Goal: Task Accomplishment & Management: Use online tool/utility

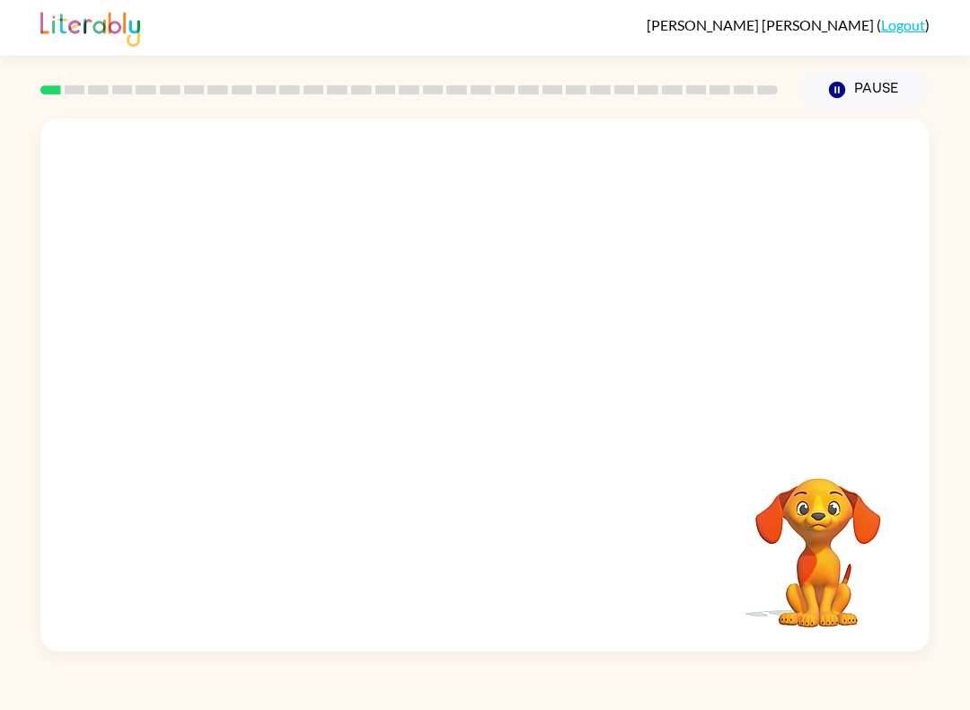
click at [426, 293] on video "Your browser must support playing .mp4 files to use Literably. Please try using…" at bounding box center [484, 280] width 889 height 322
click at [429, 299] on video "Your browser must support playing .mp4 files to use Literably. Please try using…" at bounding box center [484, 280] width 889 height 322
click at [532, 393] on button "button" at bounding box center [485, 394] width 115 height 66
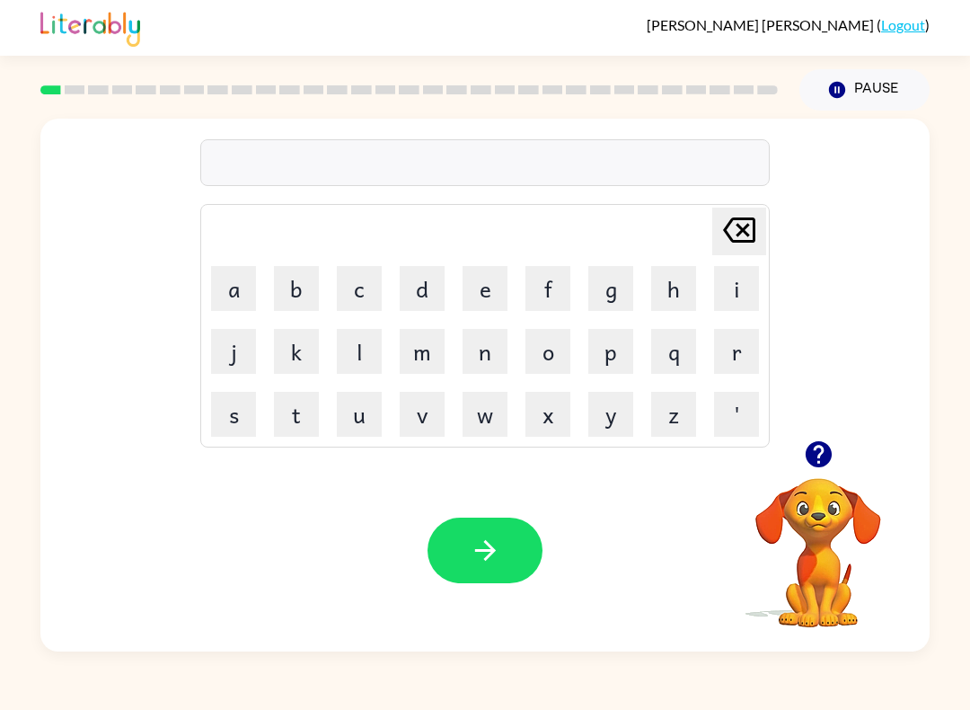
click at [240, 408] on button "s" at bounding box center [233, 414] width 45 height 45
click at [666, 292] on button "h" at bounding box center [673, 288] width 45 height 45
click at [365, 418] on button "u" at bounding box center [359, 414] width 45 height 45
click at [237, 420] on button "s" at bounding box center [233, 414] width 45 height 45
click at [667, 290] on button "h" at bounding box center [673, 288] width 45 height 45
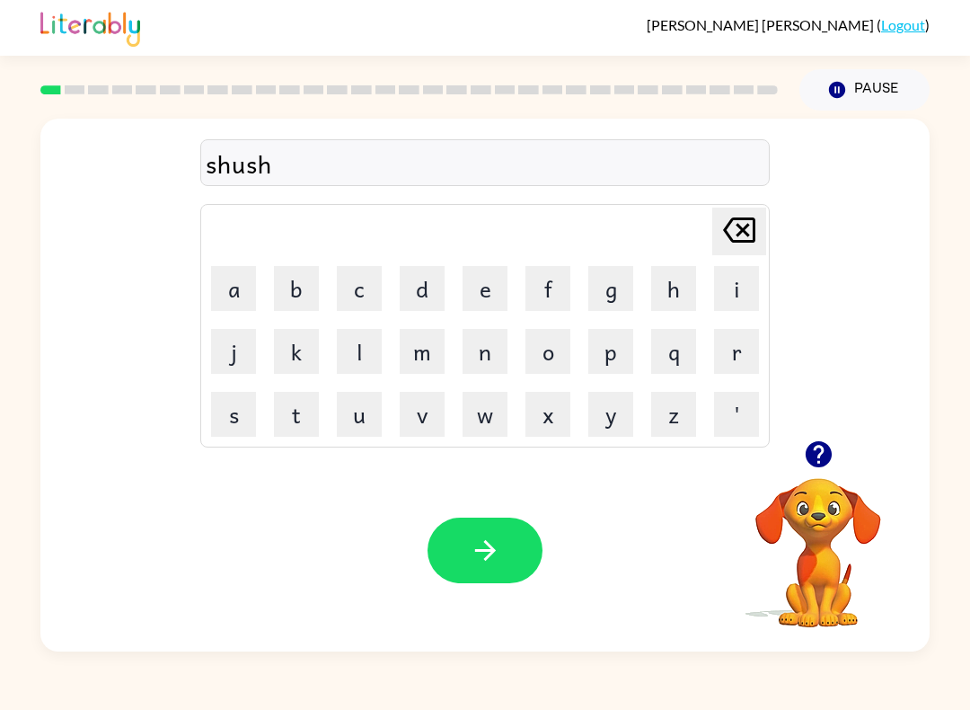
click at [829, 447] on icon "button" at bounding box center [818, 453] width 31 height 31
click at [520, 543] on button "button" at bounding box center [485, 550] width 115 height 66
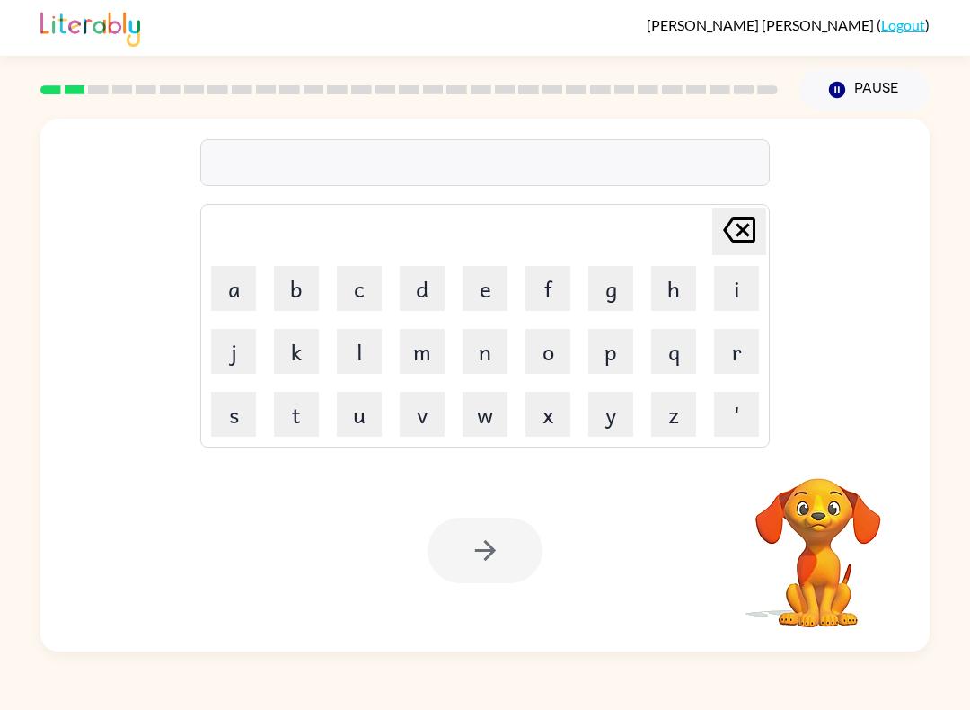
click at [229, 295] on button "a" at bounding box center [233, 288] width 45 height 45
click at [618, 359] on button "p" at bounding box center [610, 351] width 45 height 45
click at [497, 296] on button "e" at bounding box center [485, 288] width 45 height 45
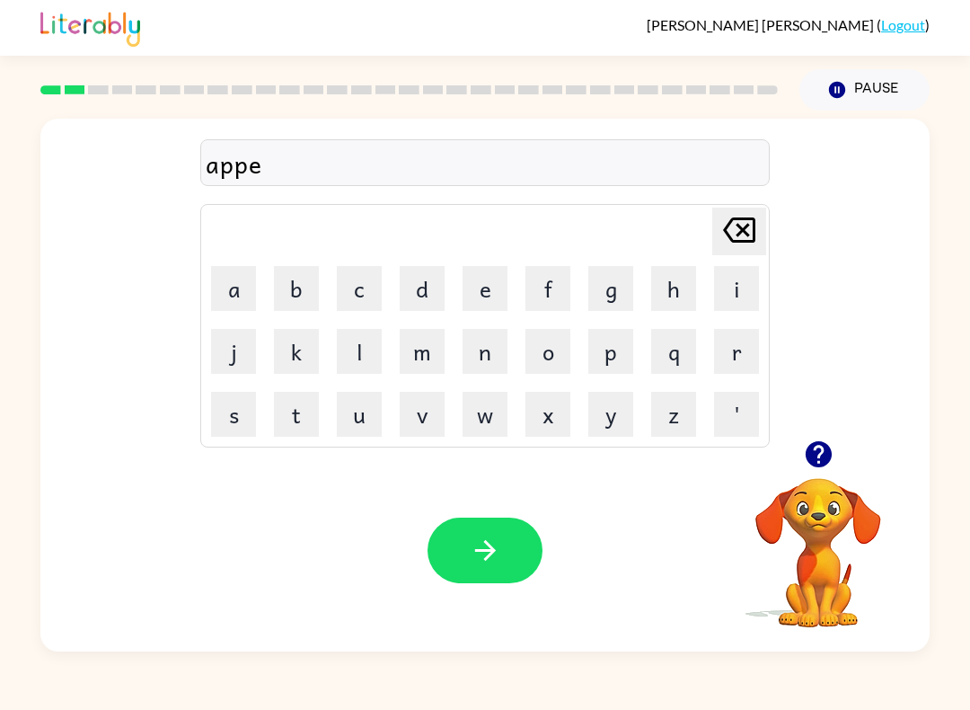
click at [737, 345] on button "r" at bounding box center [736, 351] width 45 height 45
click at [725, 304] on button "i" at bounding box center [736, 288] width 45 height 45
click at [238, 290] on button "a" at bounding box center [233, 288] width 45 height 45
click at [490, 348] on button "n" at bounding box center [485, 351] width 45 height 45
click at [357, 293] on button "c" at bounding box center [359, 288] width 45 height 45
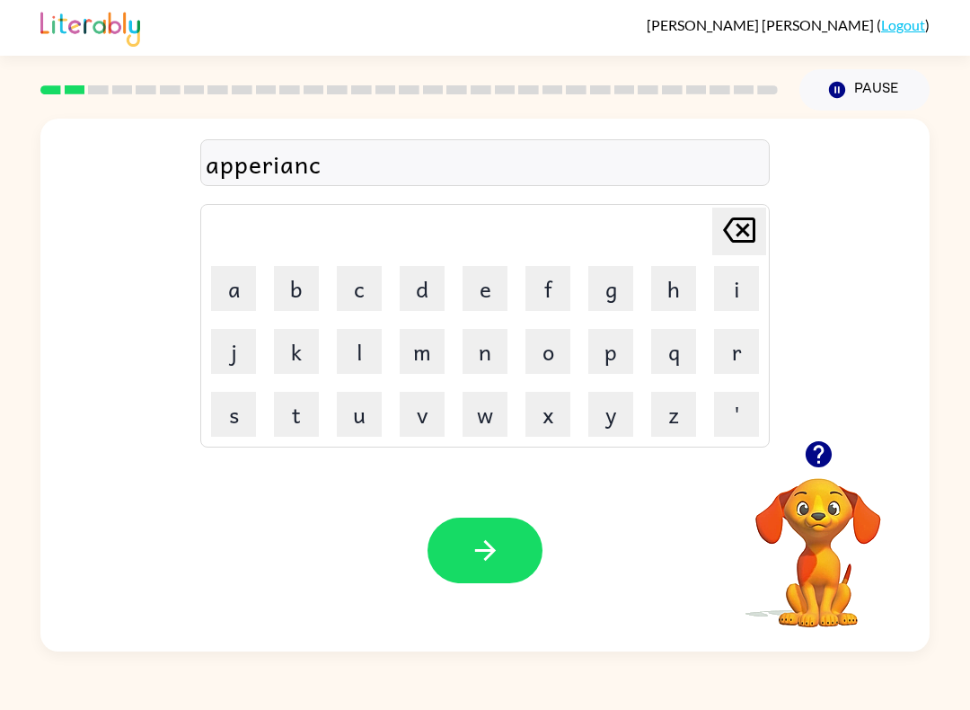
click at [498, 287] on button "e" at bounding box center [485, 288] width 45 height 45
click at [248, 418] on button "s" at bounding box center [233, 414] width 45 height 45
click at [501, 552] on button "button" at bounding box center [485, 550] width 115 height 66
click at [822, 469] on icon "button" at bounding box center [818, 453] width 31 height 31
click at [734, 354] on button "r" at bounding box center [736, 351] width 45 height 45
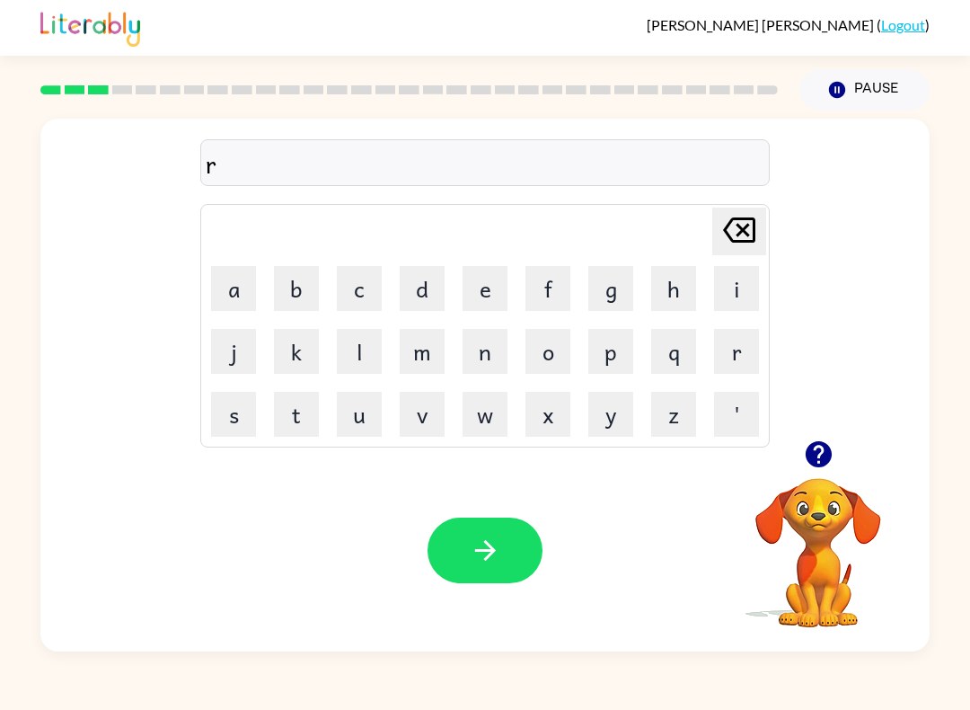
click at [480, 305] on button "e" at bounding box center [485, 288] width 45 height 45
click at [243, 278] on button "a" at bounding box center [233, 288] width 45 height 45
click at [344, 345] on button "l" at bounding box center [359, 351] width 45 height 45
click at [728, 289] on button "i" at bounding box center [736, 288] width 45 height 45
click at [296, 414] on button "t" at bounding box center [296, 414] width 45 height 45
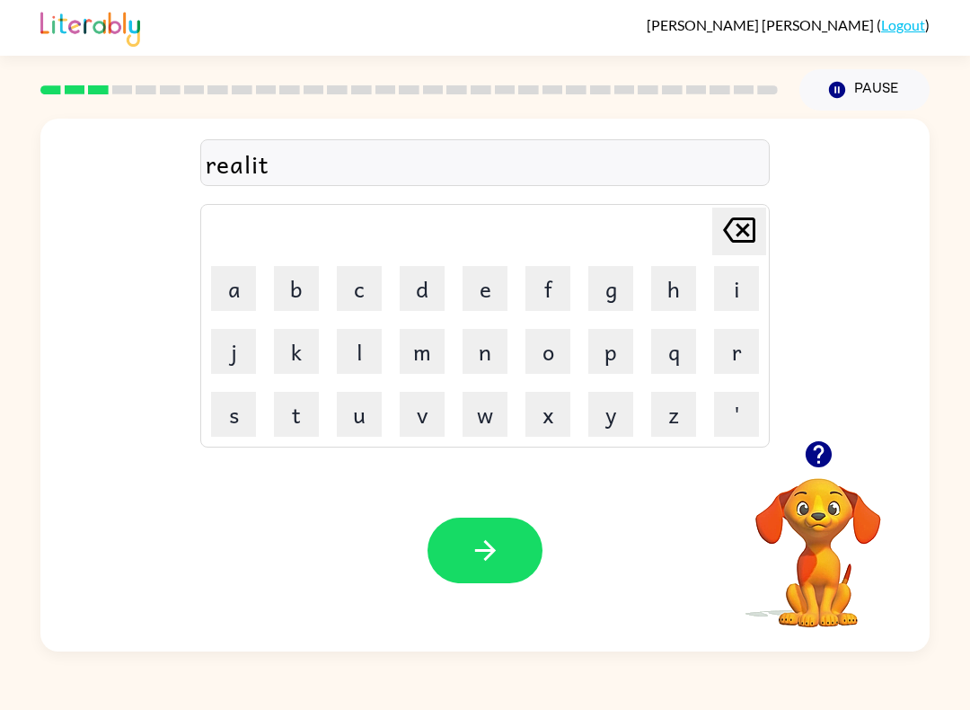
click at [604, 410] on button "y" at bounding box center [610, 414] width 45 height 45
click at [504, 537] on button "button" at bounding box center [485, 550] width 115 height 66
click at [468, 290] on button "e" at bounding box center [485, 288] width 45 height 45
click at [339, 346] on button "l" at bounding box center [359, 351] width 45 height 45
click at [745, 282] on button "i" at bounding box center [736, 288] width 45 height 45
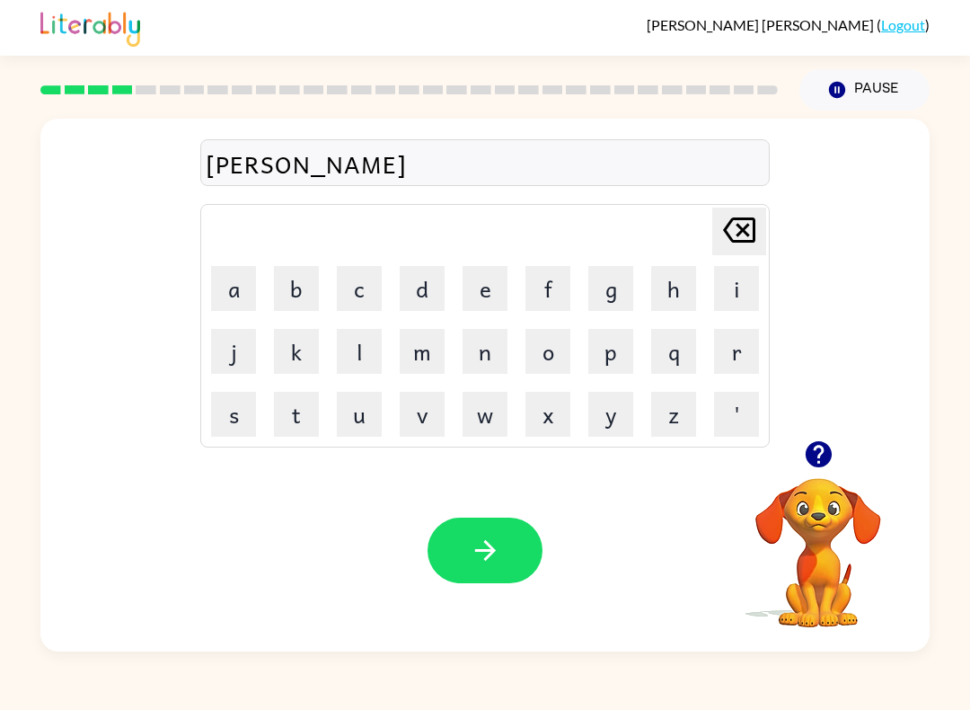
click at [417, 350] on button "m" at bounding box center [422, 351] width 45 height 45
click at [731, 284] on button "i" at bounding box center [736, 288] width 45 height 45
click at [489, 356] on button "n" at bounding box center [485, 351] width 45 height 45
click at [230, 291] on button "a" at bounding box center [233, 288] width 45 height 45
click at [286, 411] on button "t" at bounding box center [296, 414] width 45 height 45
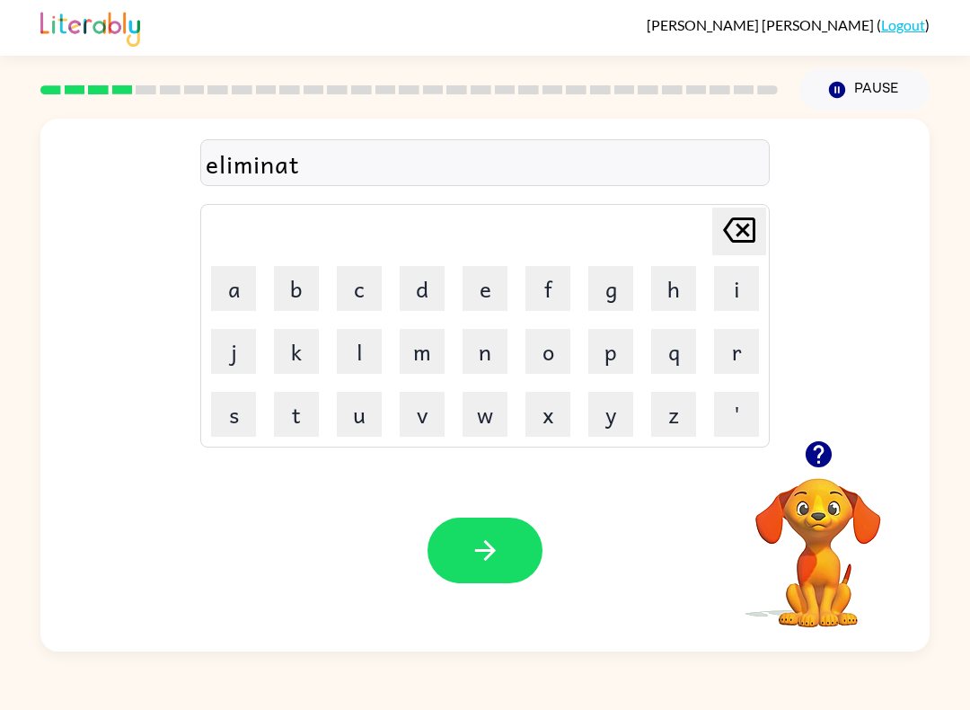
click at [489, 291] on button "e" at bounding box center [485, 288] width 45 height 45
click at [498, 545] on icon "button" at bounding box center [485, 549] width 31 height 31
click at [425, 300] on button "d" at bounding box center [422, 288] width 45 height 45
click at [367, 429] on button "u" at bounding box center [359, 414] width 45 height 45
click at [616, 357] on button "p" at bounding box center [610, 351] width 45 height 45
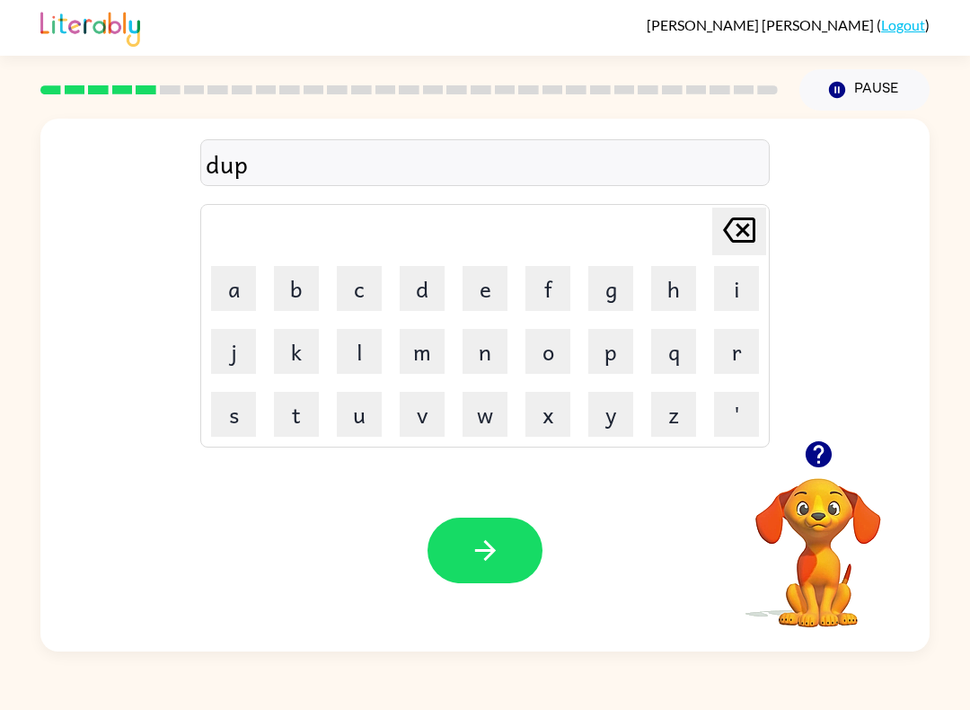
click at [337, 363] on button "l" at bounding box center [359, 351] width 45 height 45
click at [722, 300] on button "i" at bounding box center [736, 288] width 45 height 45
click at [353, 289] on button "c" at bounding box center [359, 288] width 45 height 45
click at [217, 289] on button "a" at bounding box center [233, 288] width 45 height 45
click at [285, 407] on button "t" at bounding box center [296, 414] width 45 height 45
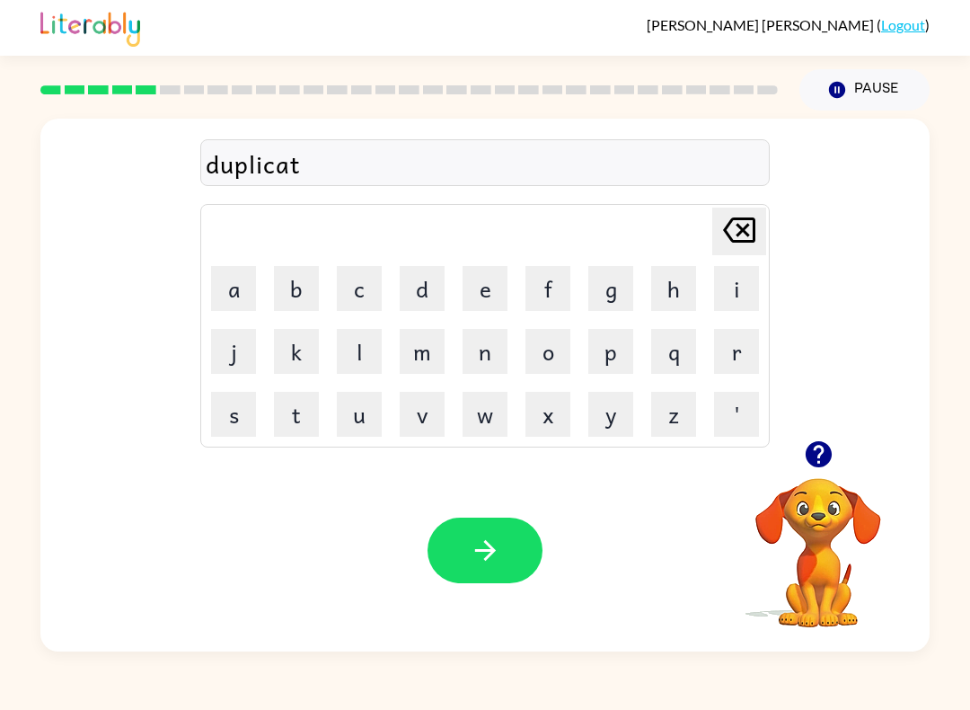
click at [467, 304] on button "e" at bounding box center [485, 288] width 45 height 45
click at [499, 554] on icon "button" at bounding box center [485, 549] width 31 height 31
click at [823, 454] on icon "button" at bounding box center [818, 454] width 26 height 26
click at [426, 410] on button "v" at bounding box center [422, 414] width 45 height 45
click at [234, 288] on button "a" at bounding box center [233, 288] width 45 height 45
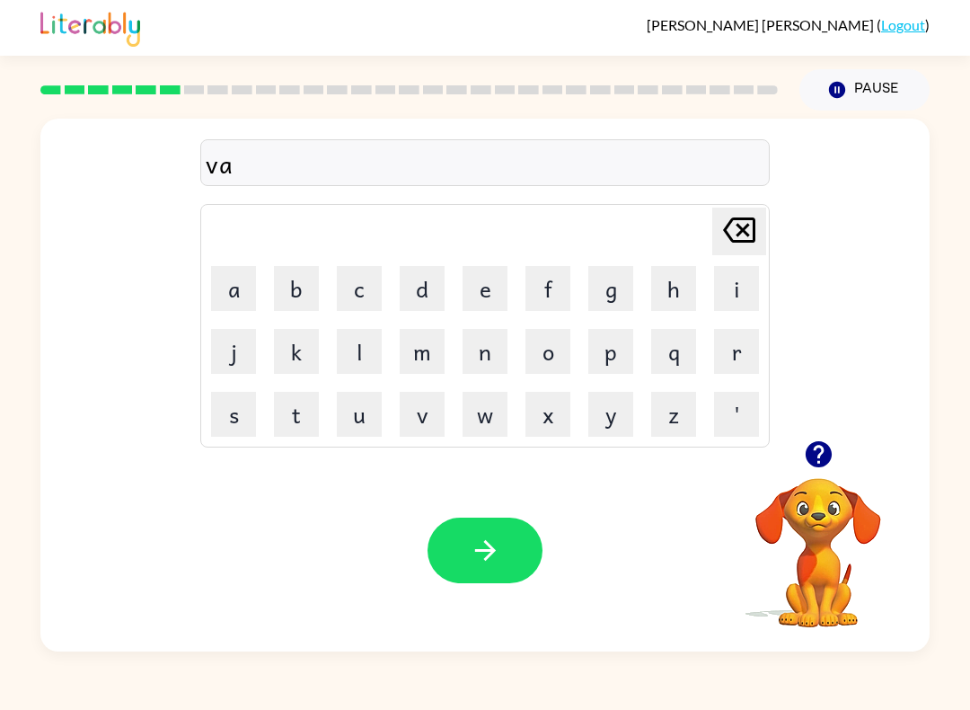
click at [361, 293] on button "c" at bounding box center [359, 288] width 45 height 45
click at [231, 293] on button "a" at bounding box center [233, 288] width 45 height 45
click at [300, 419] on button "t" at bounding box center [296, 414] width 45 height 45
click at [729, 301] on button "i" at bounding box center [736, 288] width 45 height 45
click at [543, 348] on button "o" at bounding box center [547, 351] width 45 height 45
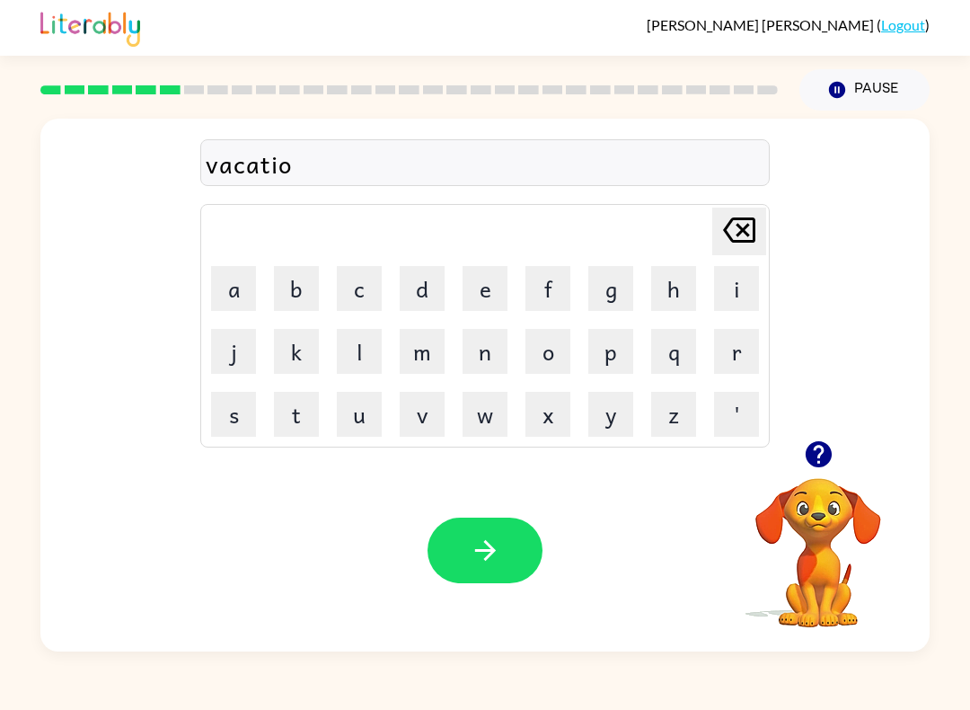
click at [484, 362] on button "n" at bounding box center [485, 351] width 45 height 45
click at [525, 543] on button "button" at bounding box center [485, 550] width 115 height 66
click at [613, 354] on button "p" at bounding box center [610, 351] width 45 height 45
click at [348, 406] on button "u" at bounding box center [359, 414] width 45 height 45
click at [413, 295] on button "d" at bounding box center [422, 288] width 45 height 45
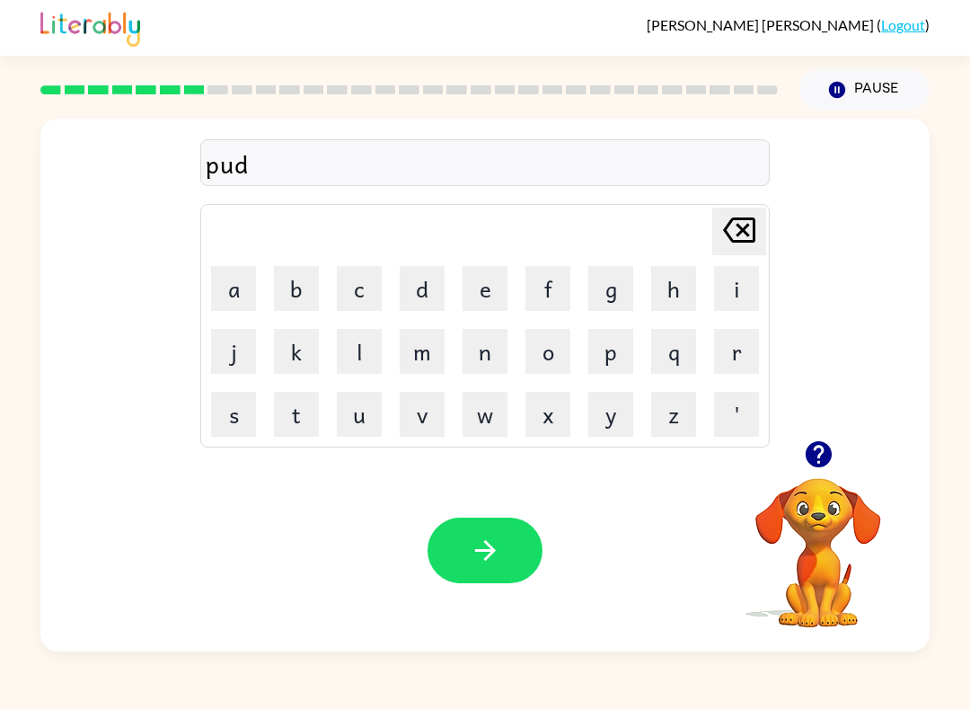
click at [412, 294] on button "d" at bounding box center [422, 288] width 45 height 45
click at [358, 351] on button "l" at bounding box center [359, 351] width 45 height 45
click at [490, 298] on button "e" at bounding box center [485, 288] width 45 height 45
click at [524, 534] on button "button" at bounding box center [485, 550] width 115 height 66
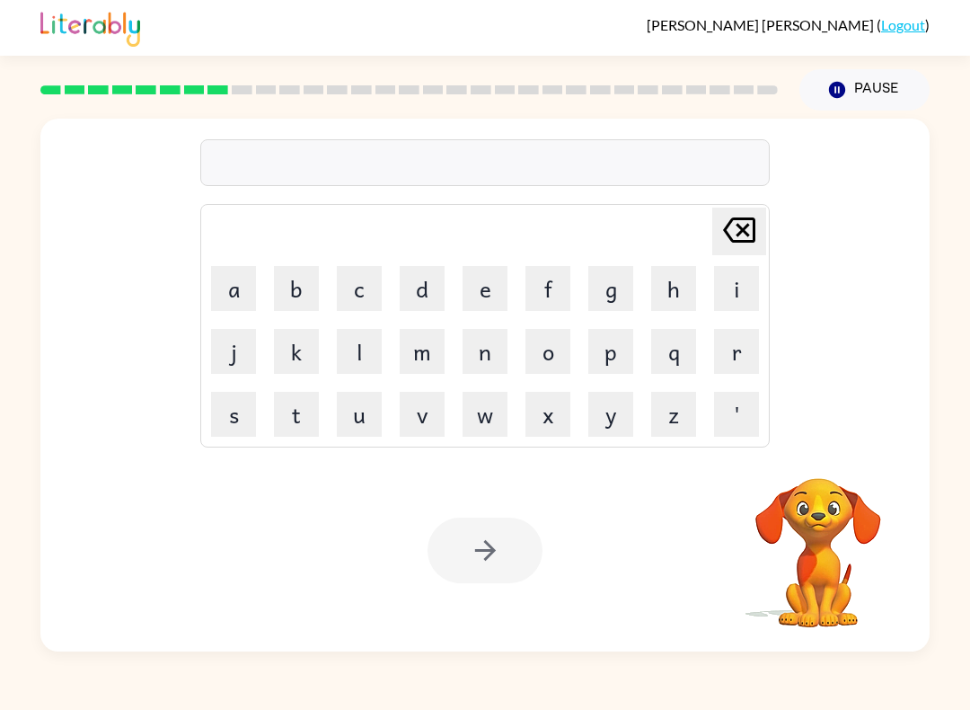
click at [615, 361] on button "p" at bounding box center [610, 351] width 45 height 45
click at [237, 287] on button "a" at bounding box center [233, 288] width 45 height 45
click at [730, 344] on button "r" at bounding box center [736, 351] width 45 height 45
click at [293, 410] on button "t" at bounding box center [296, 414] width 45 height 45
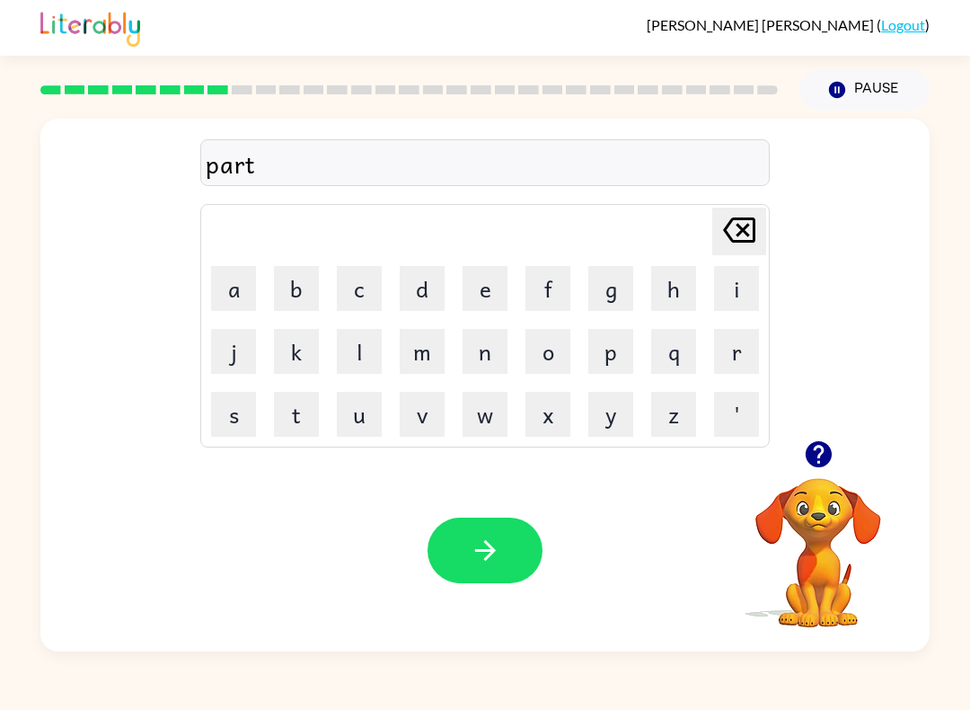
click at [729, 291] on button "i" at bounding box center [736, 288] width 45 height 45
click at [350, 296] on button "c" at bounding box center [359, 288] width 45 height 45
click at [368, 336] on button "l" at bounding box center [359, 351] width 45 height 45
click at [490, 291] on button "e" at bounding box center [485, 288] width 45 height 45
click at [509, 529] on button "button" at bounding box center [485, 550] width 115 height 66
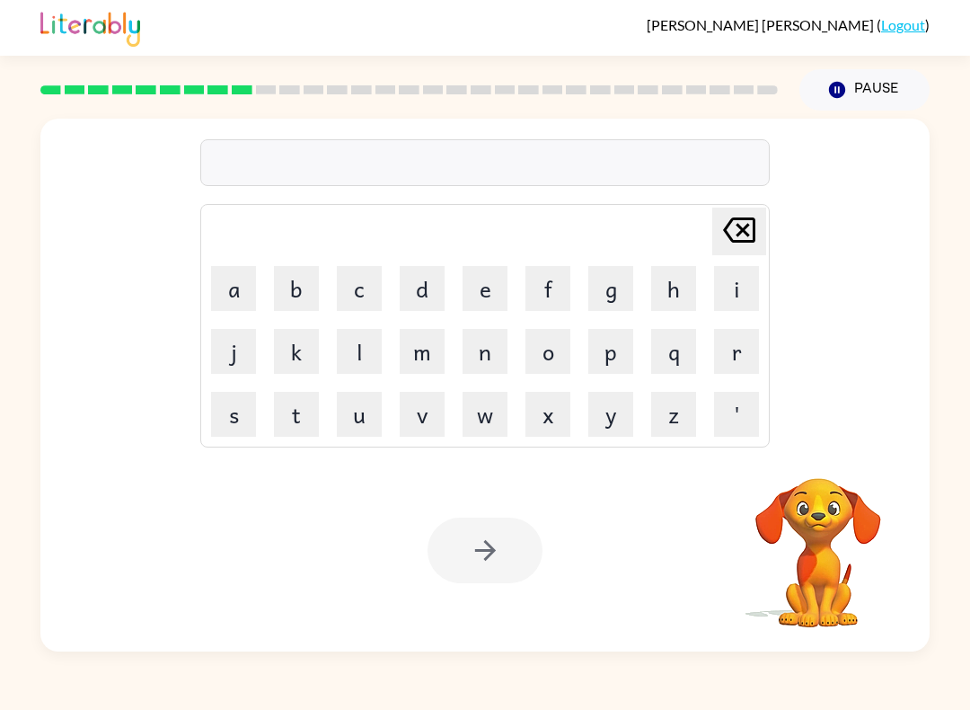
click at [744, 356] on button "r" at bounding box center [736, 351] width 45 height 45
click at [482, 309] on button "e" at bounding box center [485, 288] width 45 height 45
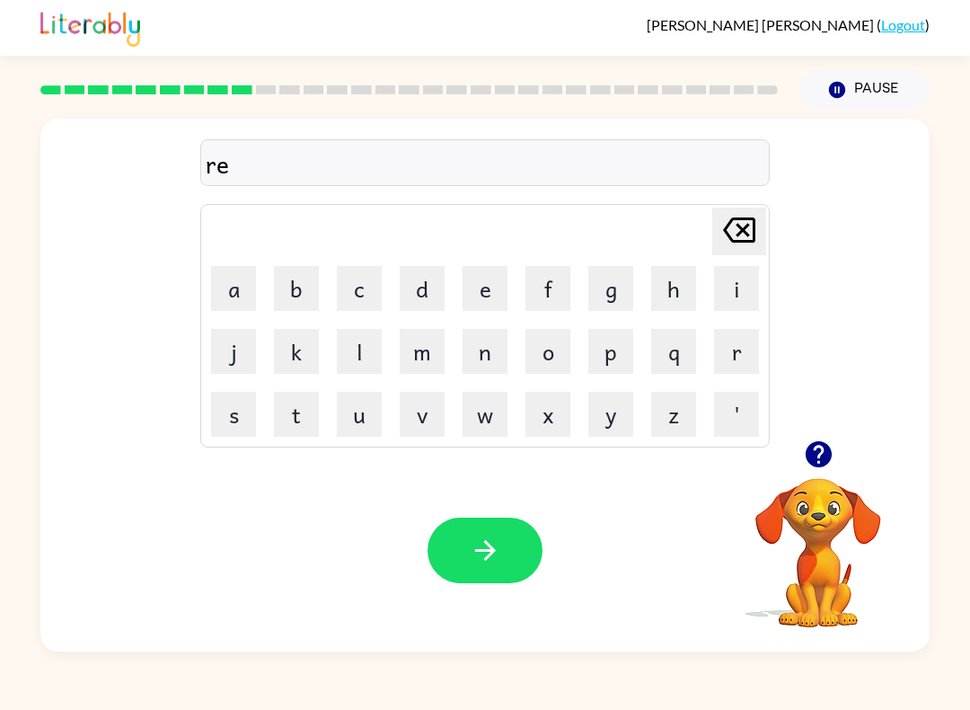
click at [234, 281] on button "a" at bounding box center [233, 288] width 45 height 45
click at [737, 226] on icon at bounding box center [739, 229] width 32 height 25
click at [360, 291] on button "c" at bounding box center [359, 288] width 45 height 45
click at [235, 288] on button "a" at bounding box center [233, 288] width 45 height 45
click at [600, 356] on button "p" at bounding box center [610, 351] width 45 height 45
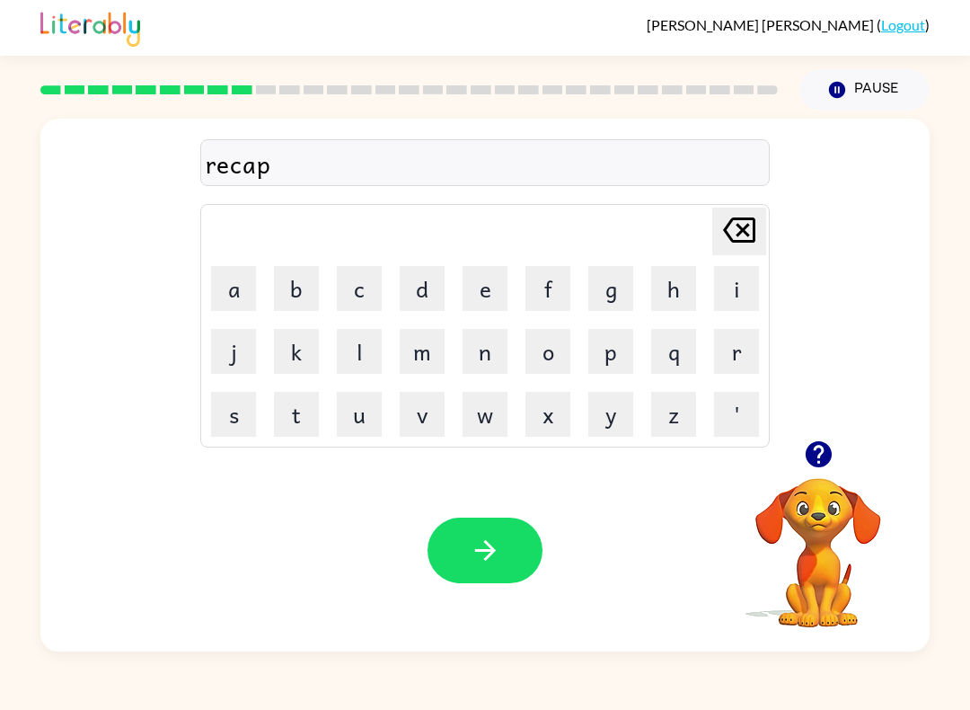
click at [298, 417] on button "t" at bounding box center [296, 414] width 45 height 45
click at [346, 415] on button "u" at bounding box center [359, 414] width 45 height 45
click at [729, 358] on button "r" at bounding box center [736, 351] width 45 height 45
click at [485, 289] on button "e" at bounding box center [485, 288] width 45 height 45
click at [533, 537] on button "button" at bounding box center [485, 550] width 115 height 66
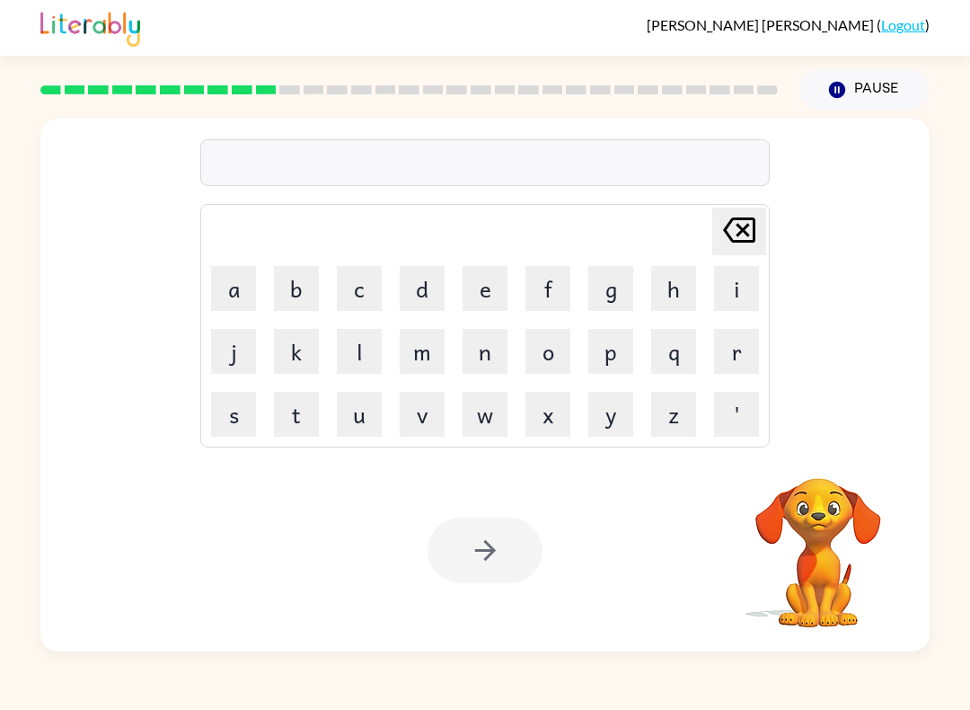
click at [597, 357] on button "p" at bounding box center [610, 351] width 45 height 45
click at [733, 360] on button "r" at bounding box center [736, 351] width 45 height 45
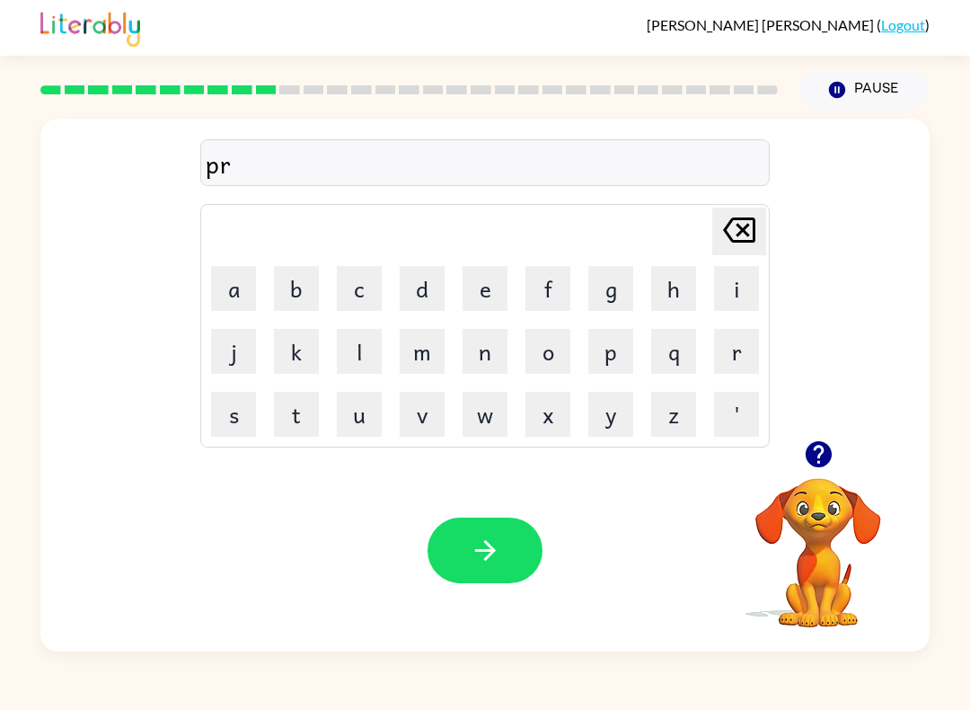
click at [485, 291] on button "e" at bounding box center [485, 288] width 45 height 45
click at [238, 419] on button "s" at bounding box center [233, 414] width 45 height 45
click at [351, 290] on button "c" at bounding box center [359, 288] width 45 height 45
click at [672, 295] on button "h" at bounding box center [673, 288] width 45 height 45
click at [557, 354] on button "o" at bounding box center [547, 351] width 45 height 45
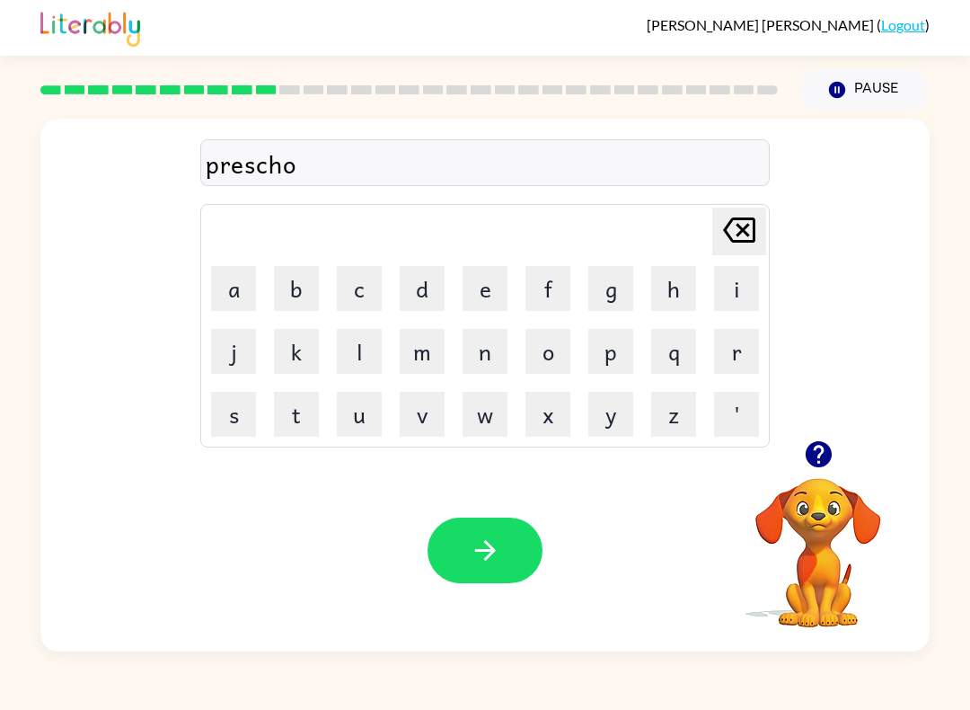
click at [557, 353] on button "o" at bounding box center [547, 351] width 45 height 45
click at [348, 362] on button "l" at bounding box center [359, 351] width 45 height 45
click at [527, 547] on button "button" at bounding box center [485, 550] width 115 height 66
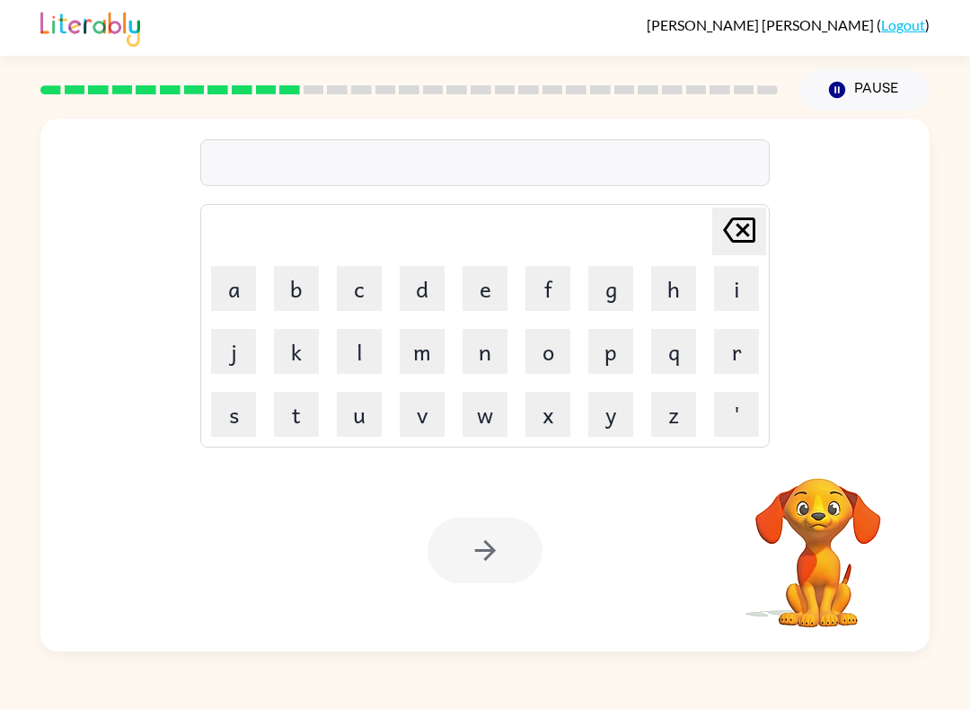
click at [357, 293] on button "c" at bounding box center [359, 288] width 45 height 45
click at [719, 355] on button "r" at bounding box center [736, 351] width 45 height 45
click at [245, 292] on button "a" at bounding box center [233, 288] width 45 height 45
click at [420, 419] on button "v" at bounding box center [422, 414] width 45 height 45
click at [480, 289] on button "e" at bounding box center [485, 288] width 45 height 45
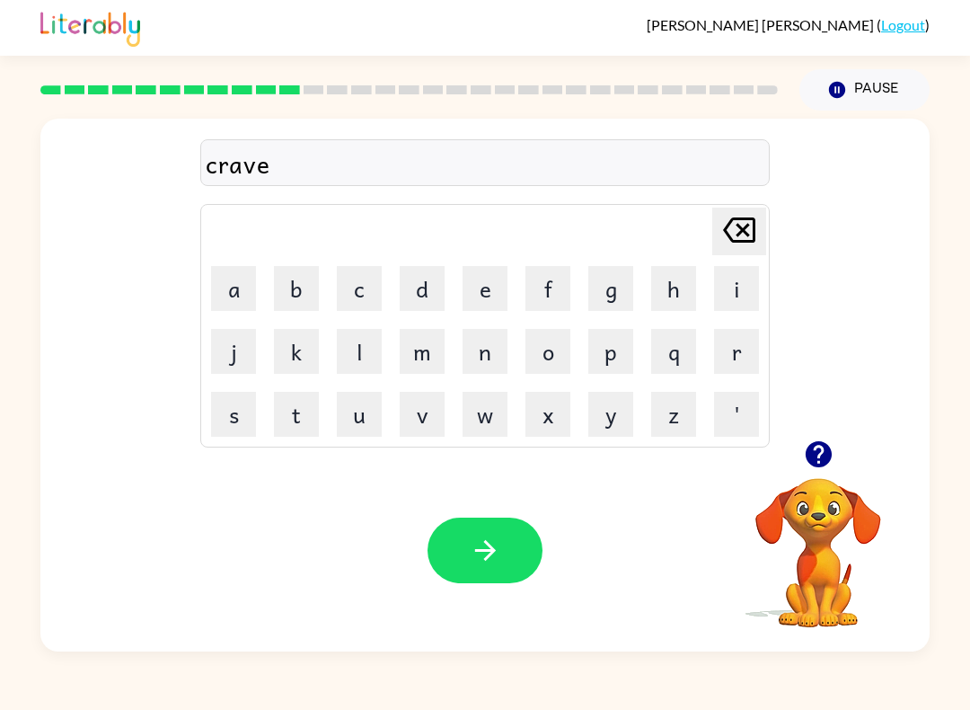
click at [504, 544] on button "button" at bounding box center [485, 550] width 115 height 66
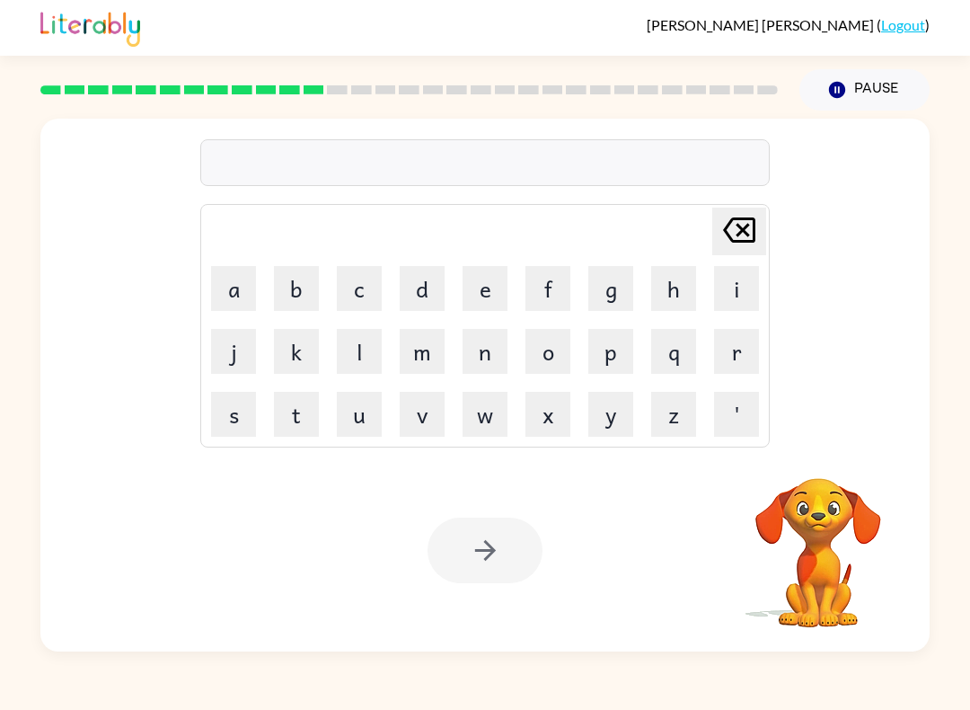
click at [413, 296] on button "d" at bounding box center [422, 288] width 45 height 45
click at [731, 298] on button "i" at bounding box center [736, 288] width 45 height 45
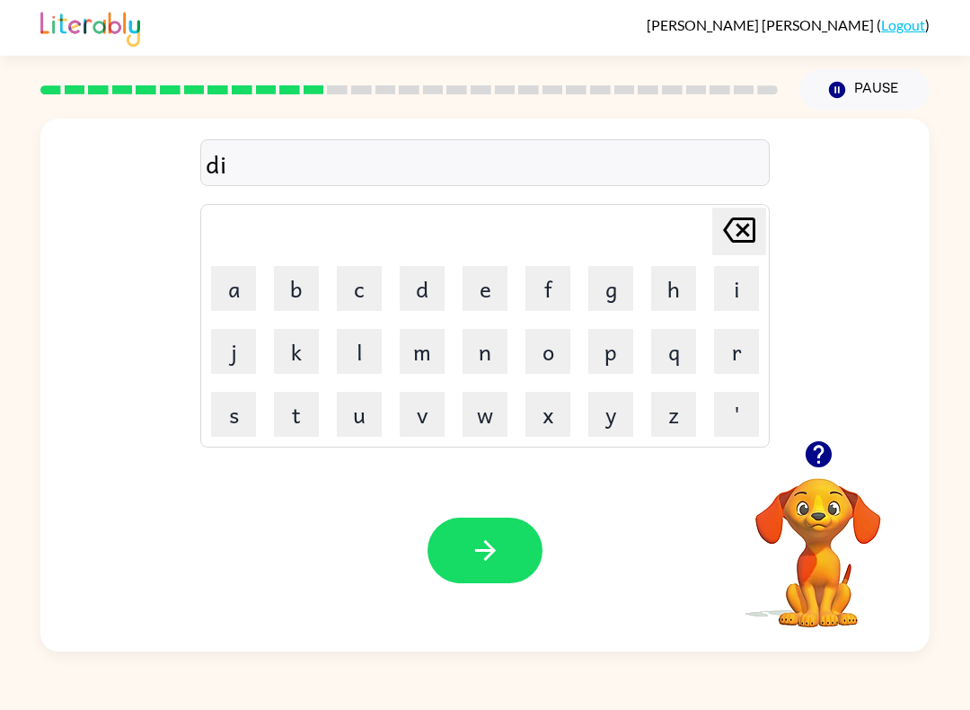
click at [352, 296] on button "c" at bounding box center [359, 288] width 45 height 45
click at [292, 411] on button "t" at bounding box center [296, 414] width 45 height 45
click at [229, 287] on button "a" at bounding box center [233, 288] width 45 height 45
click at [291, 403] on button "t" at bounding box center [296, 414] width 45 height 45
click at [475, 290] on button "e" at bounding box center [485, 288] width 45 height 45
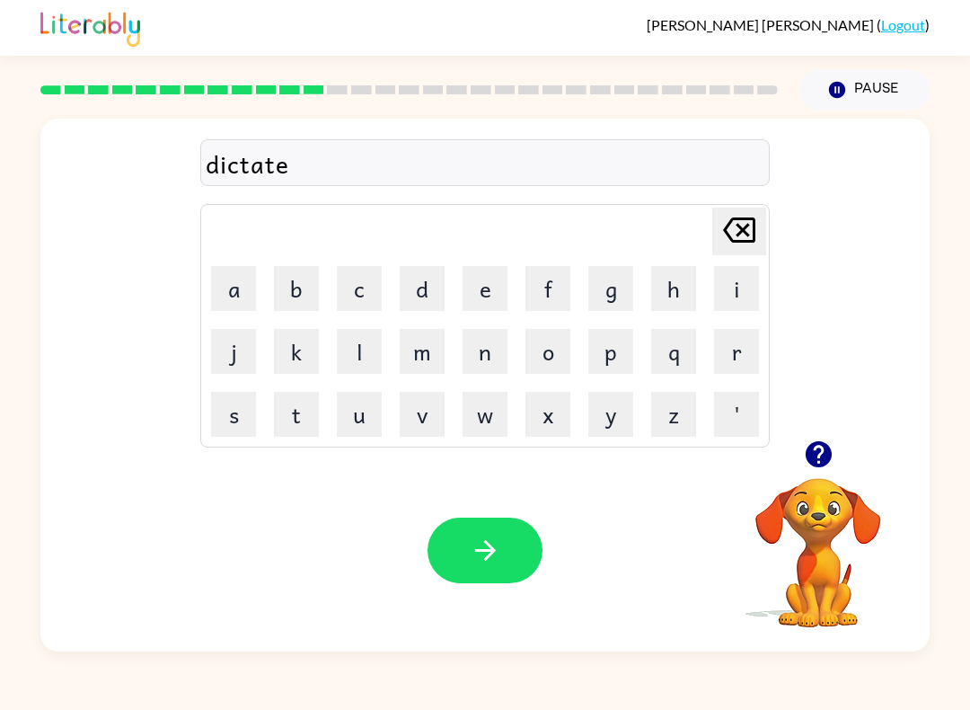
click at [535, 545] on button "button" at bounding box center [485, 550] width 115 height 66
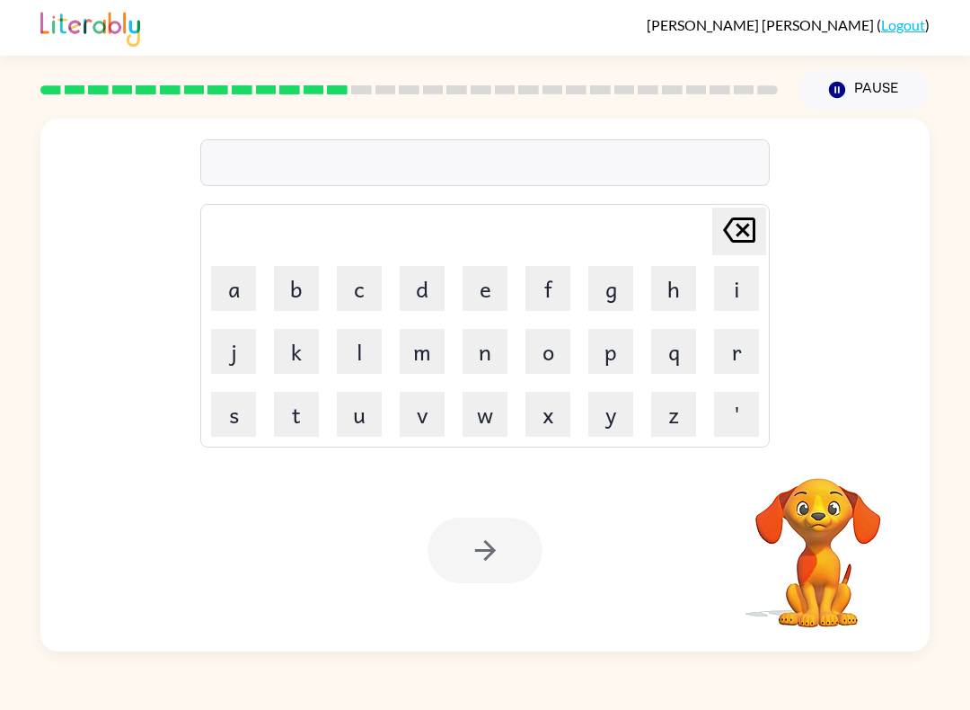
click at [609, 361] on button "p" at bounding box center [610, 351] width 45 height 45
click at [235, 292] on button "a" at bounding box center [233, 288] width 45 height 45
click at [606, 427] on button "y" at bounding box center [610, 414] width 45 height 45
click at [426, 345] on button "m" at bounding box center [422, 351] width 45 height 45
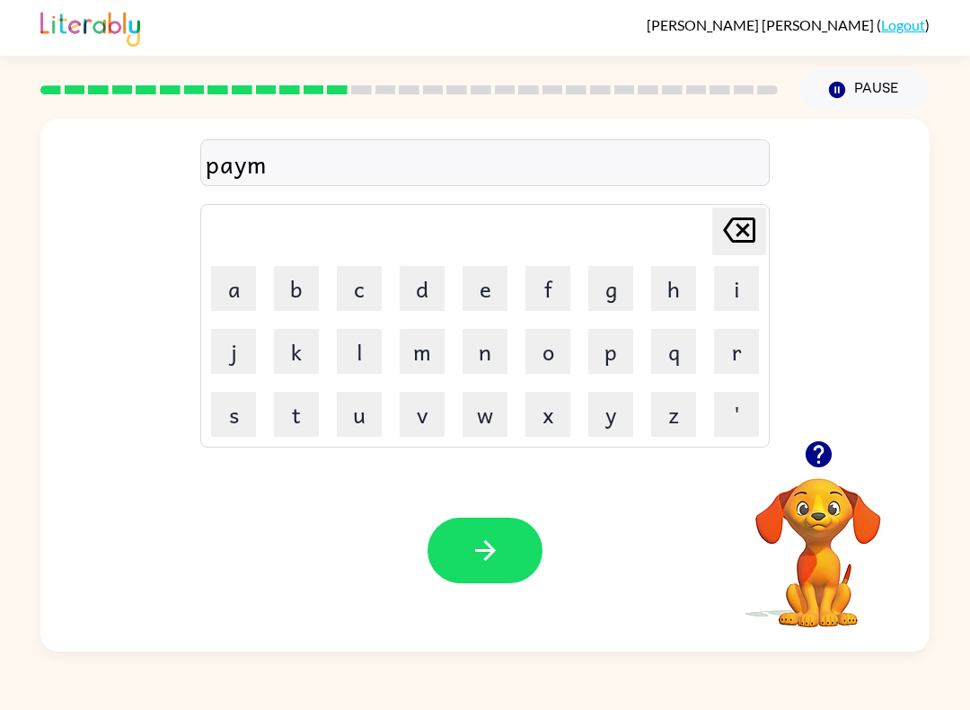
click at [472, 287] on button "e" at bounding box center [485, 288] width 45 height 45
click at [480, 332] on button "n" at bounding box center [485, 351] width 45 height 45
click at [296, 428] on button "t" at bounding box center [296, 414] width 45 height 45
click at [516, 551] on button "button" at bounding box center [485, 550] width 115 height 66
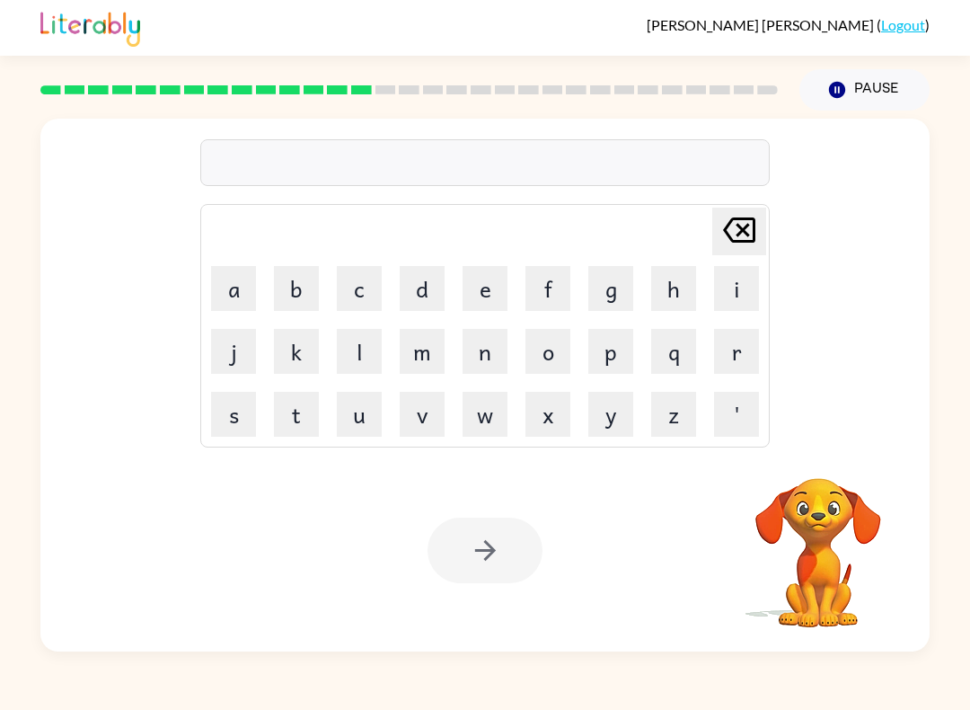
click at [422, 349] on button "m" at bounding box center [422, 351] width 45 height 45
click at [232, 287] on button "a" at bounding box center [233, 288] width 45 height 45
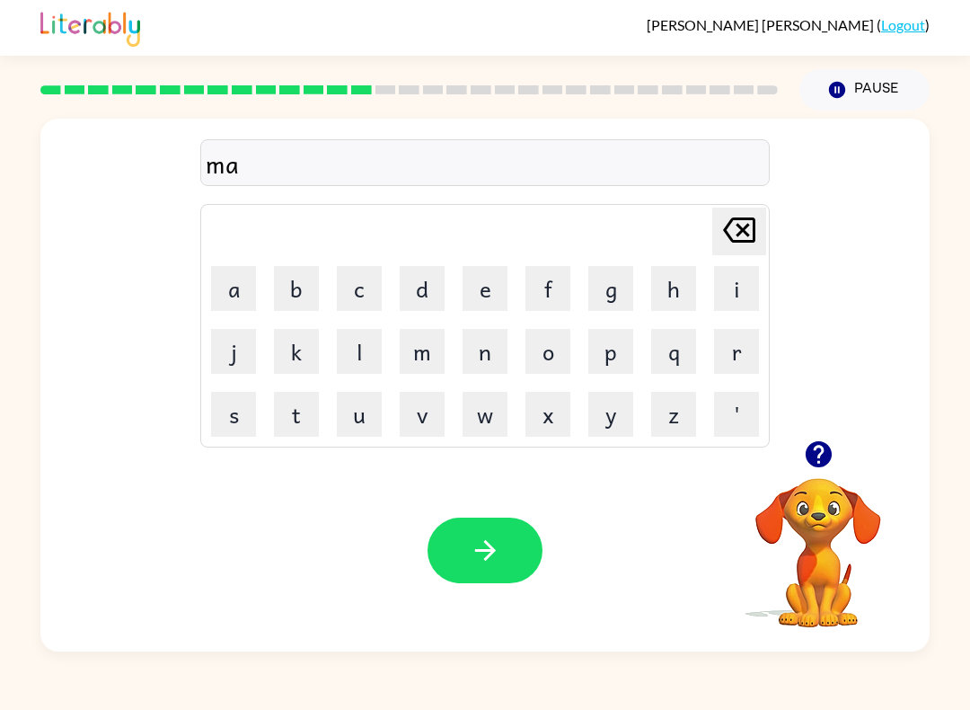
click at [234, 356] on button "j" at bounding box center [233, 351] width 45 height 45
click at [534, 348] on button "o" at bounding box center [547, 351] width 45 height 45
click at [730, 348] on button "r" at bounding box center [736, 351] width 45 height 45
click at [521, 550] on button "button" at bounding box center [485, 550] width 115 height 66
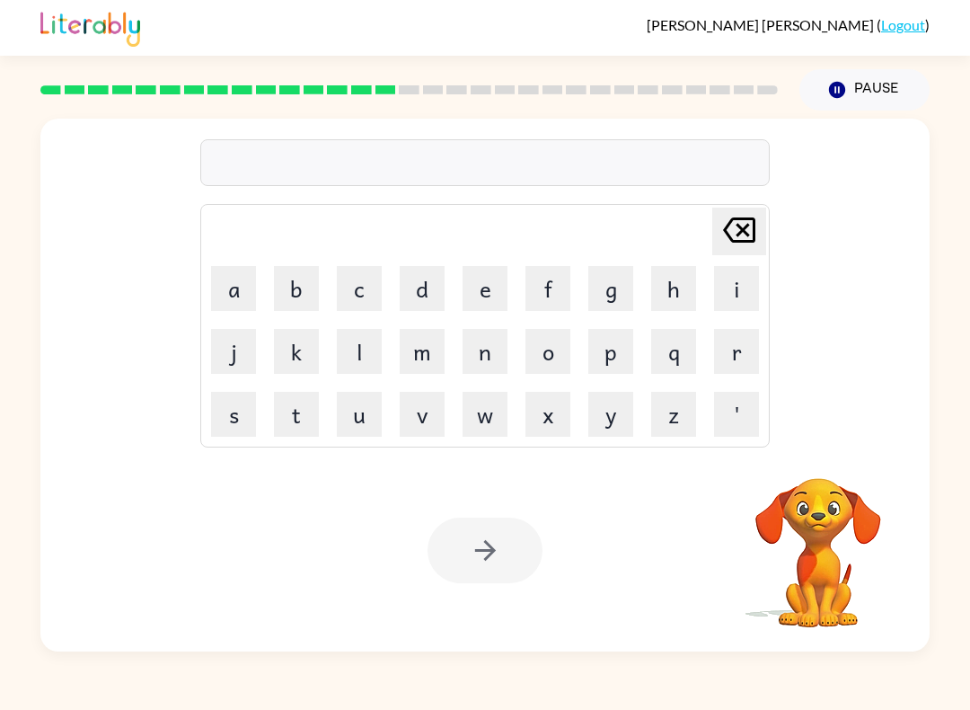
click at [237, 421] on button "s" at bounding box center [233, 414] width 45 height 45
click at [623, 342] on button "p" at bounding box center [610, 351] width 45 height 45
click at [228, 293] on button "a" at bounding box center [233, 288] width 45 height 45
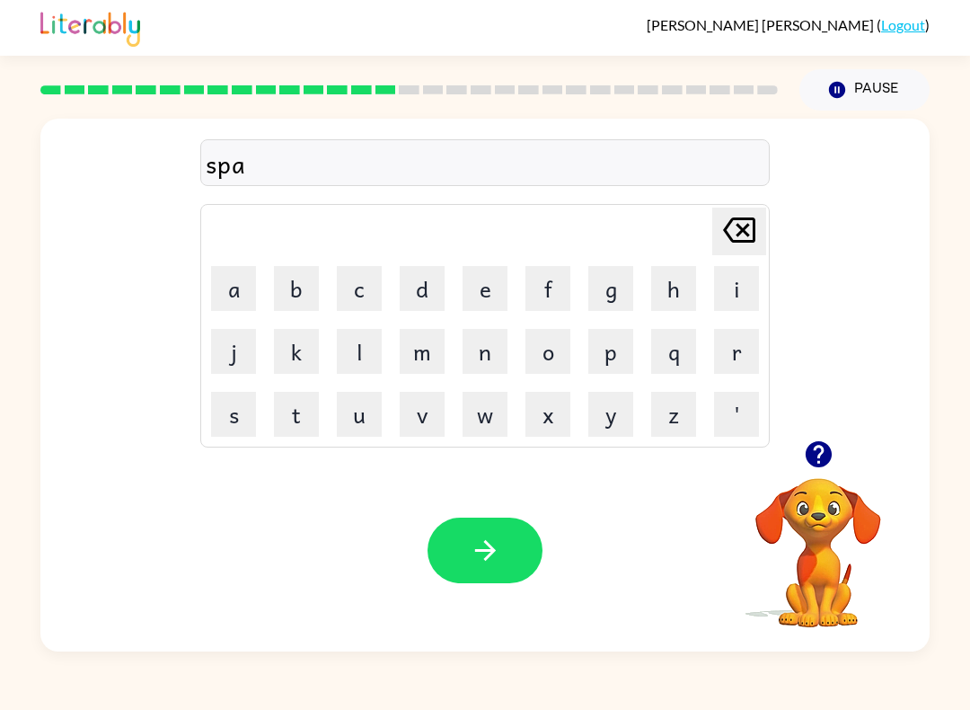
click at [737, 359] on button "r" at bounding box center [736, 351] width 45 height 45
click at [286, 359] on button "k" at bounding box center [296, 351] width 45 height 45
click at [519, 543] on button "button" at bounding box center [485, 550] width 115 height 66
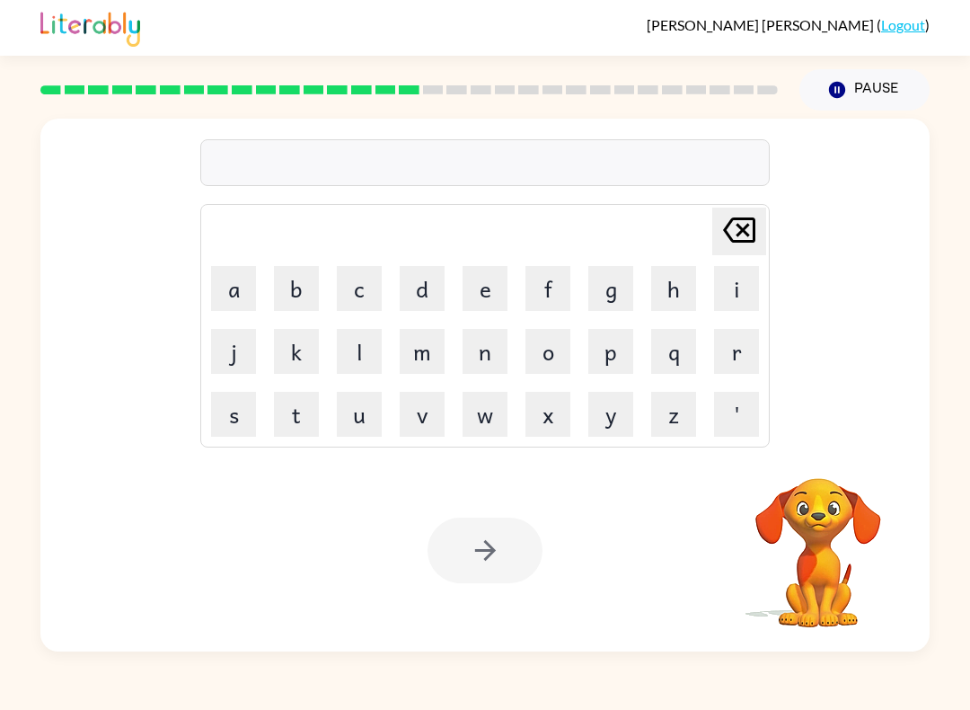
click at [597, 360] on button "p" at bounding box center [610, 351] width 45 height 45
click at [240, 286] on button "a" at bounding box center [233, 288] width 45 height 45
click at [358, 336] on button "l" at bounding box center [359, 351] width 45 height 45
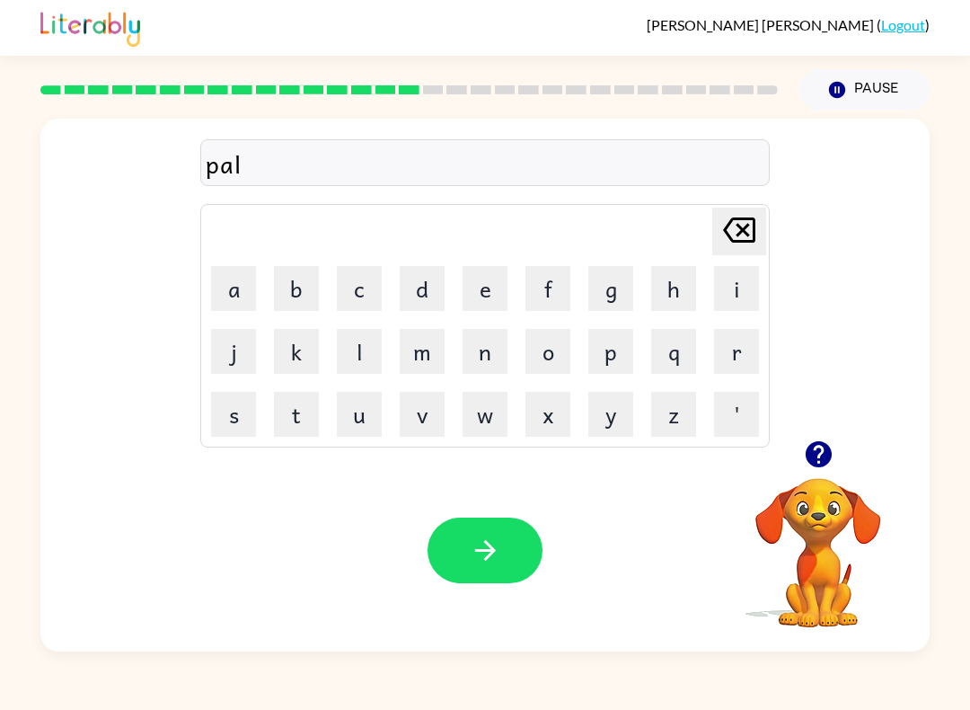
click at [507, 553] on button "button" at bounding box center [485, 550] width 115 height 66
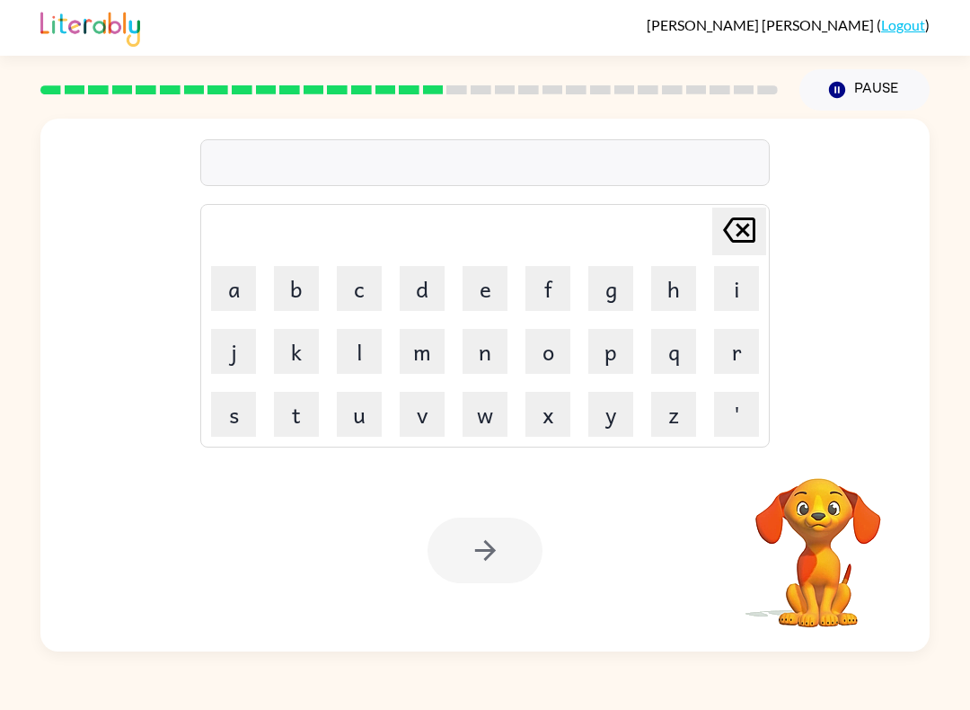
click at [465, 304] on button "e" at bounding box center [485, 288] width 45 height 45
click at [567, 291] on button "f" at bounding box center [547, 288] width 45 height 45
click at [614, 331] on button "p" at bounding box center [610, 351] width 45 height 45
click at [526, 330] on button "o" at bounding box center [547, 351] width 45 height 45
click at [476, 344] on button "n" at bounding box center [485, 351] width 45 height 45
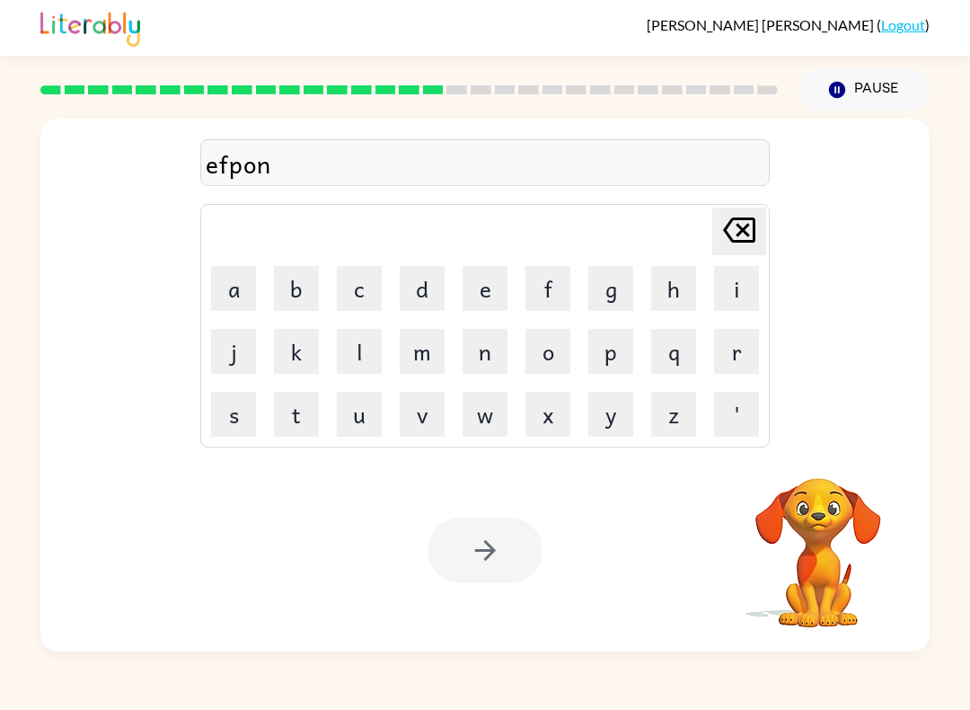
click at [520, 335] on td "o" at bounding box center [547, 351] width 61 height 61
click at [595, 322] on td "p" at bounding box center [610, 351] width 61 height 61
click at [752, 237] on icon "[PERSON_NAME] last character input" at bounding box center [739, 229] width 43 height 43
click at [751, 236] on icon "[PERSON_NAME] last character input" at bounding box center [739, 229] width 43 height 43
click at [739, 234] on icon at bounding box center [739, 229] width 32 height 25
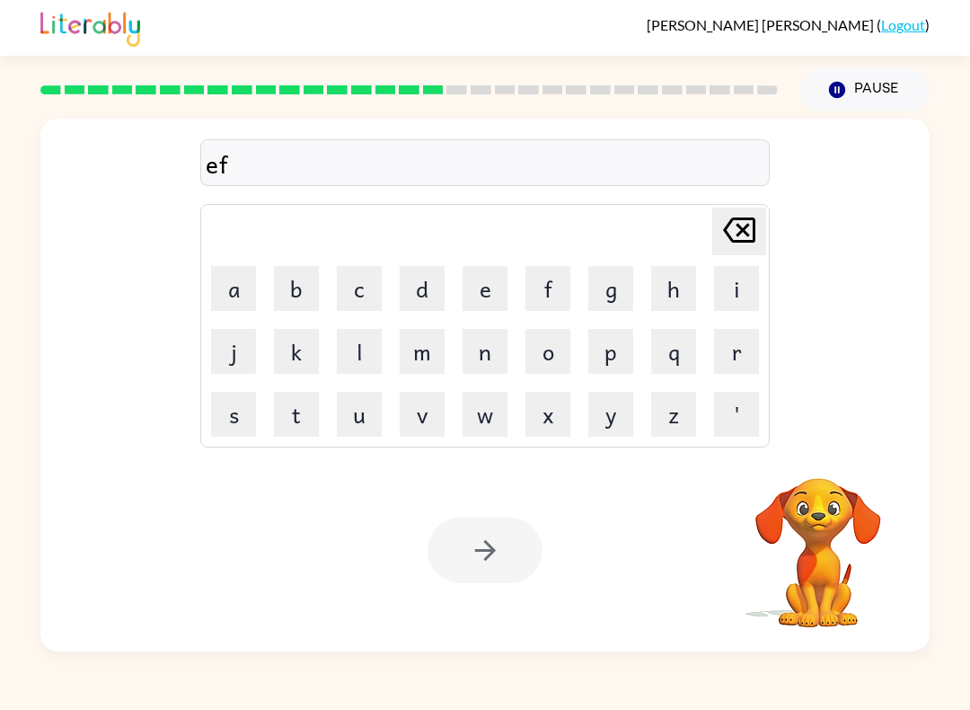
click at [738, 233] on icon "[PERSON_NAME] last character input" at bounding box center [739, 229] width 43 height 43
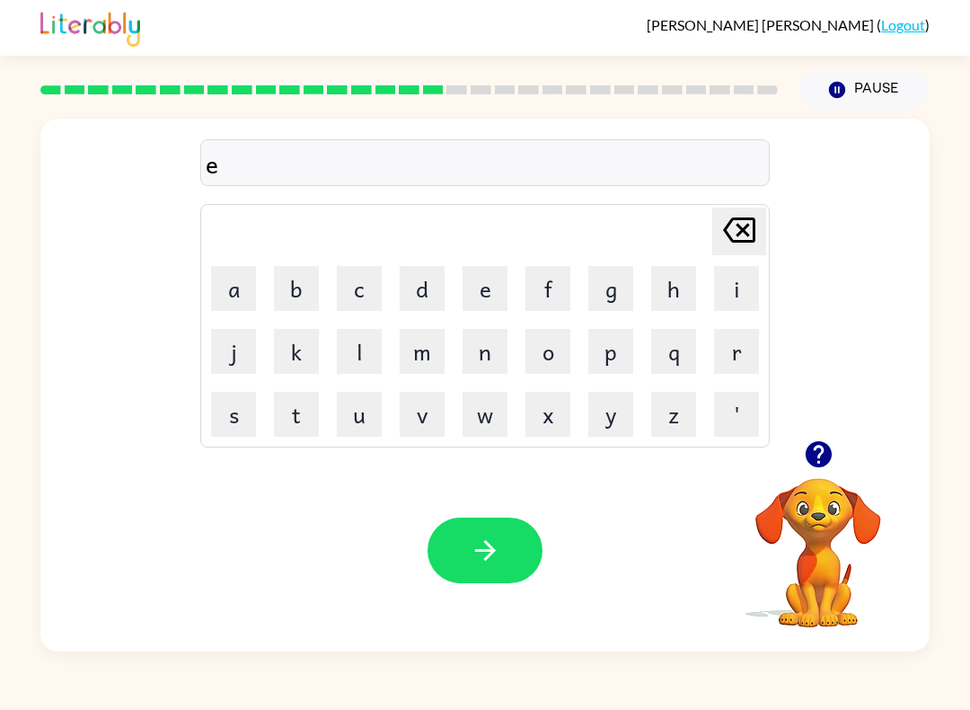
click at [737, 229] on icon "[PERSON_NAME] last character input" at bounding box center [739, 229] width 43 height 43
click at [737, 228] on icon "[PERSON_NAME] last character input" at bounding box center [739, 229] width 43 height 43
click at [250, 410] on button "s" at bounding box center [233, 414] width 45 height 45
click at [618, 360] on button "p" at bounding box center [610, 351] width 45 height 45
click at [743, 295] on button "i" at bounding box center [736, 288] width 45 height 45
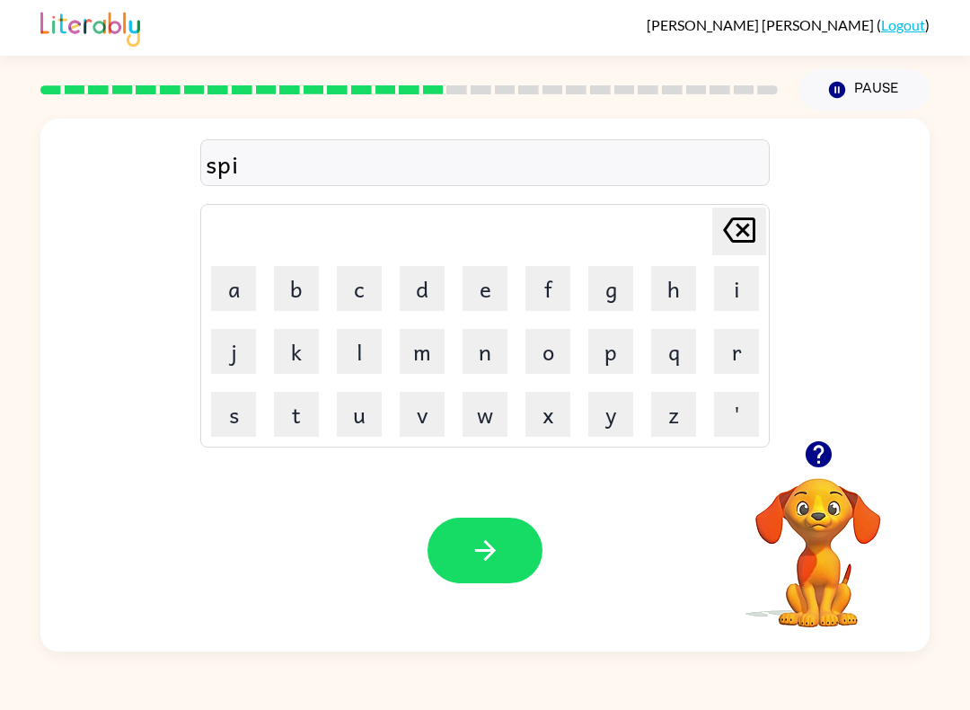
click at [485, 350] on button "n" at bounding box center [485, 351] width 45 height 45
click at [721, 296] on button "i" at bounding box center [736, 288] width 45 height 45
click at [492, 366] on button "n" at bounding box center [485, 351] width 45 height 45
click at [614, 295] on button "g" at bounding box center [610, 288] width 45 height 45
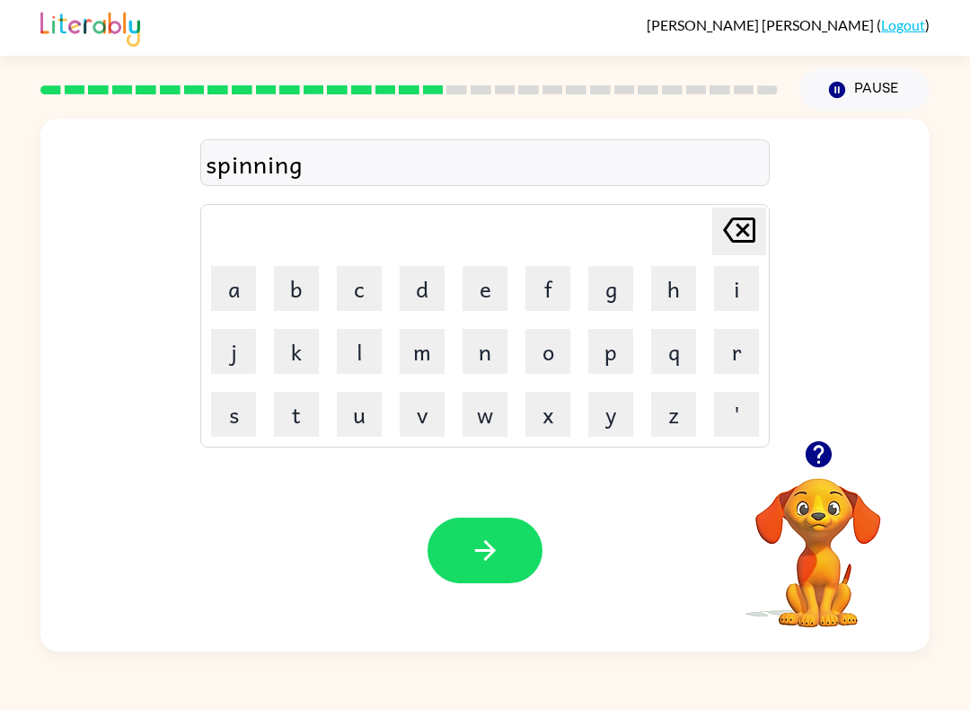
click at [529, 559] on button "button" at bounding box center [485, 550] width 115 height 66
click at [608, 293] on button "g" at bounding box center [610, 288] width 45 height 45
click at [745, 351] on button "r" at bounding box center [736, 351] width 45 height 45
click at [344, 416] on button "u" at bounding box center [359, 414] width 45 height 45
click at [412, 357] on button "m" at bounding box center [422, 351] width 45 height 45
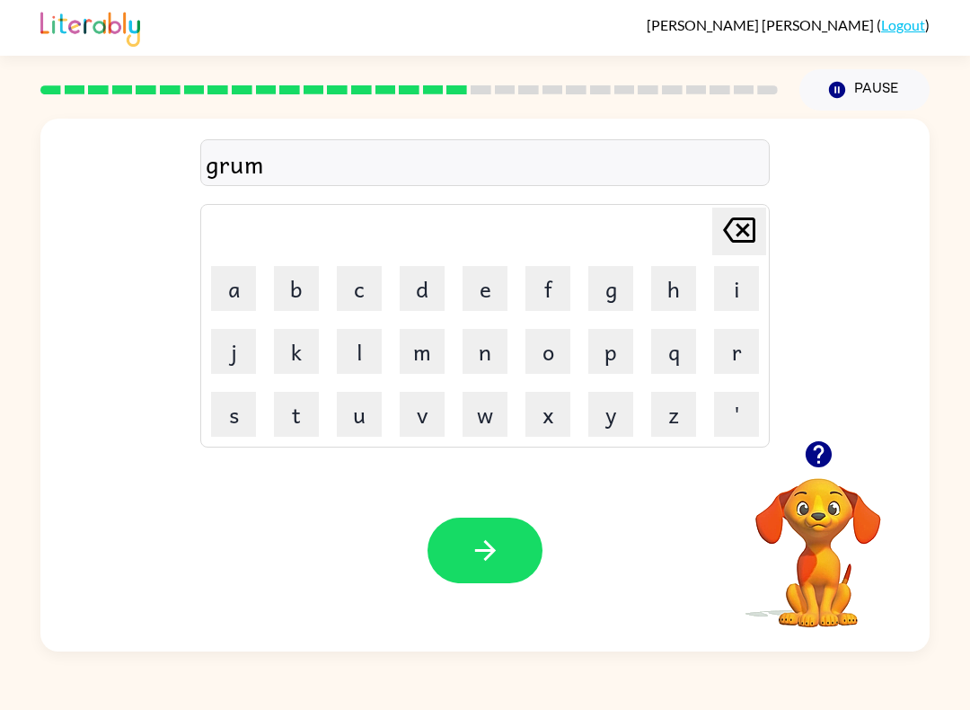
click at [613, 352] on button "p" at bounding box center [610, 351] width 45 height 45
click at [730, 284] on button "i" at bounding box center [736, 288] width 45 height 45
click at [468, 292] on button "e" at bounding box center [485, 288] width 45 height 45
click at [237, 395] on button "s" at bounding box center [233, 414] width 45 height 45
click at [296, 416] on button "t" at bounding box center [296, 414] width 45 height 45
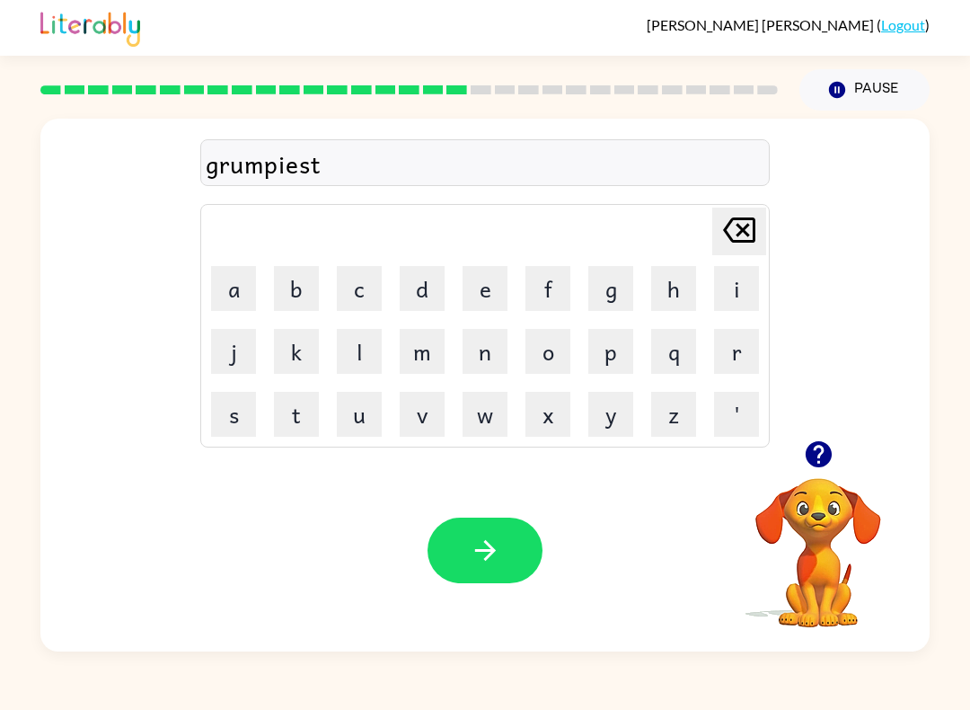
click at [512, 572] on button "button" at bounding box center [485, 550] width 115 height 66
click at [733, 287] on button "i" at bounding box center [736, 288] width 45 height 45
click at [485, 352] on button "n" at bounding box center [485, 351] width 45 height 45
click at [374, 278] on button "c" at bounding box center [359, 288] width 45 height 45
click at [726, 354] on button "r" at bounding box center [736, 351] width 45 height 45
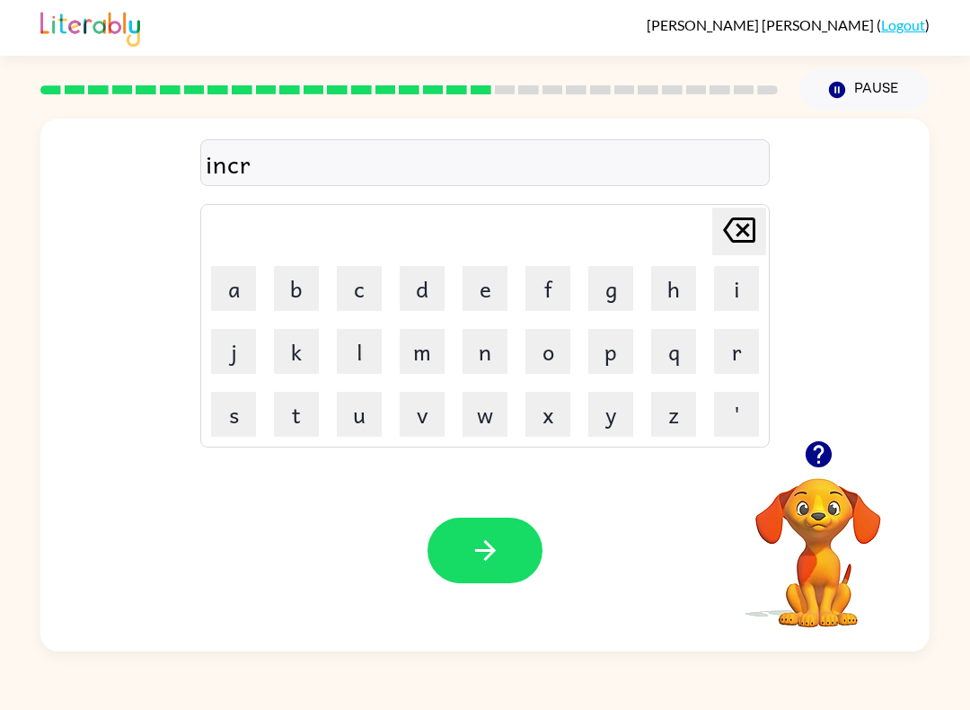
click at [493, 309] on button "e" at bounding box center [485, 288] width 45 height 45
click at [415, 279] on button "d" at bounding box center [422, 288] width 45 height 45
click at [731, 282] on button "i" at bounding box center [736, 288] width 45 height 45
click at [294, 289] on button "b" at bounding box center [296, 288] width 45 height 45
click at [349, 351] on button "l" at bounding box center [359, 351] width 45 height 45
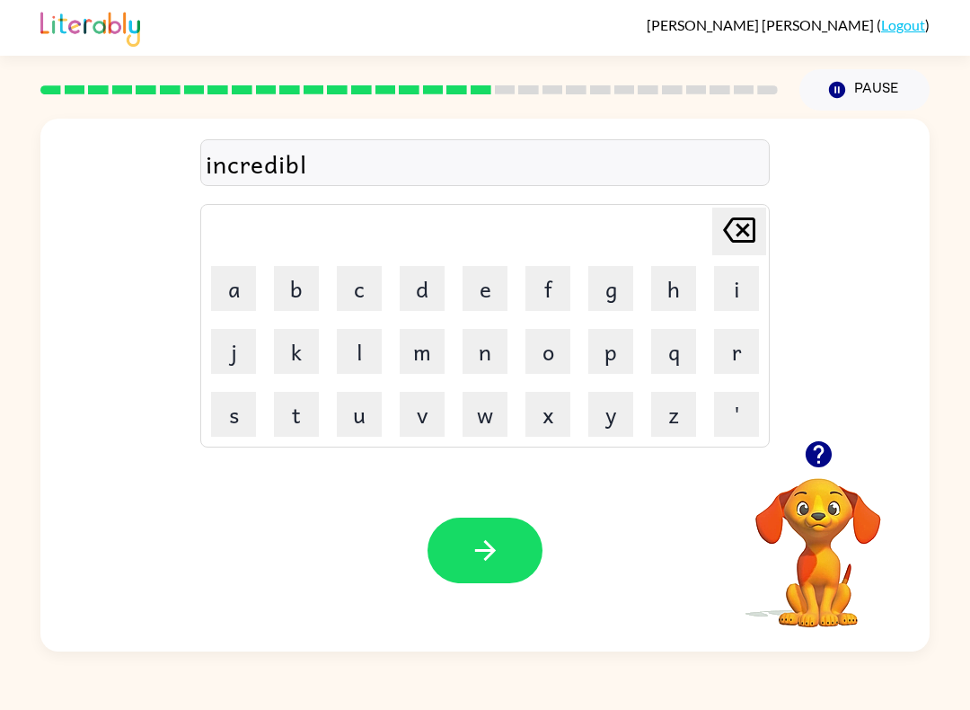
click at [477, 287] on button "e" at bounding box center [485, 288] width 45 height 45
click at [530, 553] on button "button" at bounding box center [485, 550] width 115 height 66
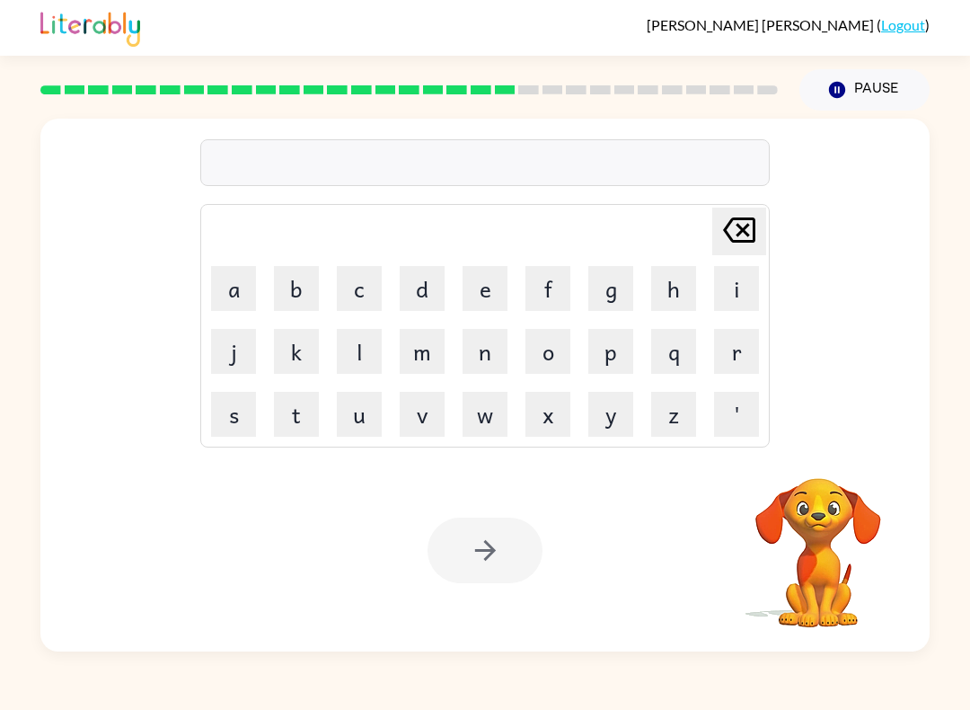
click at [366, 367] on button "l" at bounding box center [359, 351] width 45 height 45
click at [734, 296] on button "i" at bounding box center [736, 288] width 45 height 45
click at [247, 417] on button "s" at bounding box center [233, 414] width 45 height 45
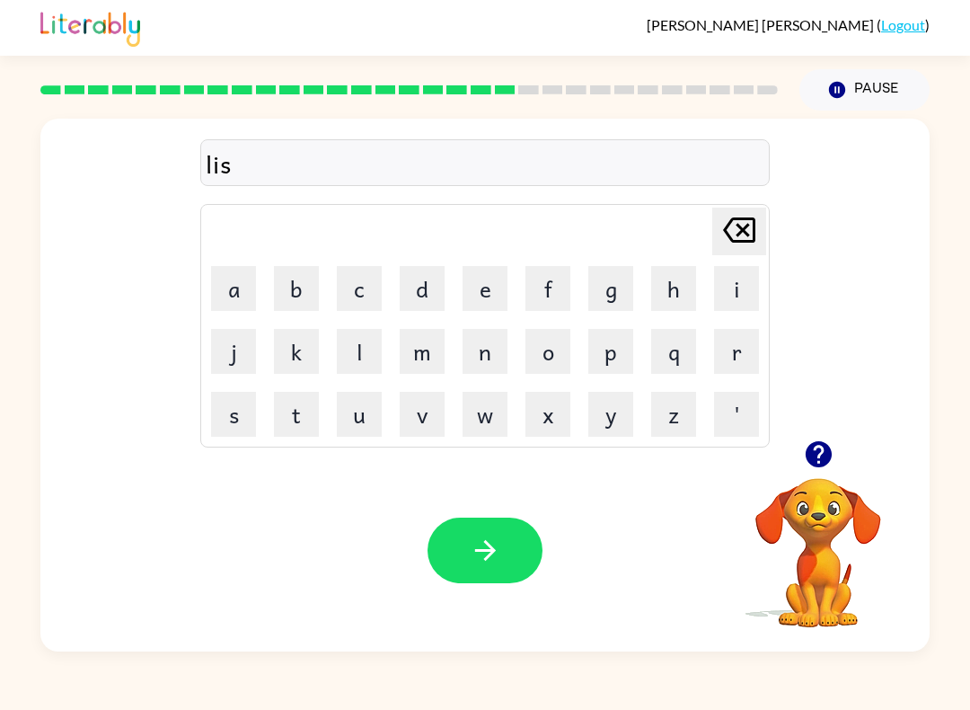
click at [307, 409] on button "t" at bounding box center [296, 414] width 45 height 45
click at [487, 296] on button "e" at bounding box center [485, 288] width 45 height 45
click at [463, 360] on button "n" at bounding box center [485, 351] width 45 height 45
click at [490, 306] on button "e" at bounding box center [485, 288] width 45 height 45
click at [415, 303] on button "d" at bounding box center [422, 288] width 45 height 45
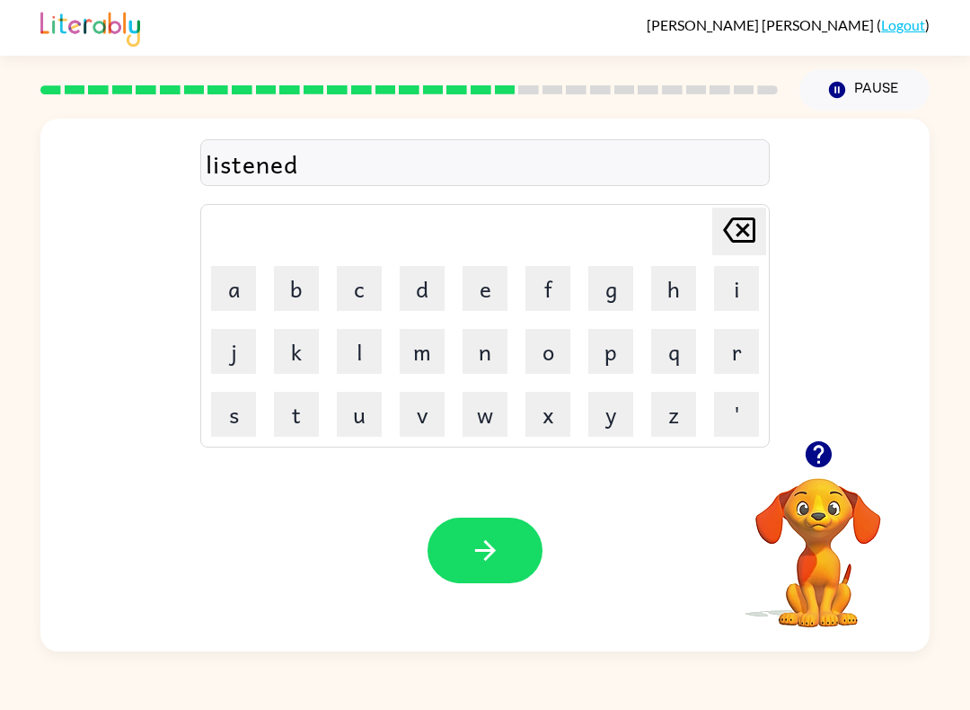
click at [537, 508] on div "Your browser must support playing .mp4 files to use Literably. Please try using…" at bounding box center [484, 550] width 889 height 202
click at [534, 525] on div at bounding box center [485, 550] width 115 height 66
click at [524, 533] on button "button" at bounding box center [485, 550] width 115 height 66
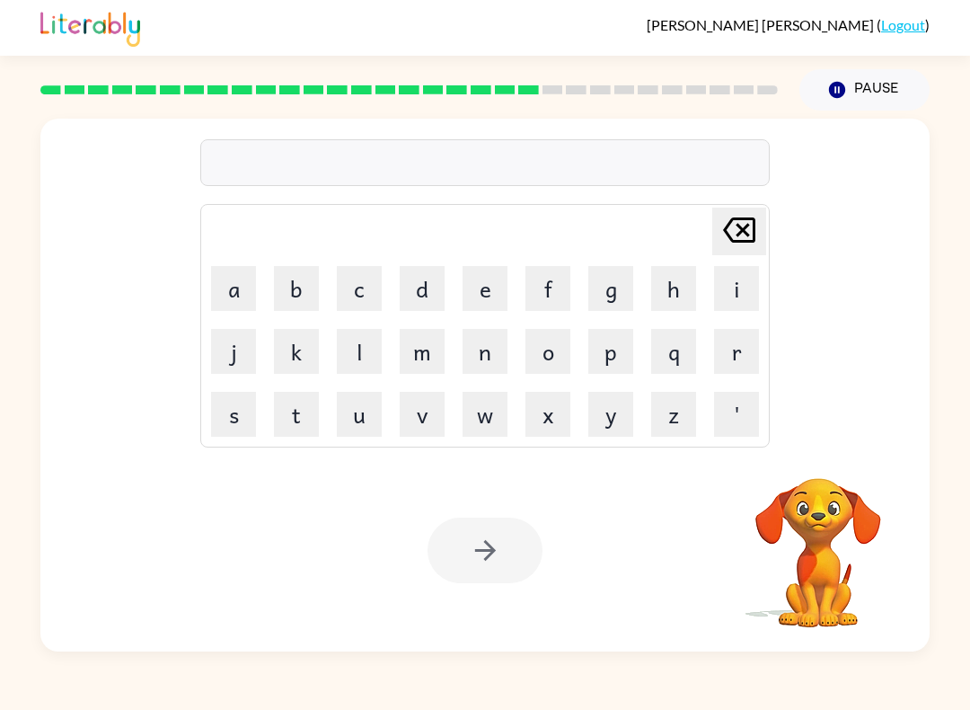
click at [485, 342] on button "n" at bounding box center [485, 351] width 45 height 45
click at [543, 356] on button "o" at bounding box center [547, 351] width 45 height 45
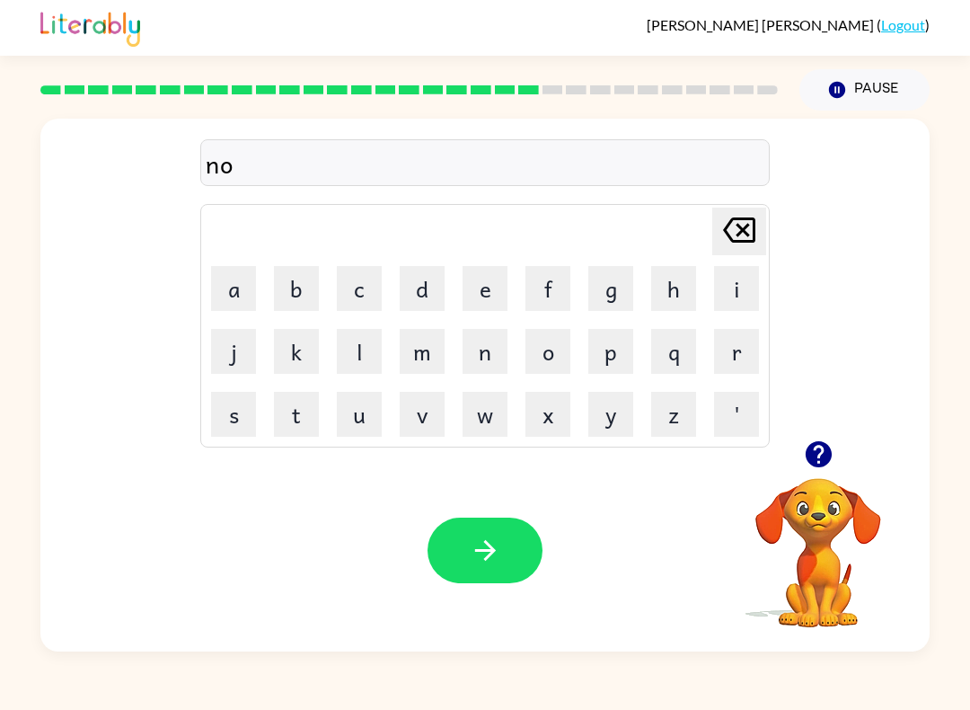
click at [411, 353] on button "m" at bounding box center [422, 351] width 45 height 45
click at [726, 291] on button "i" at bounding box center [736, 288] width 45 height 45
click at [472, 342] on button "n" at bounding box center [485, 351] width 45 height 45
click at [228, 279] on button "a" at bounding box center [233, 288] width 45 height 45
click at [282, 419] on button "t" at bounding box center [296, 414] width 45 height 45
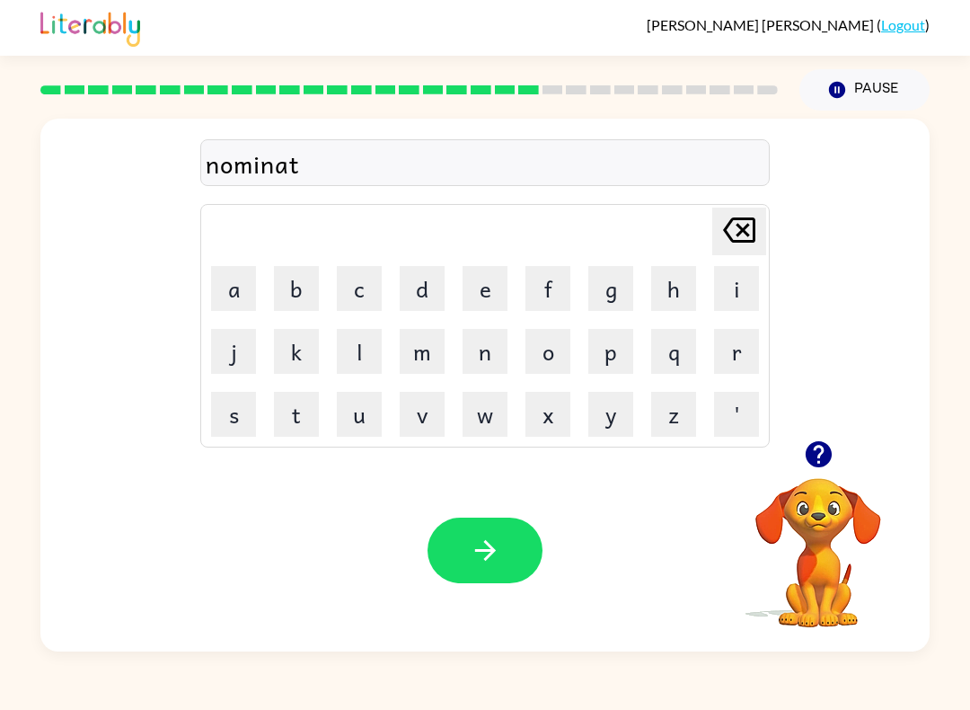
click at [471, 298] on button "e" at bounding box center [485, 288] width 45 height 45
click at [520, 534] on button "button" at bounding box center [485, 550] width 115 height 66
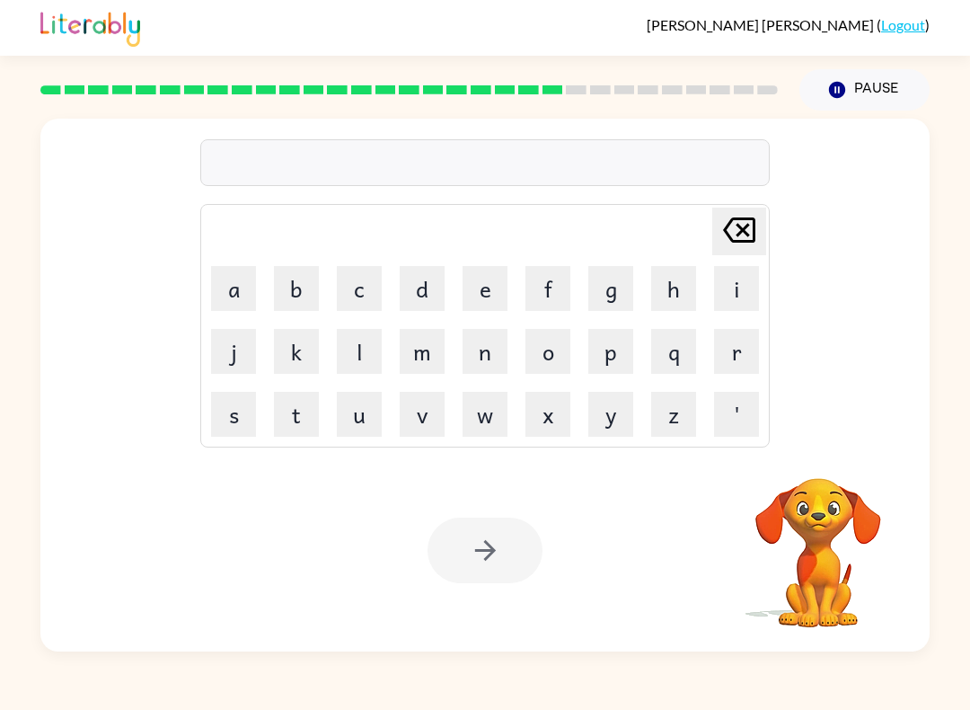
click at [229, 410] on button "s" at bounding box center [233, 414] width 45 height 45
click at [374, 417] on button "u" at bounding box center [359, 414] width 45 height 45
click at [235, 407] on button "s" at bounding box center [233, 414] width 45 height 45
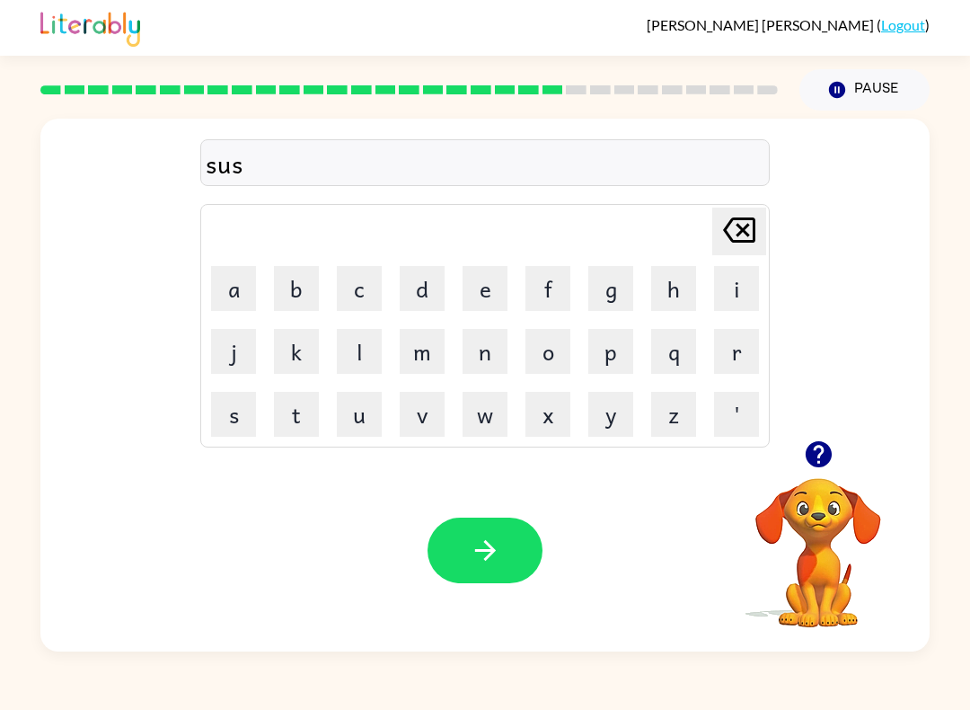
click at [282, 411] on button "t" at bounding box center [296, 414] width 45 height 45
click at [236, 295] on button "a" at bounding box center [233, 288] width 45 height 45
click at [730, 293] on button "i" at bounding box center [736, 288] width 45 height 45
click at [489, 363] on button "n" at bounding box center [485, 351] width 45 height 45
click at [513, 548] on button "button" at bounding box center [485, 550] width 115 height 66
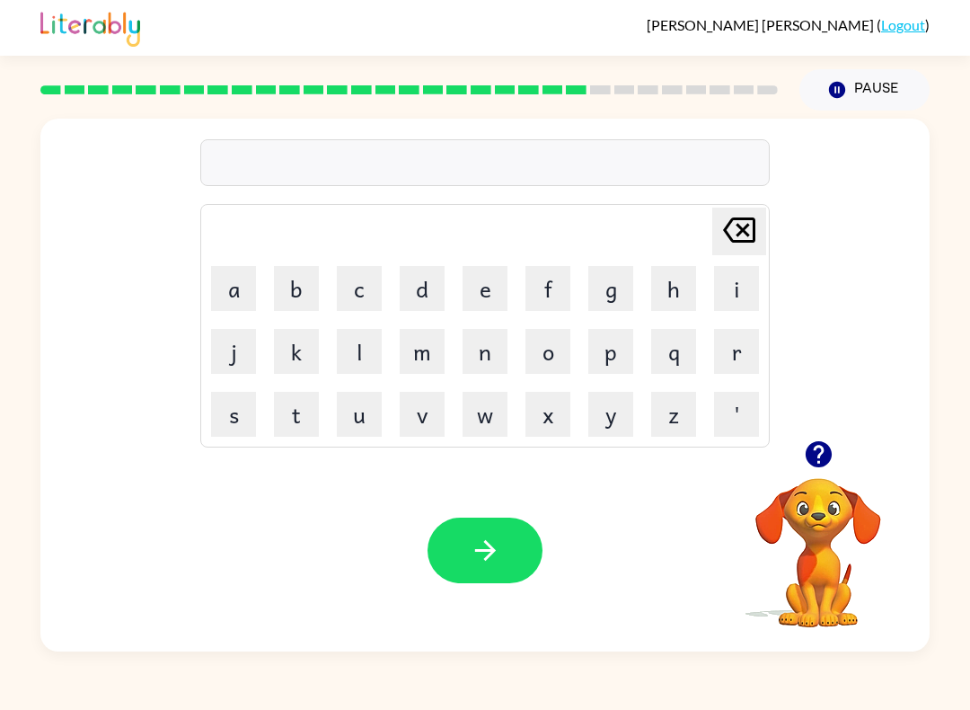
click at [807, 453] on icon "button" at bounding box center [818, 454] width 26 height 26
click at [484, 421] on button "w" at bounding box center [485, 414] width 45 height 45
click at [560, 355] on button "o" at bounding box center [547, 351] width 45 height 45
click at [745, 353] on button "r" at bounding box center [736, 351] width 45 height 45
click at [404, 274] on button "d" at bounding box center [422, 288] width 45 height 45
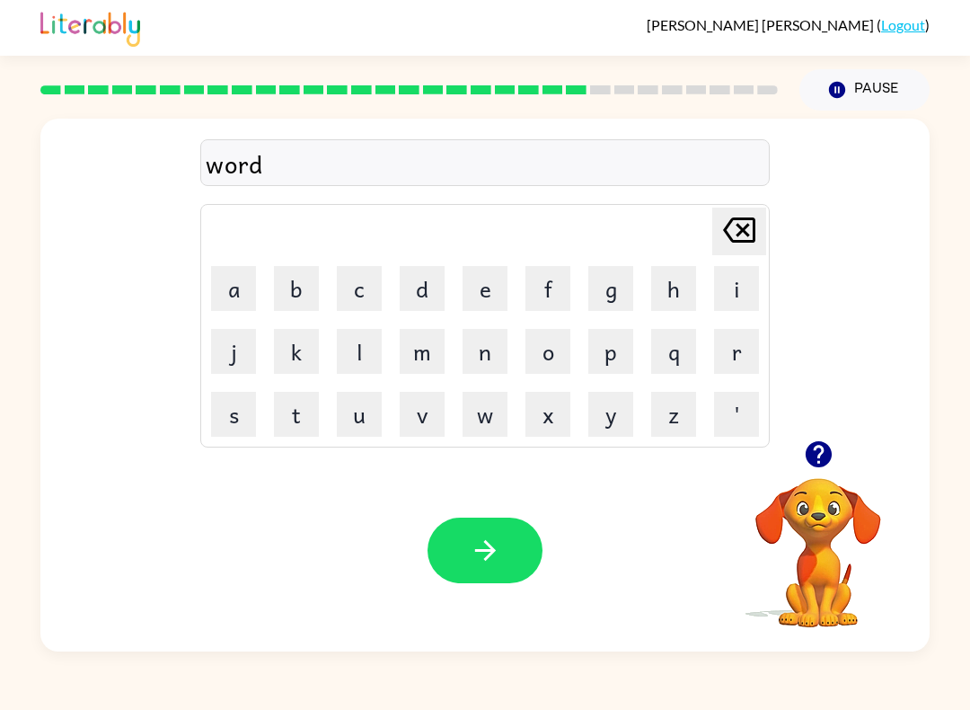
click at [609, 421] on button "y" at bounding box center [610, 414] width 45 height 45
click at [513, 532] on button "button" at bounding box center [485, 550] width 115 height 66
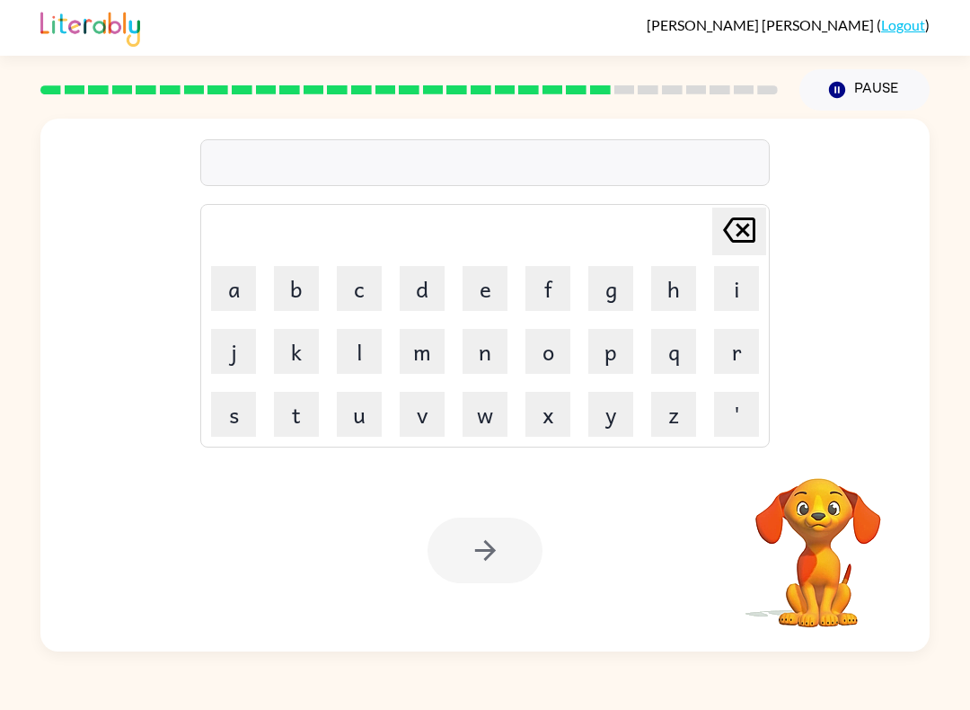
click at [736, 349] on button "r" at bounding box center [736, 351] width 45 height 45
click at [490, 281] on button "e" at bounding box center [485, 288] width 45 height 45
click at [368, 360] on button "l" at bounding box center [359, 351] width 45 height 45
click at [241, 289] on button "a" at bounding box center [233, 288] width 45 height 45
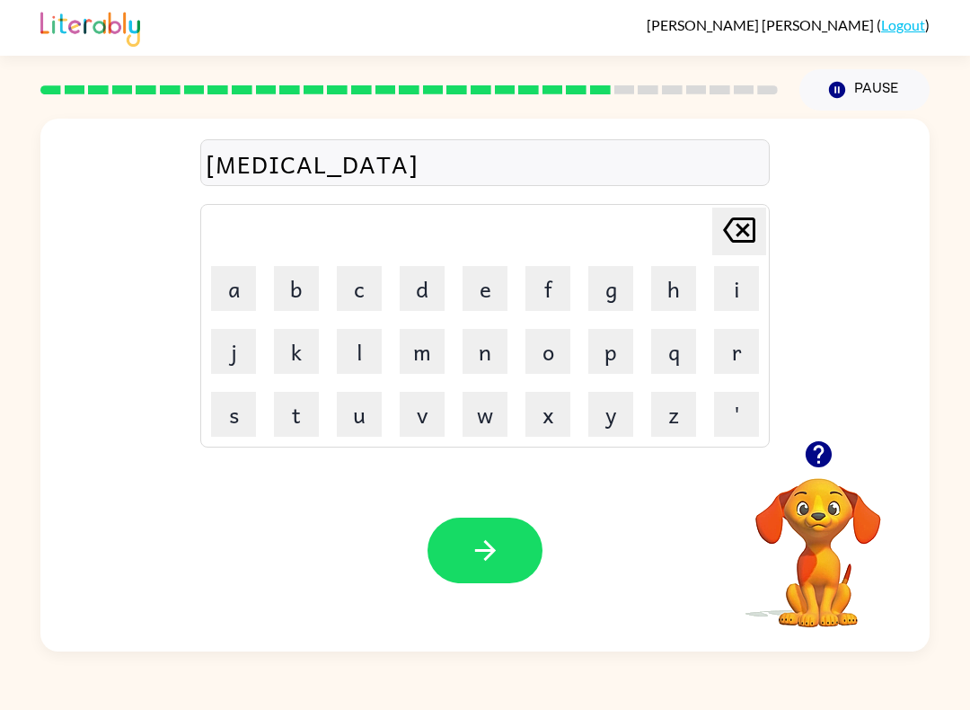
click at [304, 411] on button "t" at bounding box center [296, 414] width 45 height 45
click at [480, 279] on button "e" at bounding box center [485, 288] width 45 height 45
click at [421, 291] on button "d" at bounding box center [422, 288] width 45 height 45
click at [495, 534] on button "button" at bounding box center [485, 550] width 115 height 66
click at [831, 412] on div "[PERSON_NAME] last character input a b c d e f g h i j k l m n o p q r s t u v …" at bounding box center [484, 280] width 889 height 322
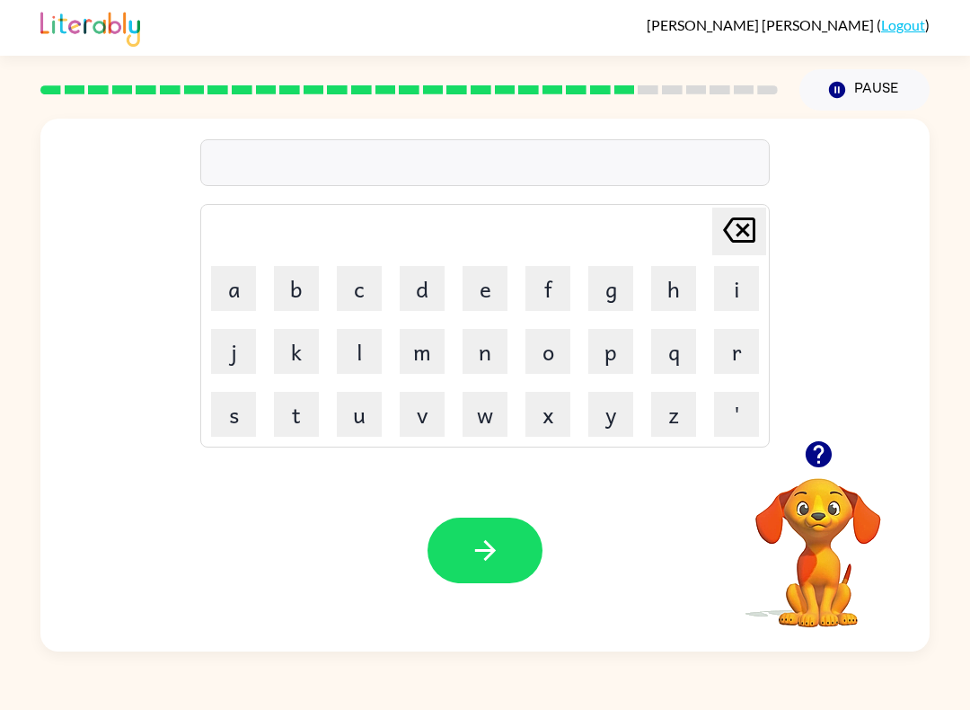
click at [815, 463] on icon "button" at bounding box center [818, 454] width 26 height 26
click at [569, 423] on button "x" at bounding box center [547, 414] width 45 height 45
click at [742, 228] on icon at bounding box center [739, 229] width 32 height 25
click at [742, 227] on icon "[PERSON_NAME] last character input" at bounding box center [739, 229] width 43 height 43
click at [737, 243] on icon "[PERSON_NAME] last character input" at bounding box center [739, 229] width 43 height 43
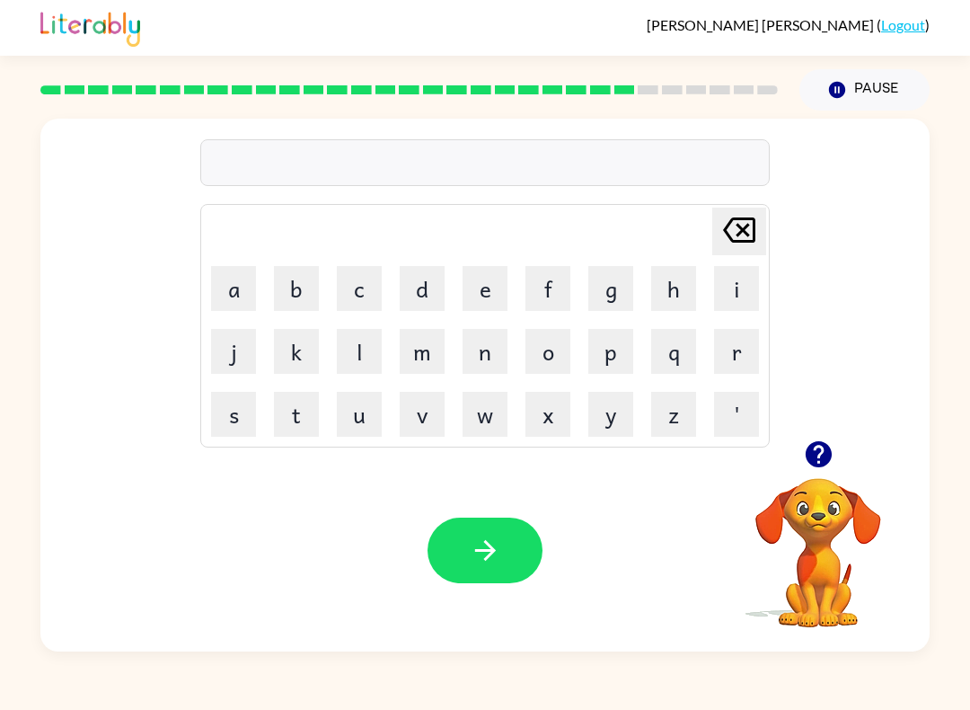
click at [304, 353] on button "k" at bounding box center [296, 351] width 45 height 45
click at [719, 307] on button "i" at bounding box center [736, 288] width 45 height 45
click at [833, 452] on icon "button" at bounding box center [818, 453] width 31 height 31
click at [814, 468] on icon "button" at bounding box center [818, 453] width 31 height 31
click at [303, 414] on button "t" at bounding box center [296, 414] width 45 height 45
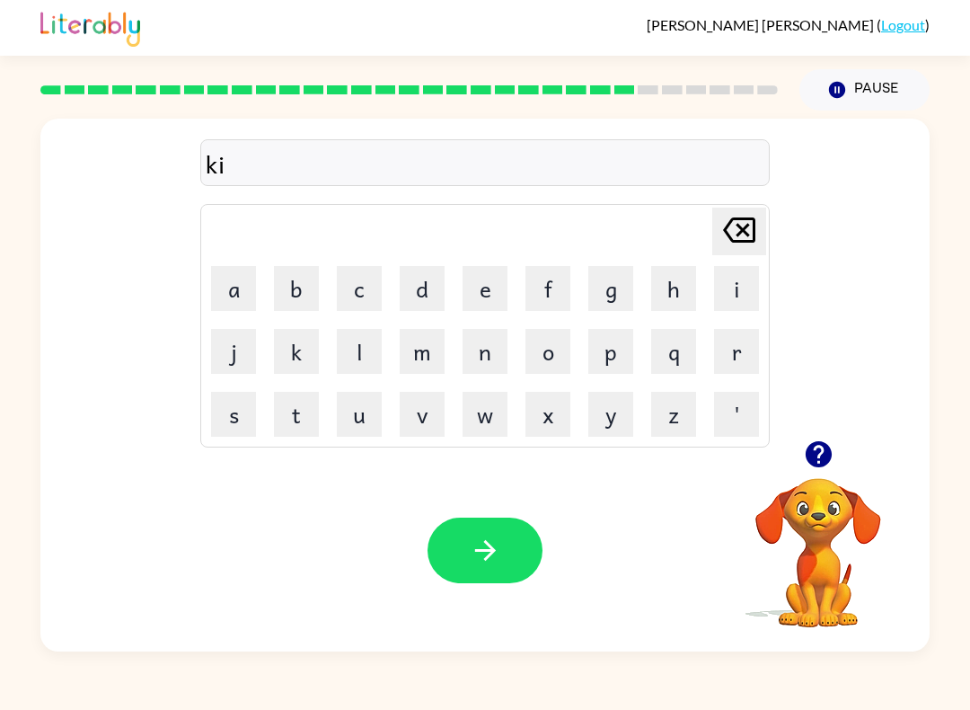
click at [303, 413] on button "t" at bounding box center [296, 414] width 45 height 45
click at [466, 285] on button "e" at bounding box center [485, 288] width 45 height 45
click at [476, 344] on button "n" at bounding box center [485, 351] width 45 height 45
click at [515, 545] on button "button" at bounding box center [485, 550] width 115 height 66
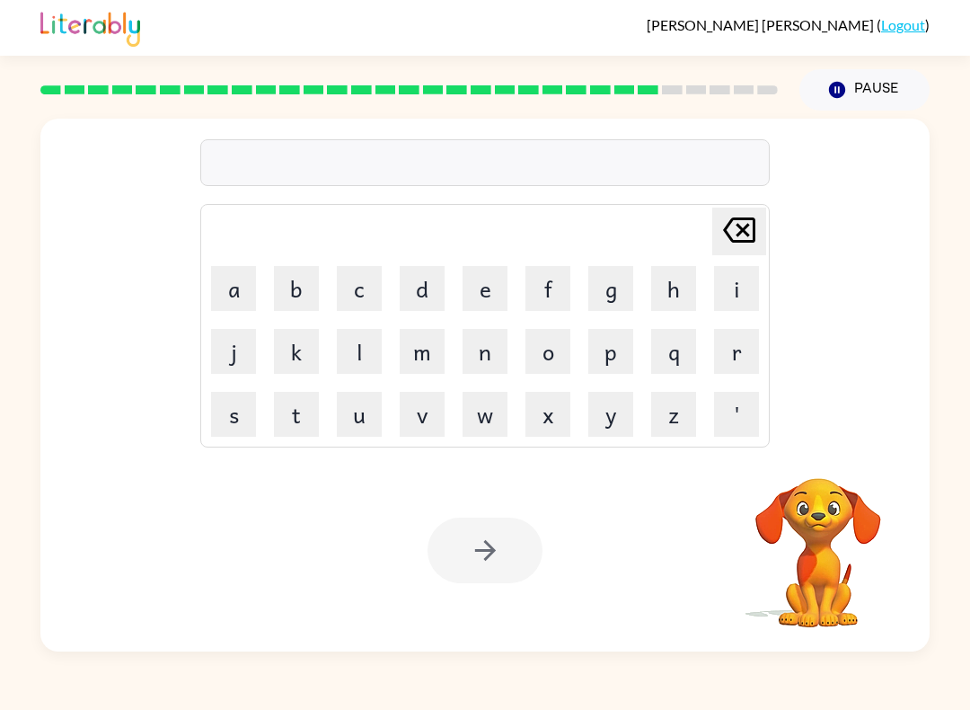
click at [425, 291] on button "d" at bounding box center [422, 288] width 45 height 45
click at [503, 275] on button "e" at bounding box center [485, 288] width 45 height 45
click at [606, 363] on button "p" at bounding box center [610, 351] width 45 height 45
click at [238, 298] on button "a" at bounding box center [233, 288] width 45 height 45
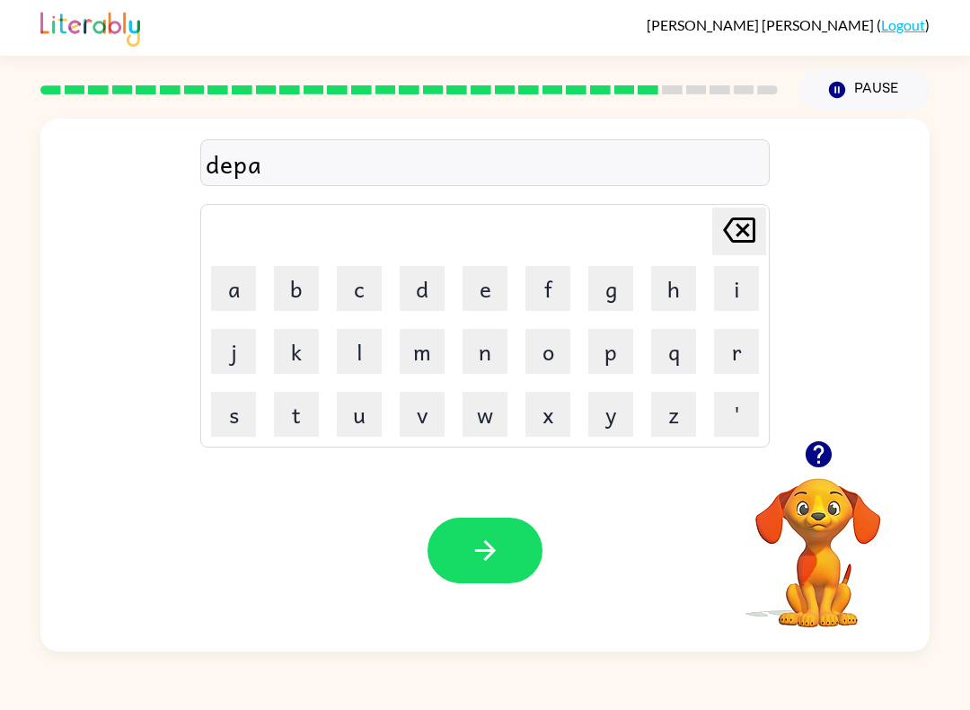
click at [731, 357] on button "r" at bounding box center [736, 351] width 45 height 45
click at [311, 423] on button "t" at bounding box center [296, 414] width 45 height 45
click at [417, 349] on button "m" at bounding box center [422, 351] width 45 height 45
click at [477, 304] on button "e" at bounding box center [485, 288] width 45 height 45
click at [492, 345] on button "n" at bounding box center [485, 351] width 45 height 45
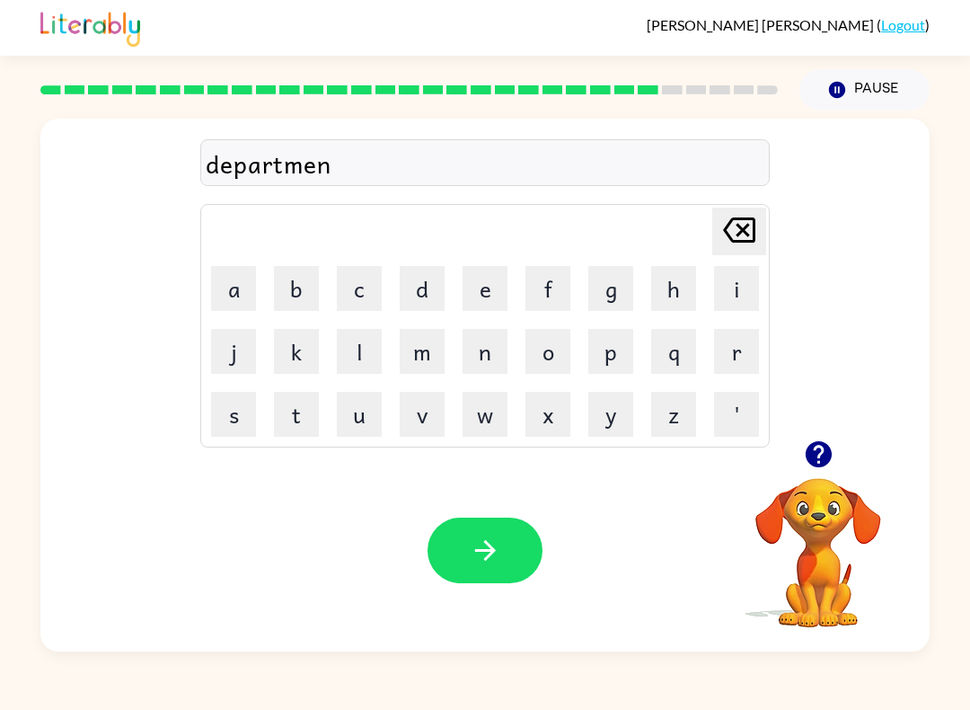
click at [311, 410] on button "t" at bounding box center [296, 414] width 45 height 45
click at [522, 553] on button "button" at bounding box center [485, 550] width 115 height 66
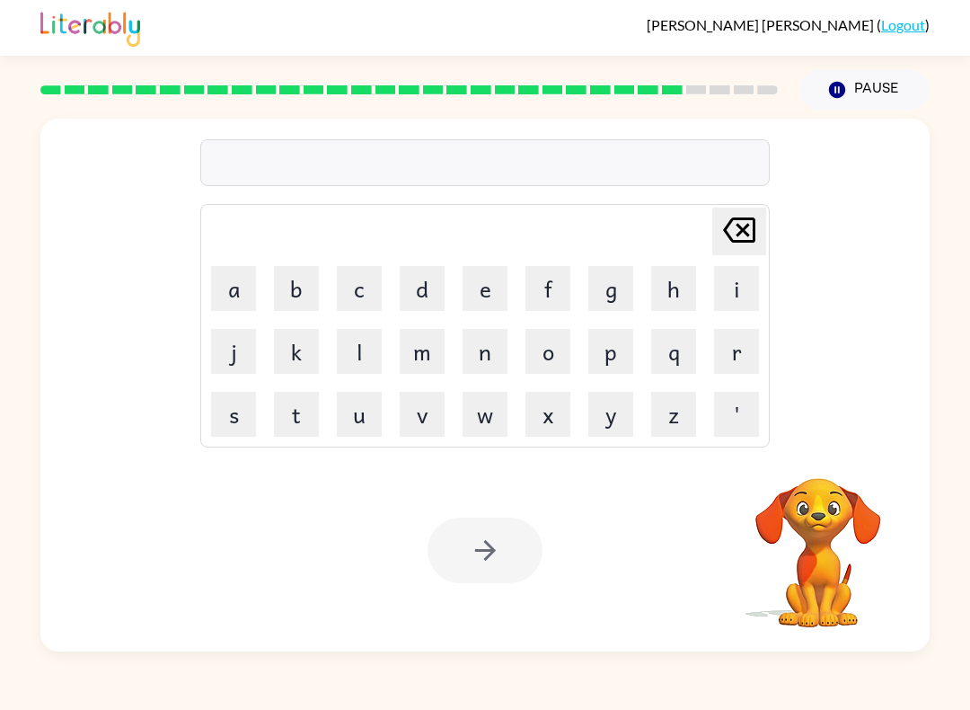
click at [231, 410] on button "s" at bounding box center [233, 414] width 45 height 45
click at [347, 346] on button "l" at bounding box center [359, 351] width 45 height 45
click at [720, 292] on button "i" at bounding box center [736, 288] width 45 height 45
click at [612, 294] on button "g" at bounding box center [610, 288] width 45 height 45
click at [684, 293] on button "h" at bounding box center [673, 288] width 45 height 45
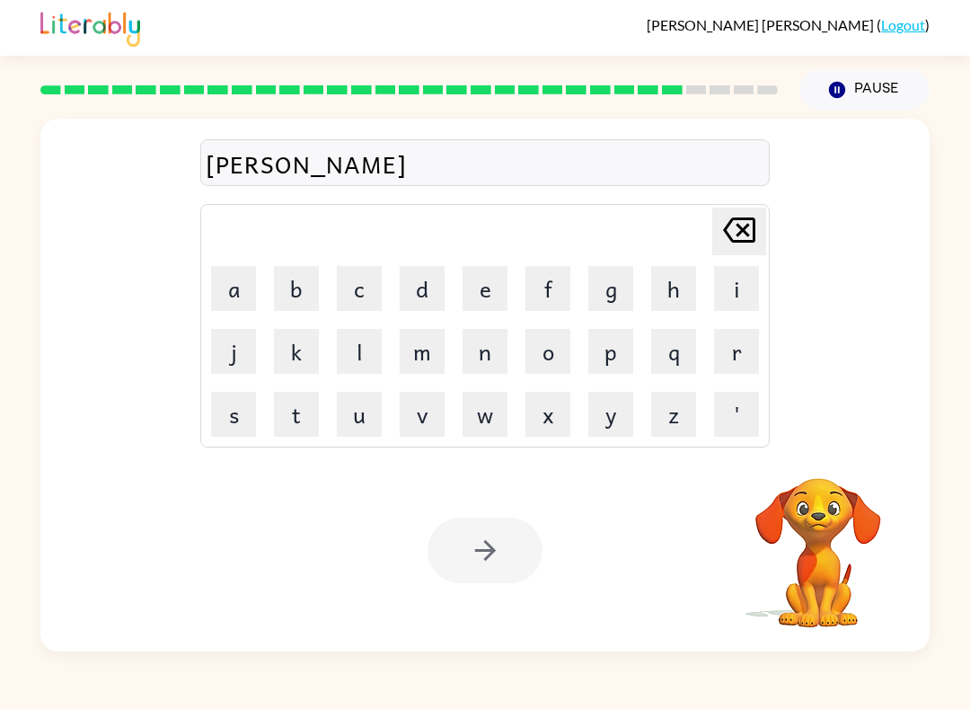
click at [304, 416] on button "t" at bounding box center [296, 414] width 45 height 45
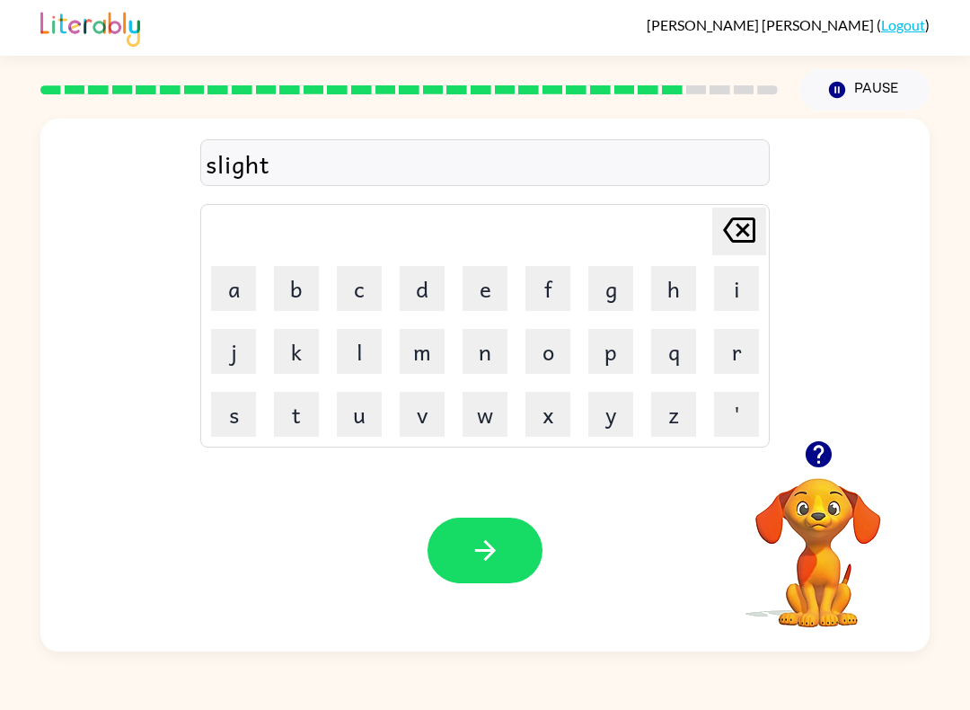
click at [506, 553] on button "button" at bounding box center [485, 550] width 115 height 66
click at [506, 552] on div at bounding box center [485, 550] width 115 height 66
click at [505, 557] on div at bounding box center [485, 550] width 115 height 66
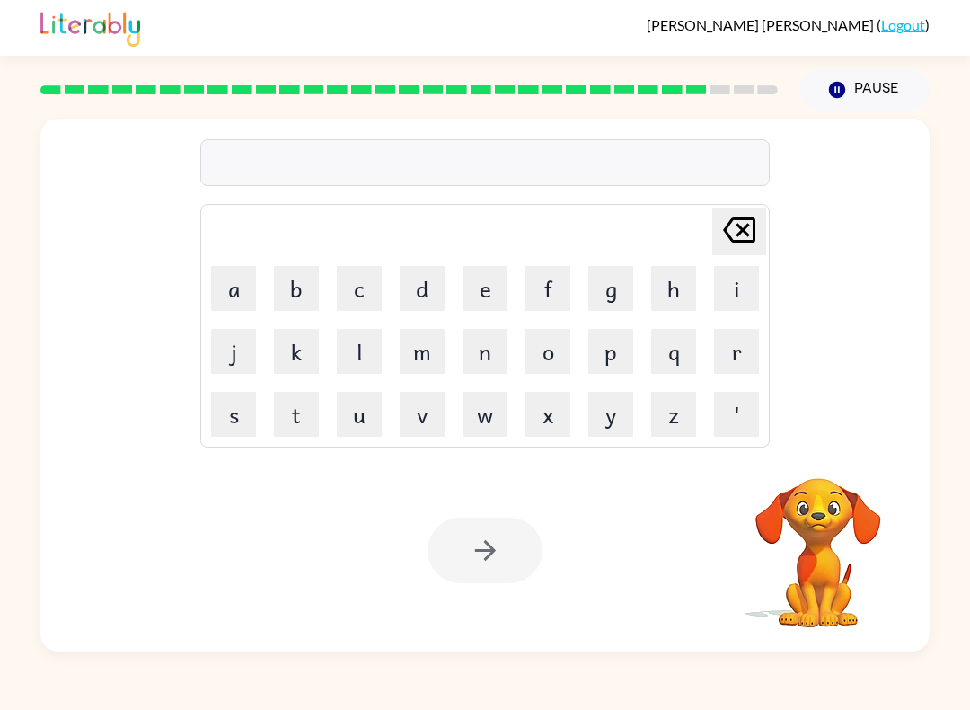
click at [361, 410] on button "u" at bounding box center [359, 414] width 45 height 45
click at [484, 354] on button "n" at bounding box center [485, 351] width 45 height 45
click at [731, 297] on button "i" at bounding box center [736, 288] width 45 height 45
click at [434, 415] on button "v" at bounding box center [422, 414] width 45 height 45
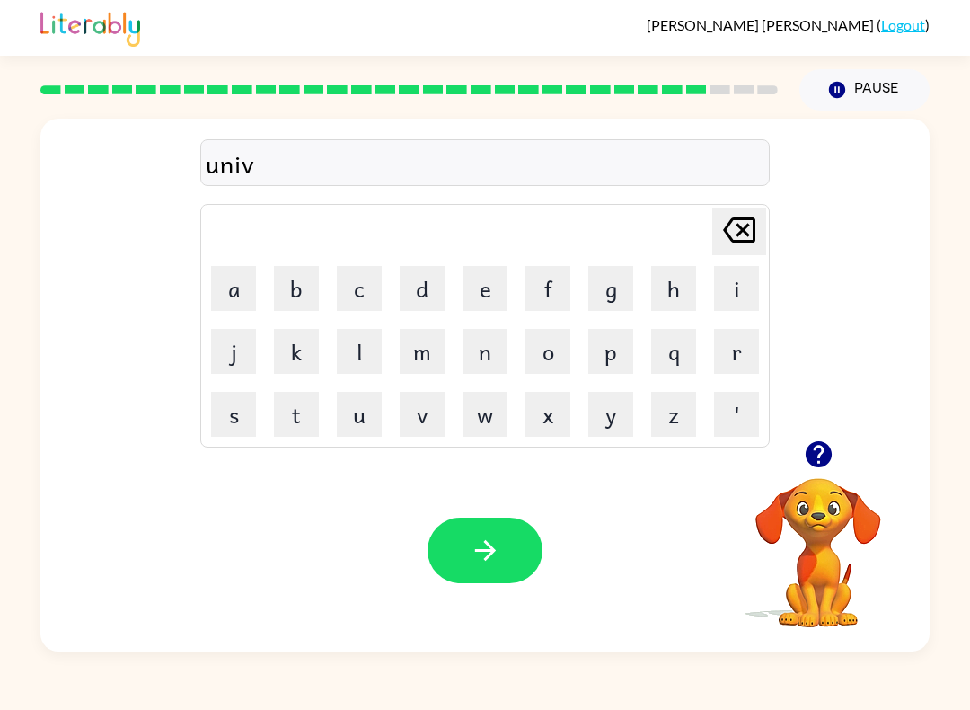
click at [482, 303] on button "e" at bounding box center [485, 288] width 45 height 45
click at [729, 342] on button "r" at bounding box center [736, 351] width 45 height 45
click at [238, 415] on button "s" at bounding box center [233, 414] width 45 height 45
click at [240, 298] on button "a" at bounding box center [233, 288] width 45 height 45
click at [357, 338] on button "l" at bounding box center [359, 351] width 45 height 45
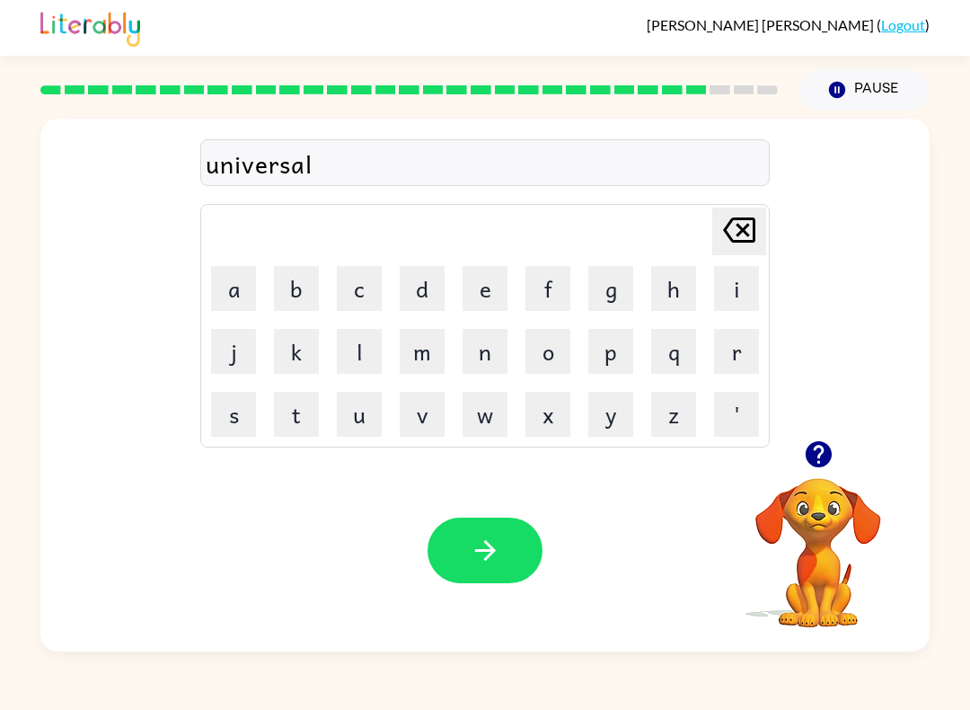
click at [516, 530] on button "button" at bounding box center [485, 550] width 115 height 66
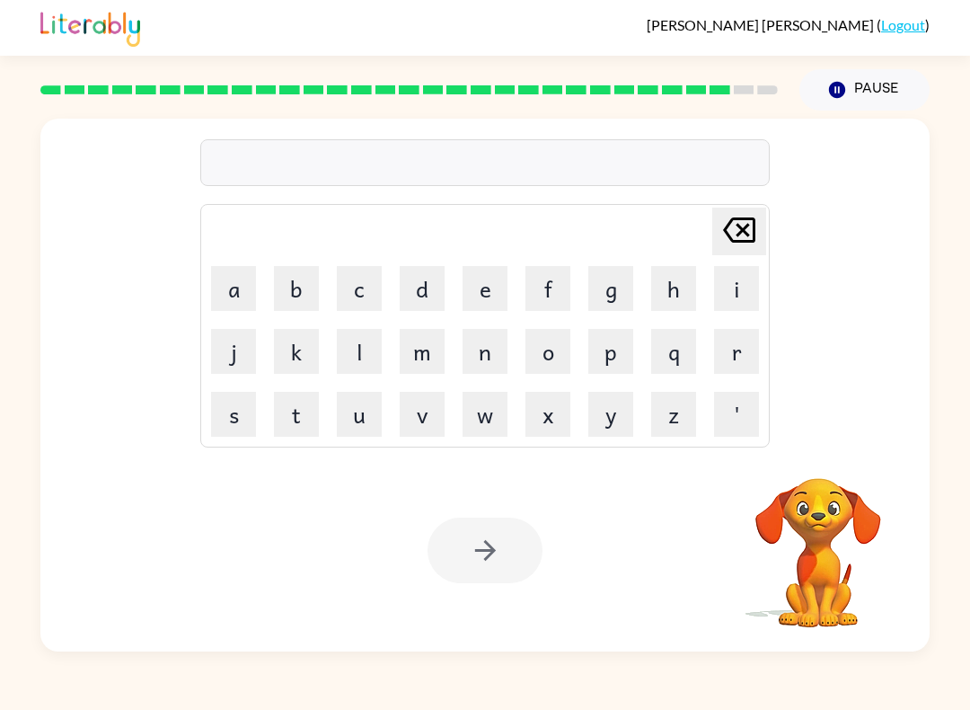
click at [234, 408] on button "s" at bounding box center [233, 414] width 45 height 45
click at [733, 292] on button "i" at bounding box center [736, 288] width 45 height 45
click at [340, 362] on button "l" at bounding box center [359, 351] width 45 height 45
click at [419, 422] on button "v" at bounding box center [422, 414] width 45 height 45
click at [492, 301] on button "e" at bounding box center [485, 288] width 45 height 45
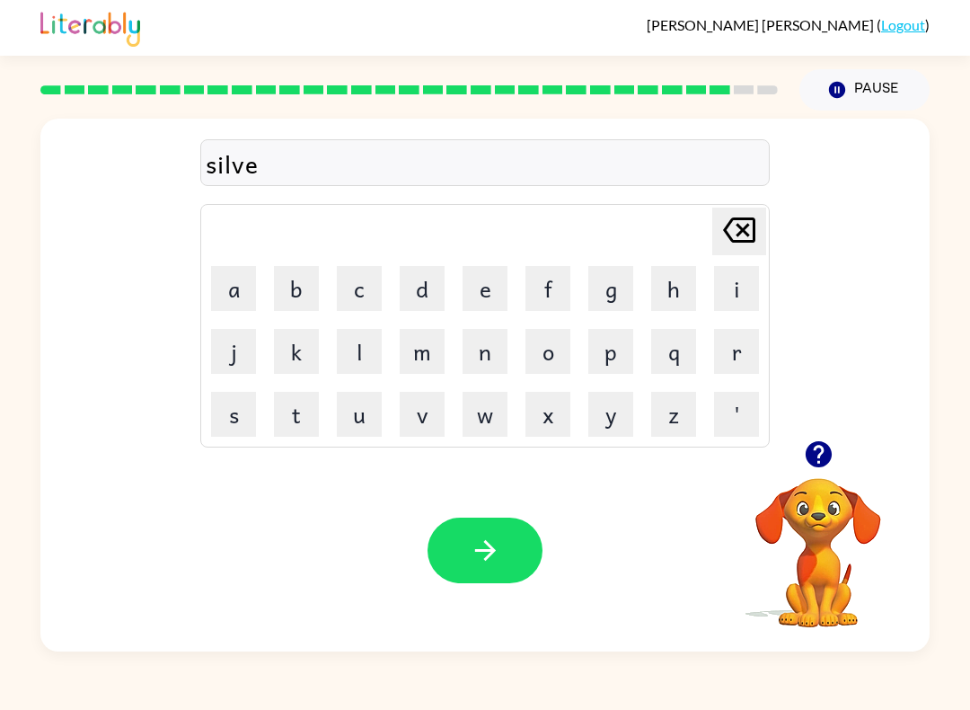
click at [725, 355] on button "r" at bounding box center [736, 351] width 45 height 45
click at [479, 415] on button "w" at bounding box center [485, 414] width 45 height 45
click at [234, 290] on button "a" at bounding box center [233, 288] width 45 height 45
click at [740, 344] on button "r" at bounding box center [736, 351] width 45 height 45
click at [497, 281] on button "e" at bounding box center [485, 288] width 45 height 45
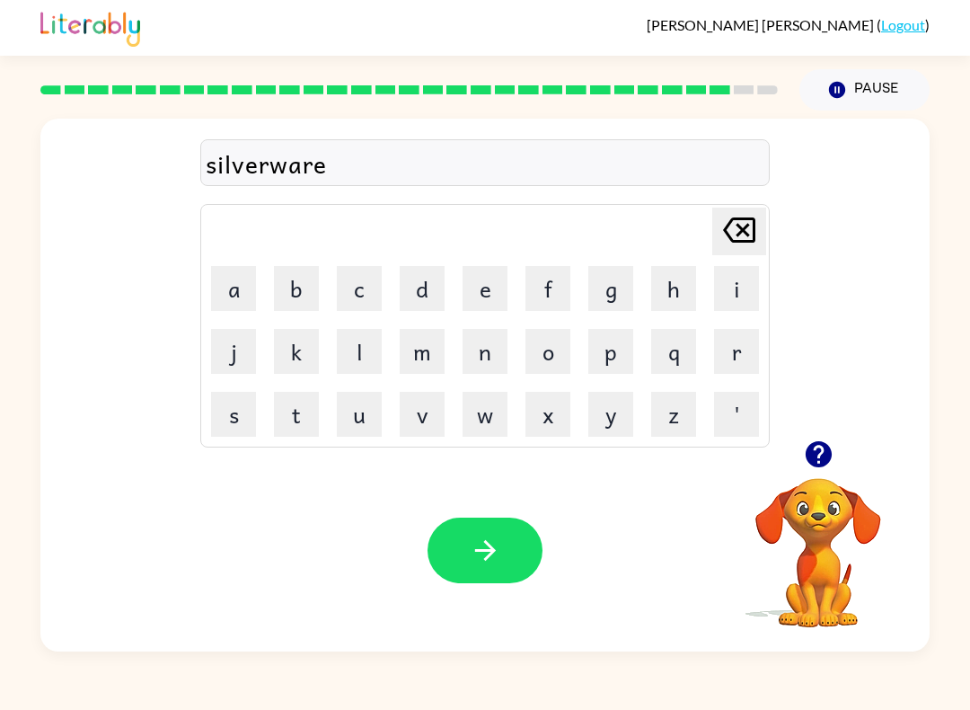
click at [524, 543] on button "button" at bounding box center [485, 550] width 115 height 66
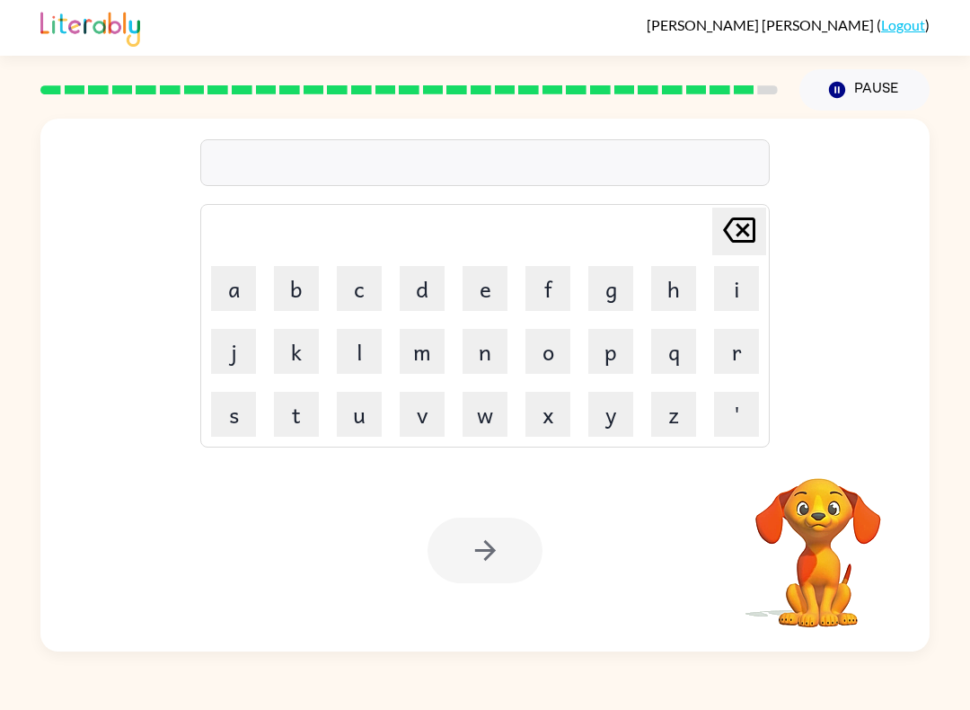
click at [485, 303] on button "e" at bounding box center [485, 288] width 45 height 45
click at [489, 353] on button "n" at bounding box center [485, 351] width 45 height 45
click at [358, 298] on button "c" at bounding box center [359, 288] width 45 height 45
click at [544, 357] on button "o" at bounding box center [547, 351] width 45 height 45
click at [363, 420] on button "u" at bounding box center [359, 414] width 45 height 45
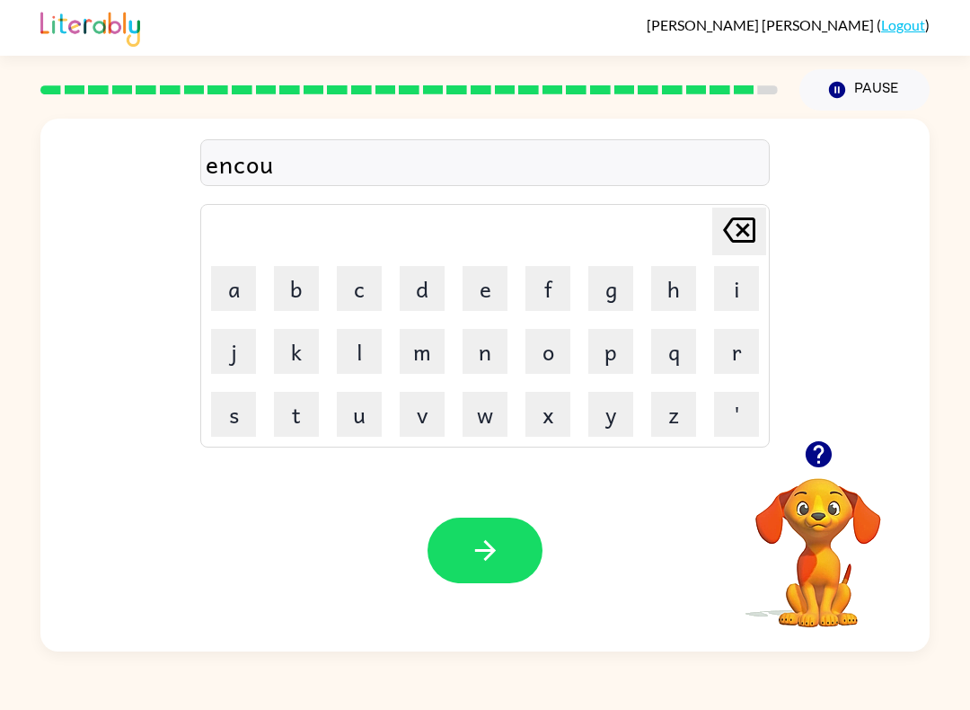
click at [491, 363] on button "n" at bounding box center [485, 351] width 45 height 45
click at [818, 454] on icon "button" at bounding box center [818, 454] width 26 height 26
click at [481, 276] on button "e" at bounding box center [485, 288] width 45 height 45
click at [734, 232] on icon "[PERSON_NAME] last character input" at bounding box center [739, 229] width 43 height 43
click at [298, 403] on button "t" at bounding box center [296, 414] width 45 height 45
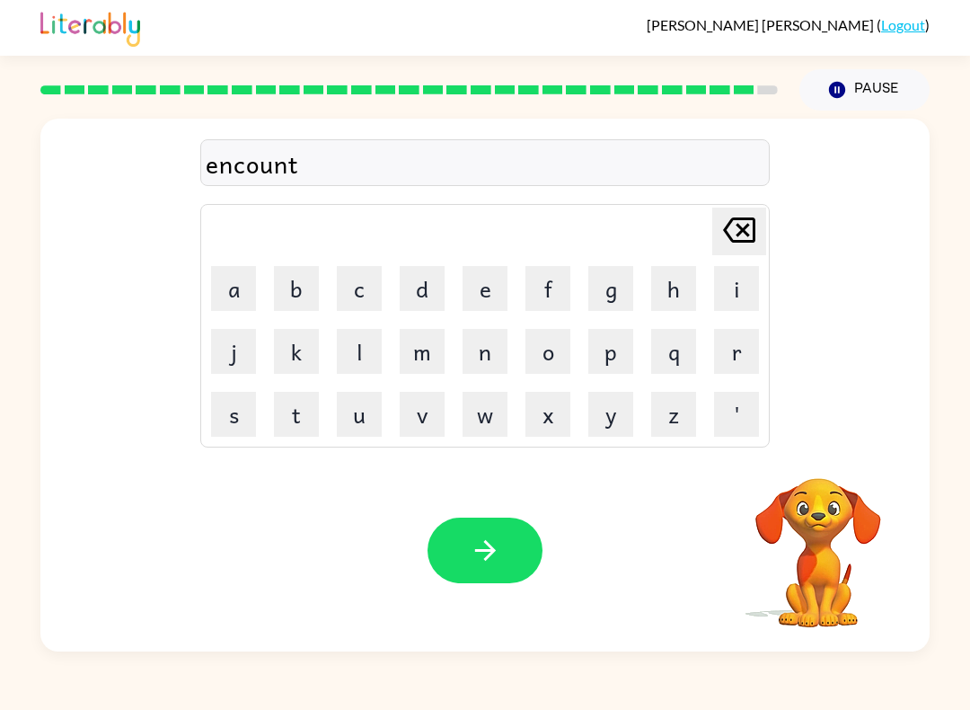
click at [487, 290] on button "e" at bounding box center [485, 288] width 45 height 45
click at [727, 356] on button "r" at bounding box center [736, 351] width 45 height 45
click at [527, 531] on button "button" at bounding box center [485, 550] width 115 height 66
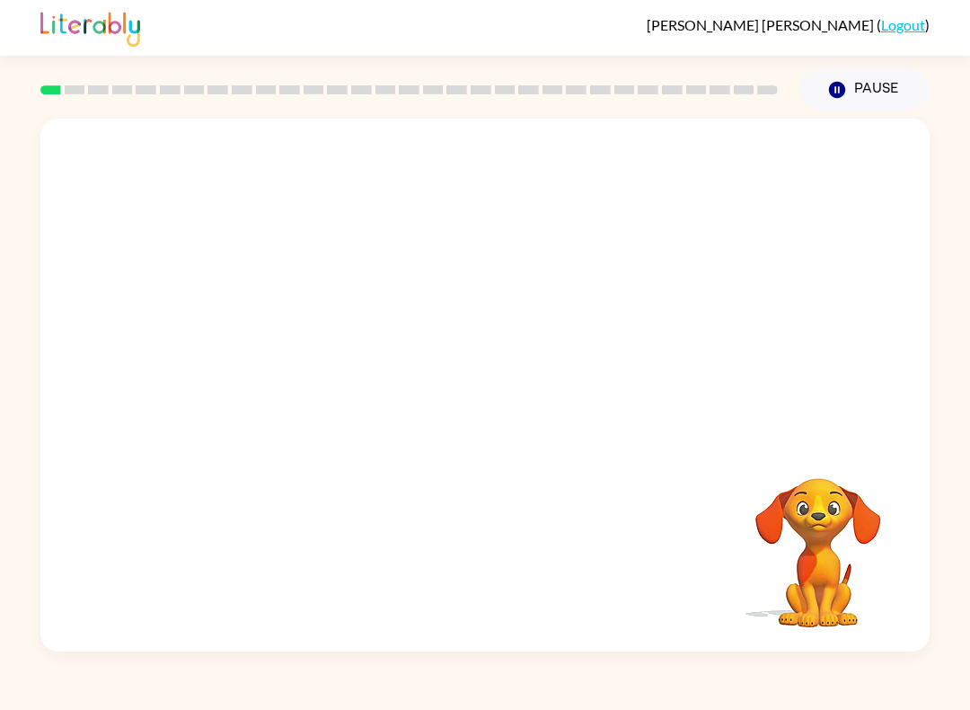
click at [265, 355] on video "Your browser must support playing .mp4 files to use Literably. Please try using…" at bounding box center [484, 280] width 889 height 322
click at [265, 354] on video "Your browser must support playing .mp4 files to use Literably. Please try using…" at bounding box center [484, 280] width 889 height 322
click at [251, 357] on video "Your browser must support playing .mp4 files to use Literably. Please try using…" at bounding box center [484, 280] width 889 height 322
click at [241, 347] on video "Your browser must support playing .mp4 files to use Literably. Please try using…" at bounding box center [484, 280] width 889 height 322
click at [232, 342] on video "Your browser must support playing .mp4 files to use Literably. Please try using…" at bounding box center [484, 280] width 889 height 322
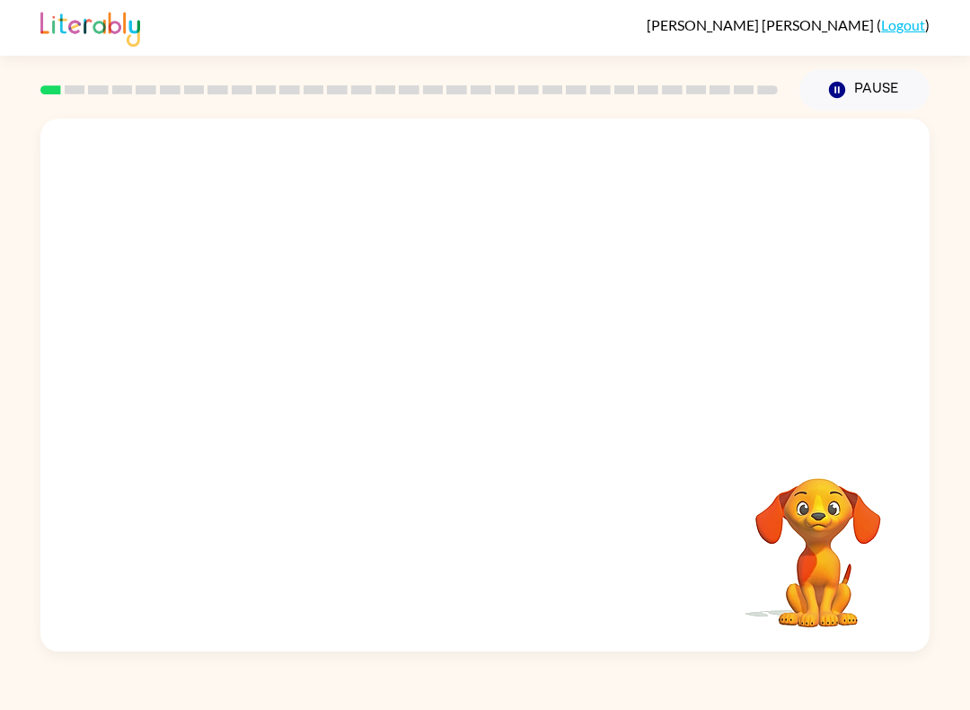
click at [224, 345] on video "Your browser must support playing .mp4 files to use Literably. Please try using…" at bounding box center [484, 280] width 889 height 322
click at [472, 403] on icon "button" at bounding box center [485, 393] width 31 height 31
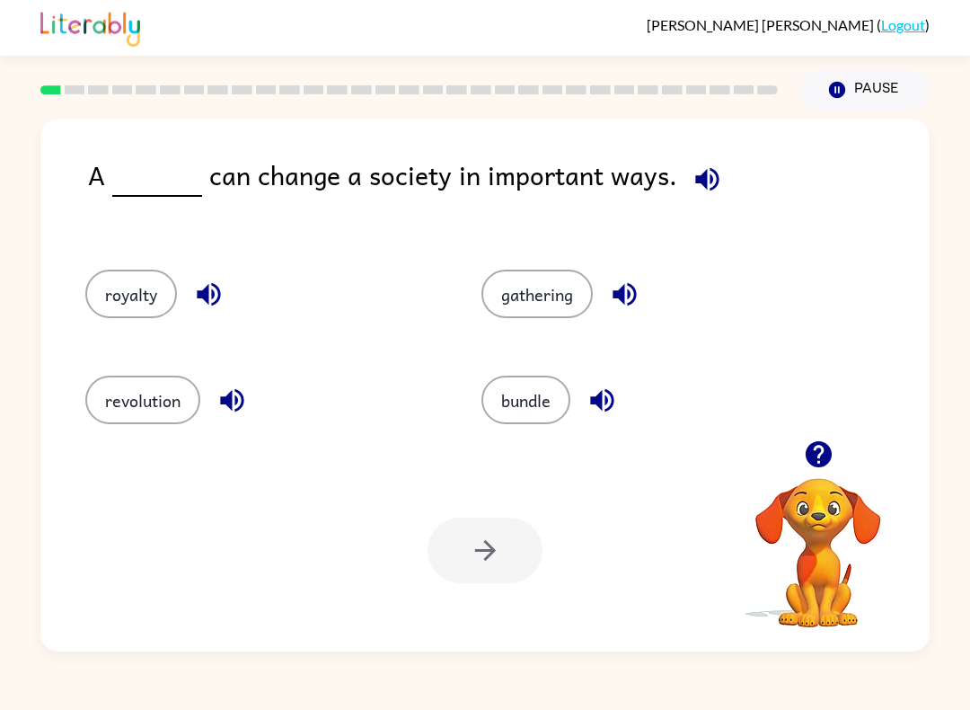
click at [167, 402] on button "revolution" at bounding box center [142, 399] width 115 height 49
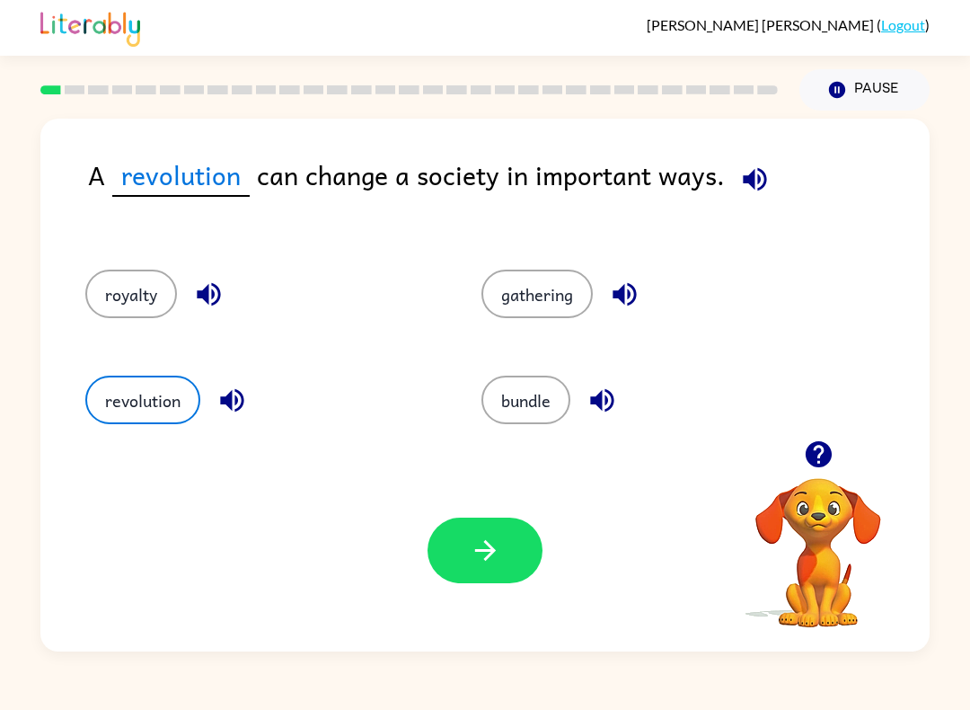
click at [516, 565] on button "button" at bounding box center [485, 550] width 115 height 66
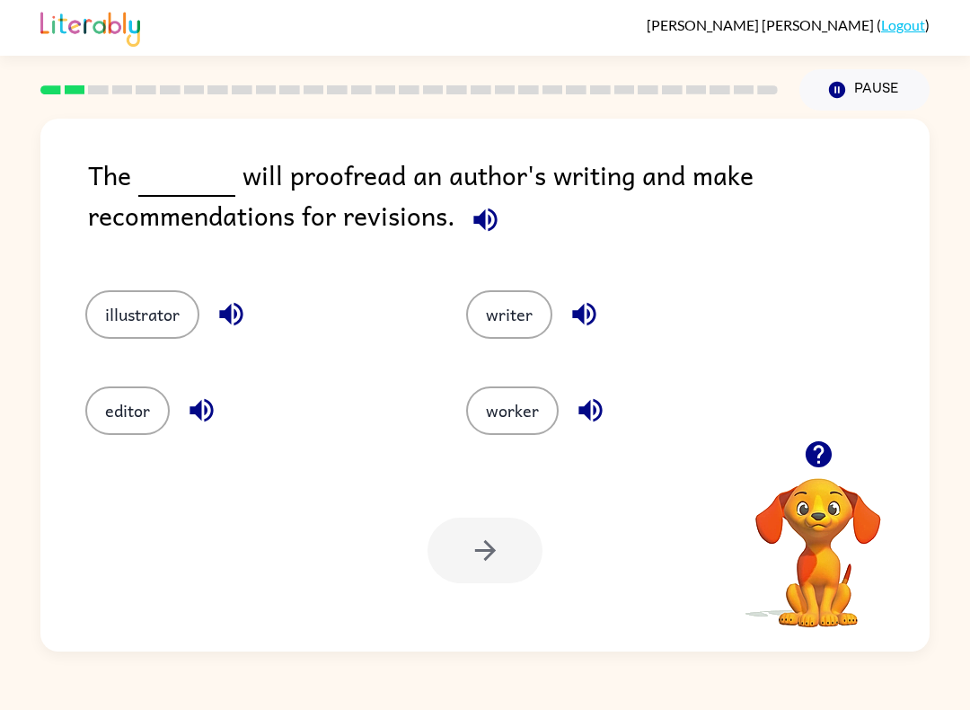
click at [134, 406] on button "editor" at bounding box center [127, 410] width 84 height 49
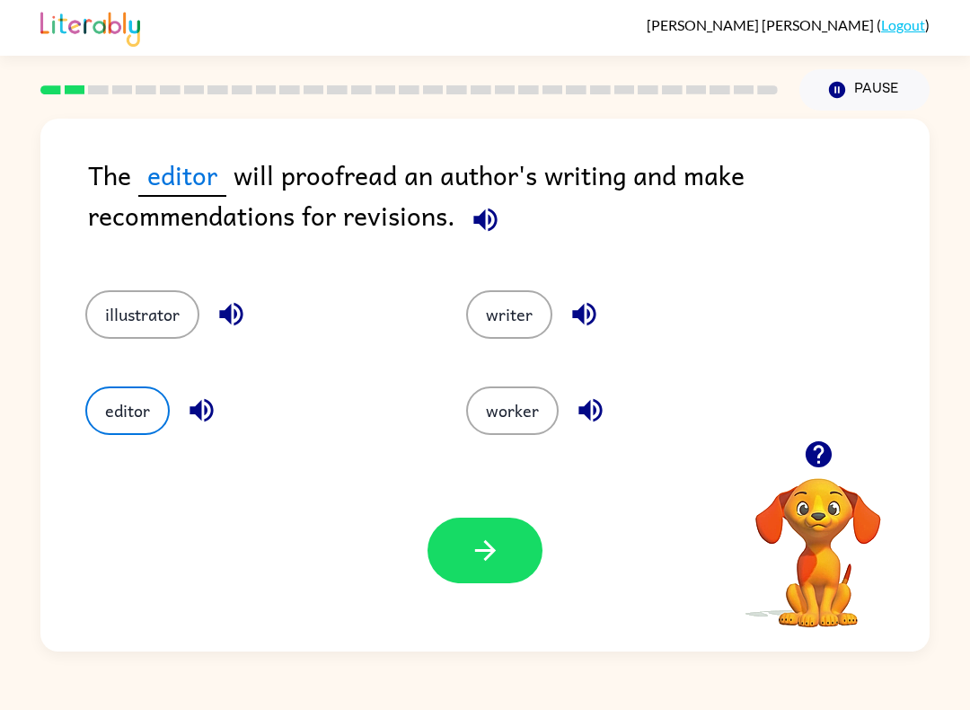
click at [516, 554] on button "button" at bounding box center [485, 550] width 115 height 66
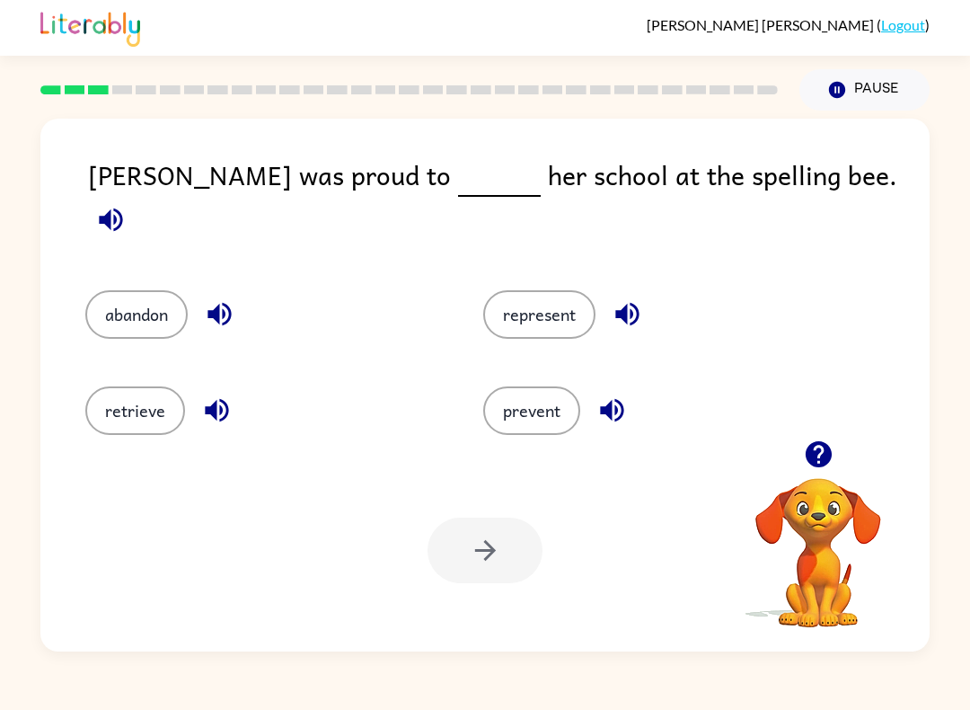
click at [553, 290] on button "represent" at bounding box center [539, 314] width 112 height 49
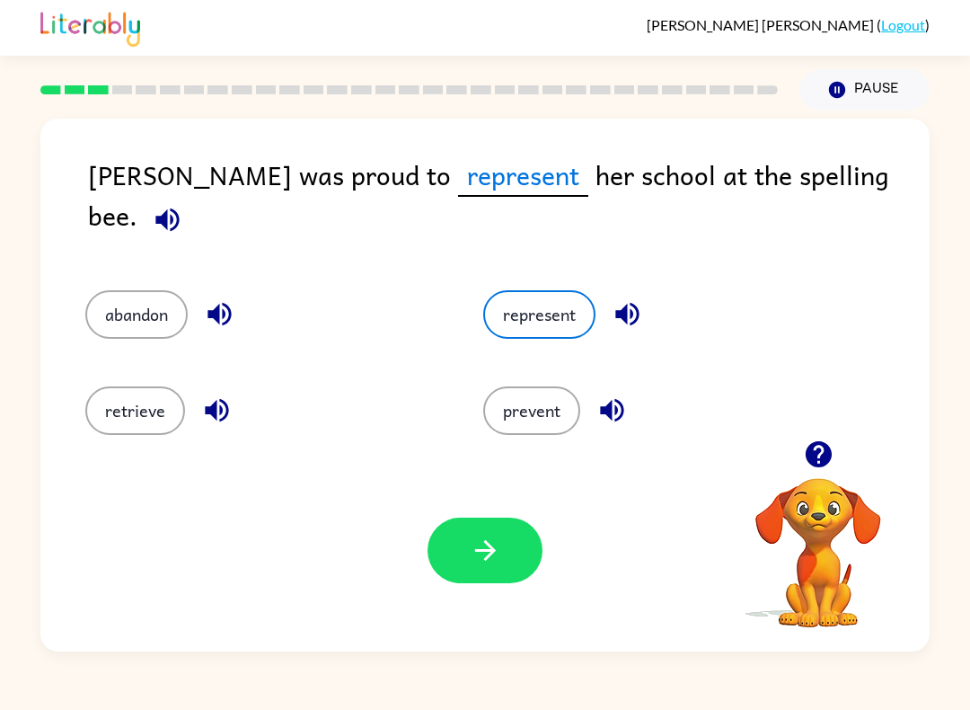
click at [508, 559] on button "button" at bounding box center [485, 550] width 115 height 66
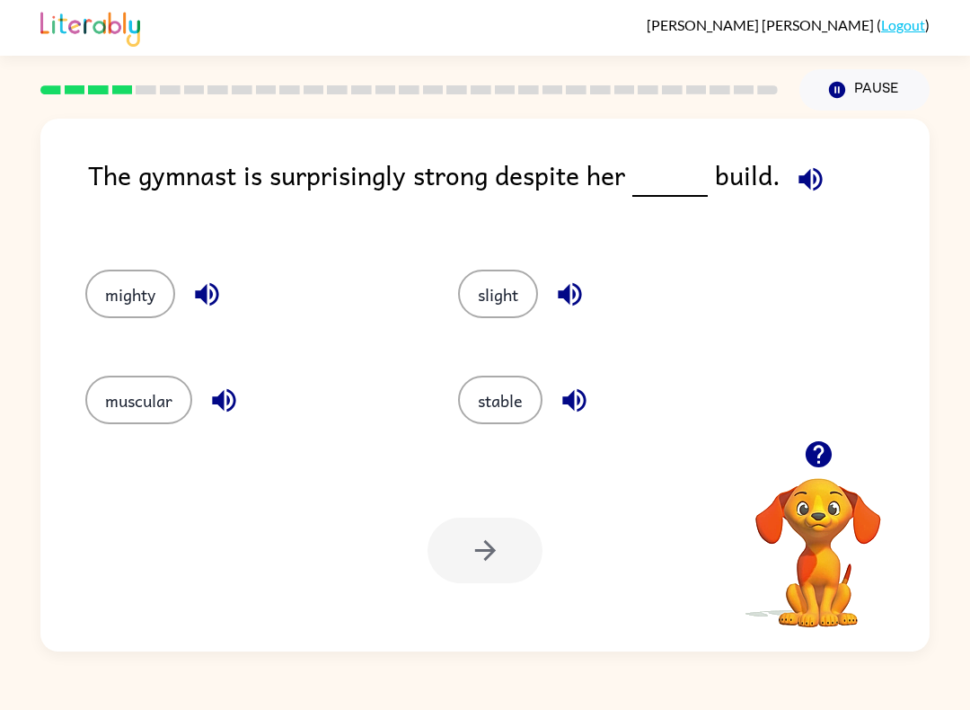
click at [493, 299] on button "slight" at bounding box center [498, 293] width 80 height 49
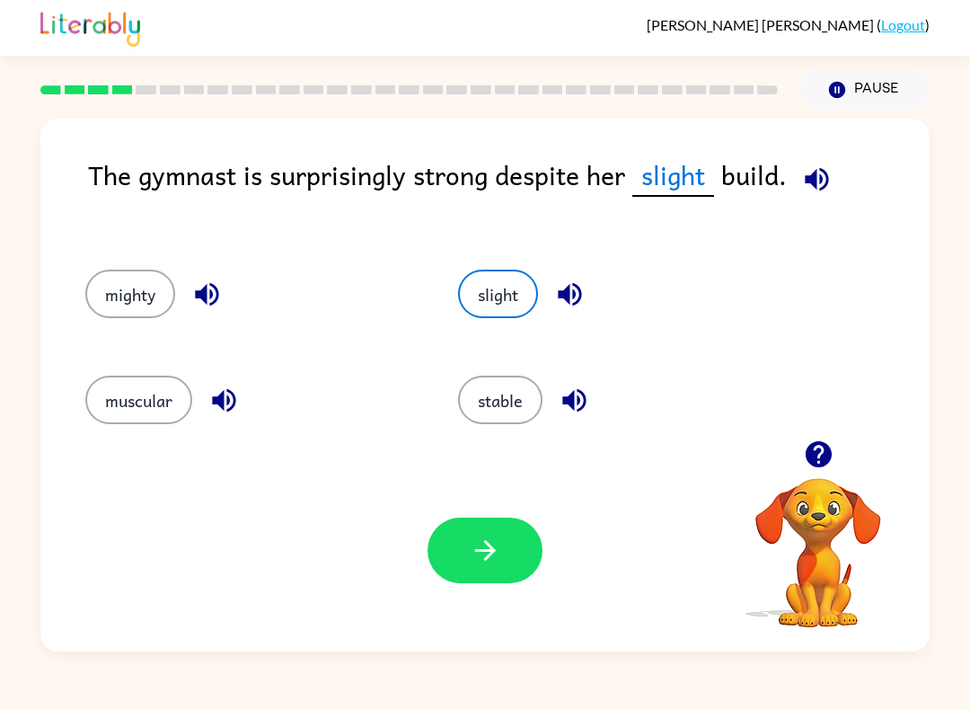
click at [471, 546] on icon "button" at bounding box center [485, 549] width 31 height 31
click at [470, 546] on div at bounding box center [485, 550] width 115 height 66
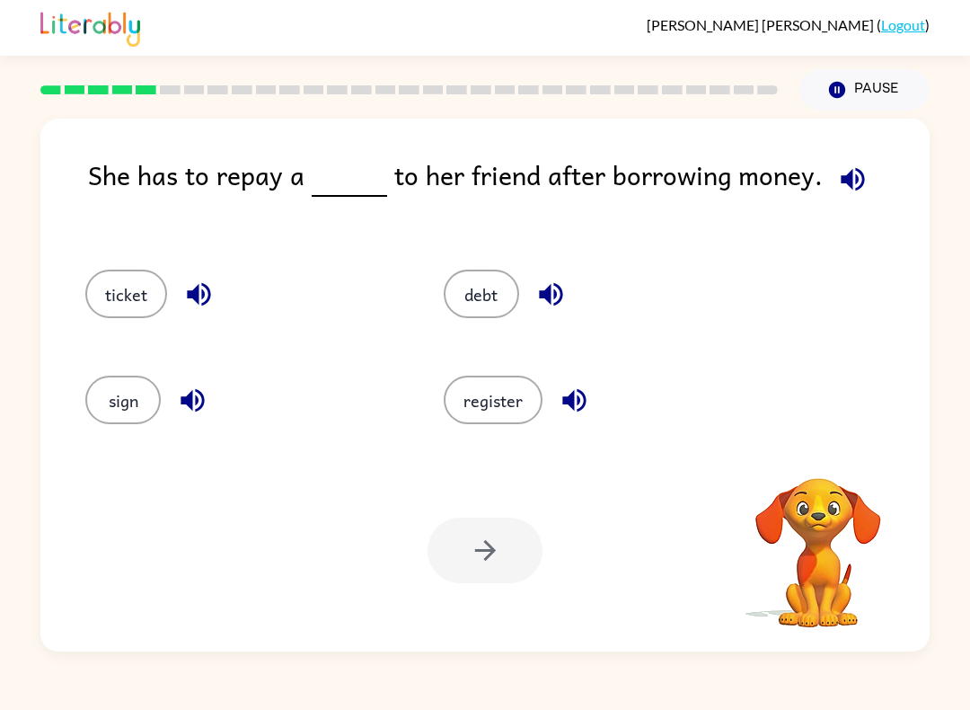
click at [217, 295] on button "button" at bounding box center [199, 294] width 46 height 46
click at [475, 278] on button "debt" at bounding box center [481, 293] width 75 height 49
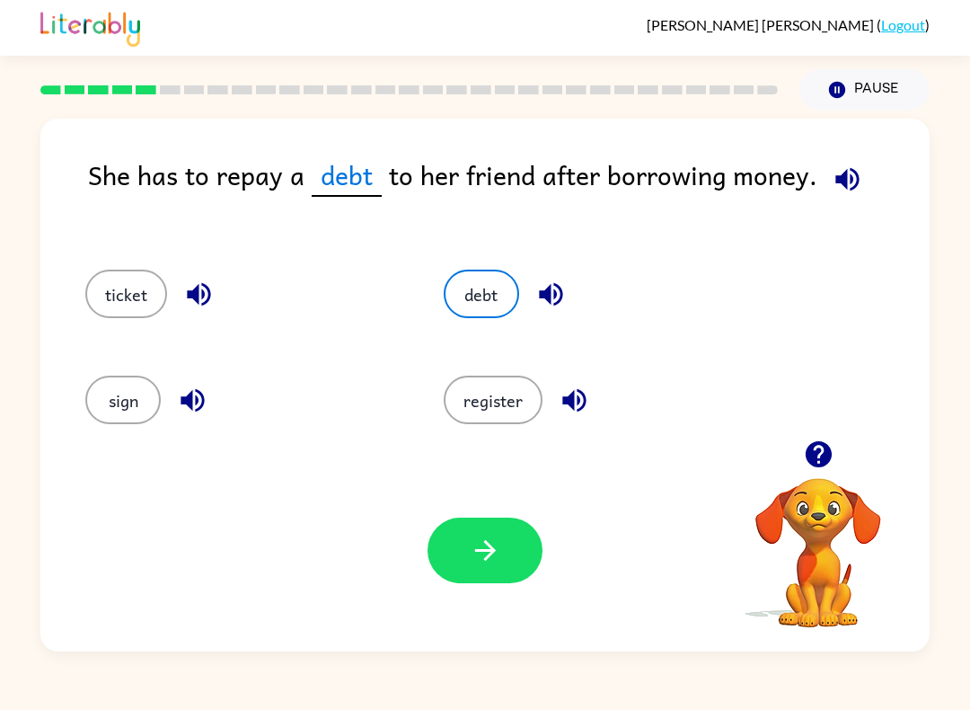
click at [503, 563] on button "button" at bounding box center [485, 550] width 115 height 66
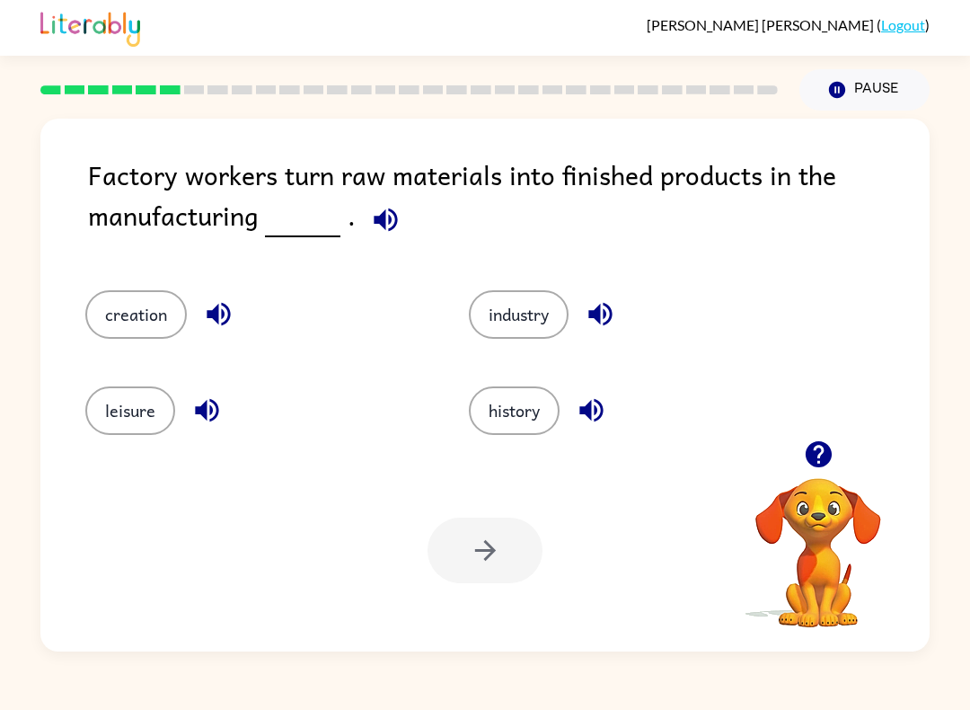
click at [513, 312] on button "industry" at bounding box center [519, 314] width 100 height 49
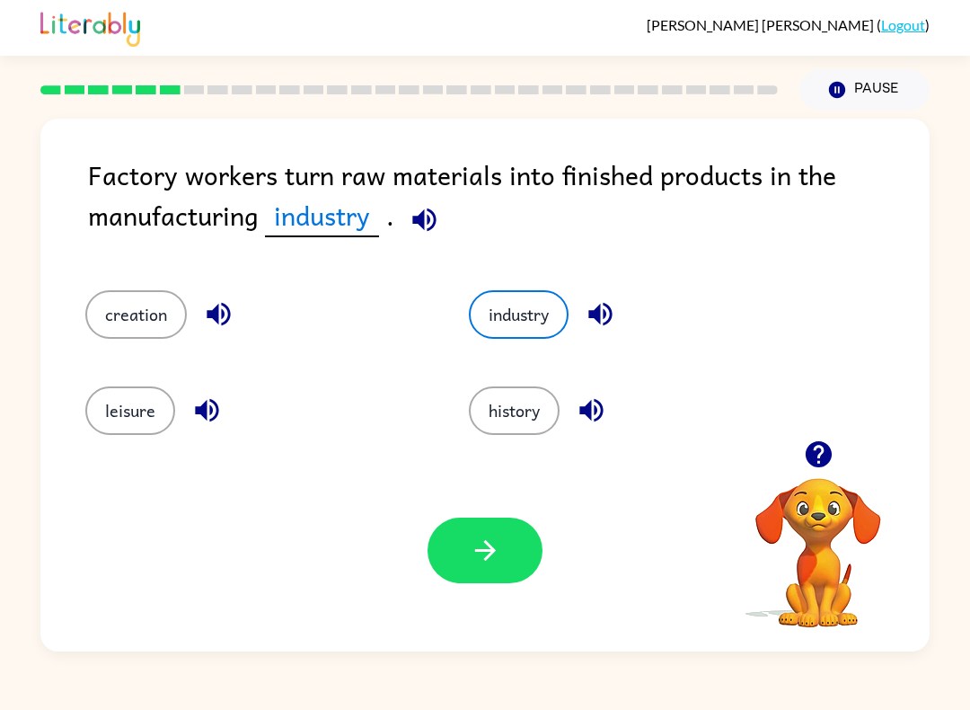
click at [495, 548] on icon "button" at bounding box center [485, 549] width 31 height 31
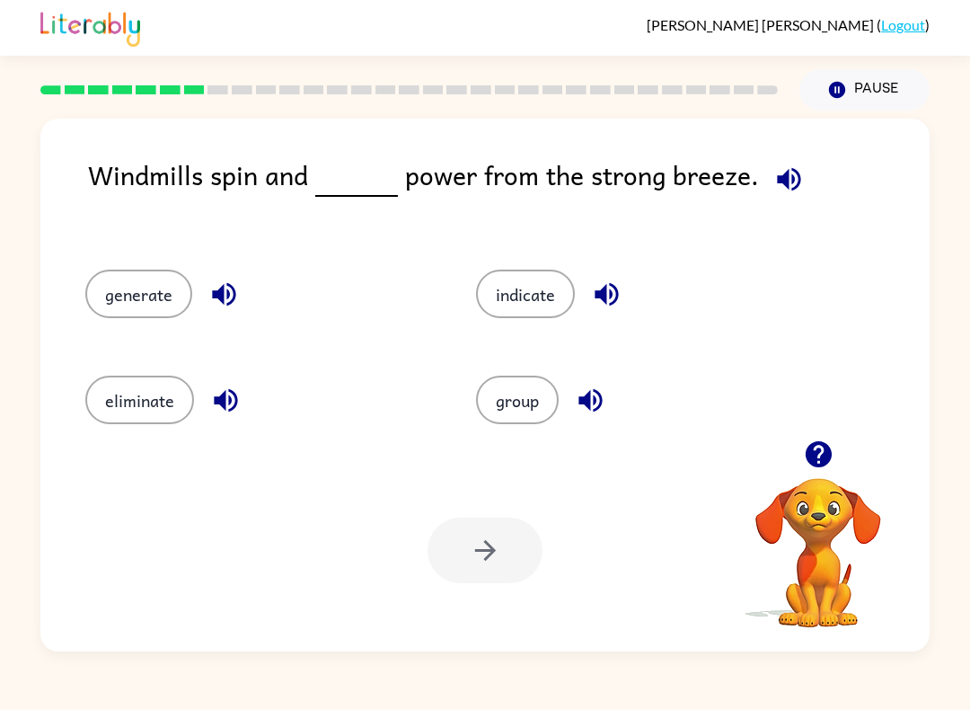
click at [151, 299] on button "generate" at bounding box center [138, 293] width 107 height 49
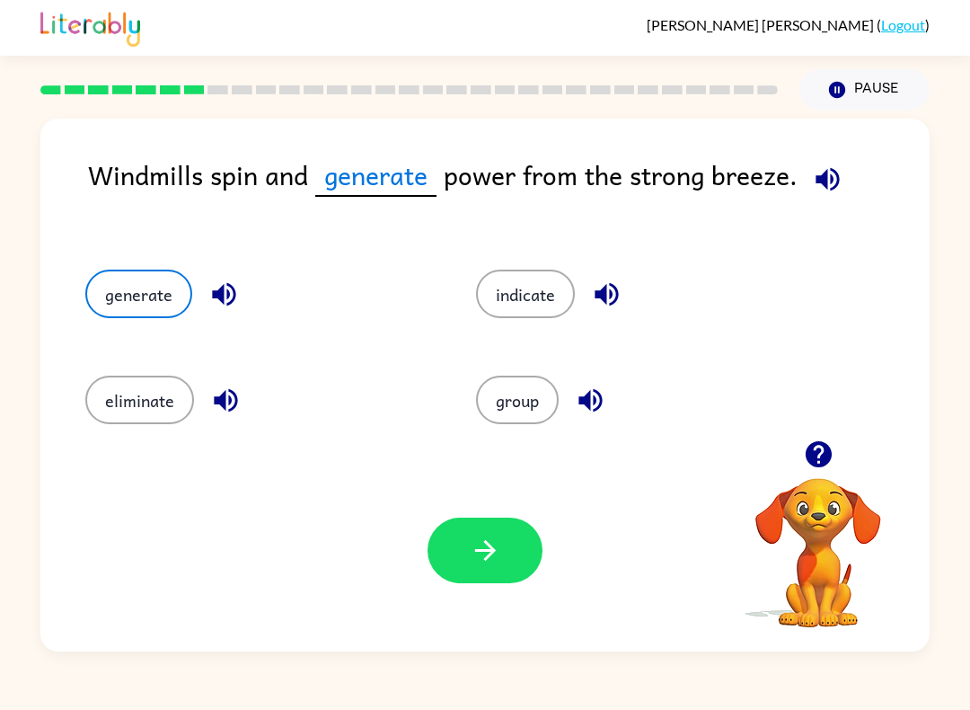
click at [510, 555] on button "button" at bounding box center [485, 550] width 115 height 66
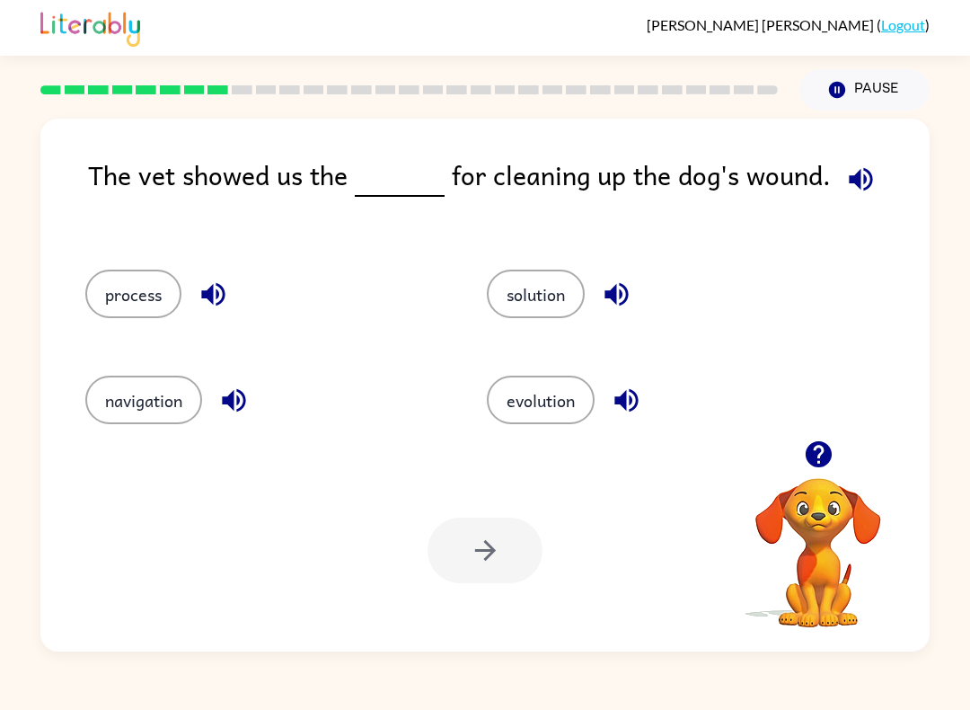
click at [159, 290] on button "process" at bounding box center [133, 293] width 96 height 49
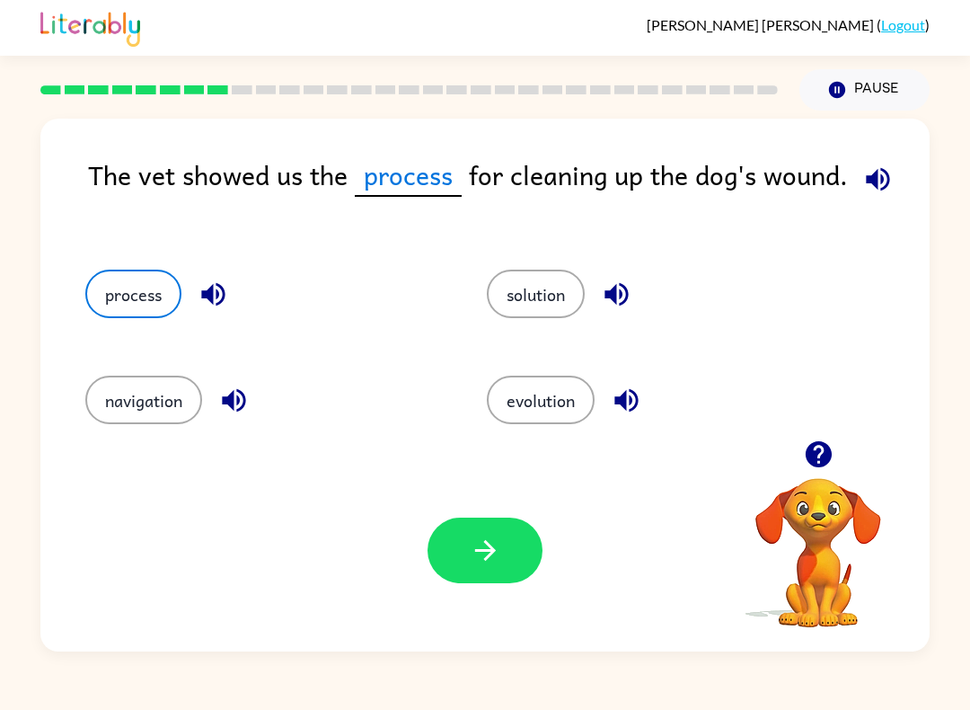
click at [522, 573] on button "button" at bounding box center [485, 550] width 115 height 66
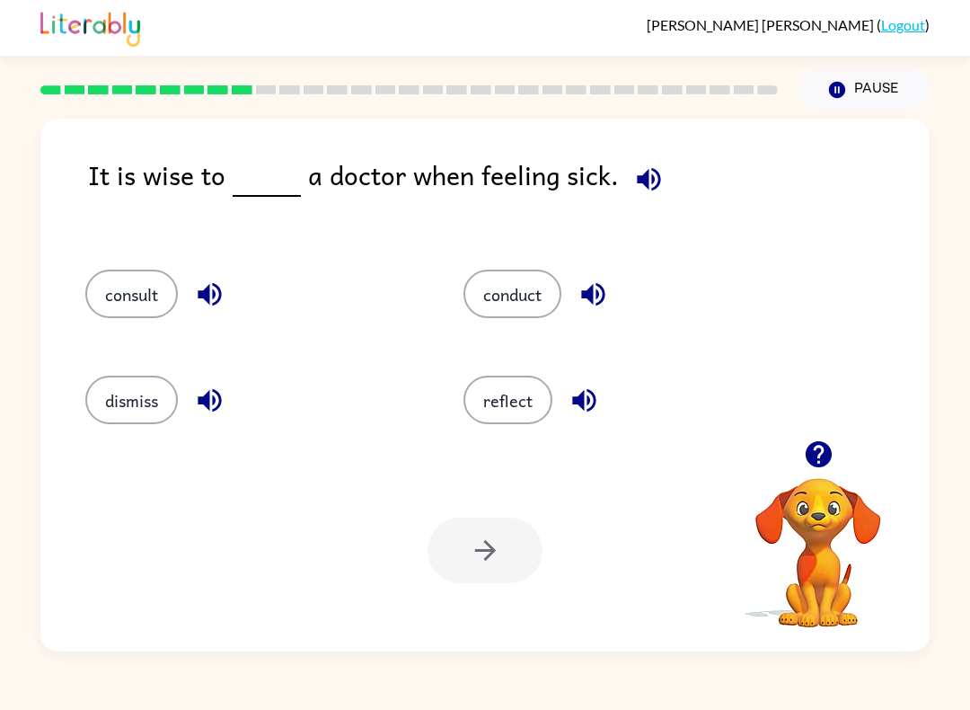
click at [144, 309] on button "consult" at bounding box center [131, 293] width 93 height 49
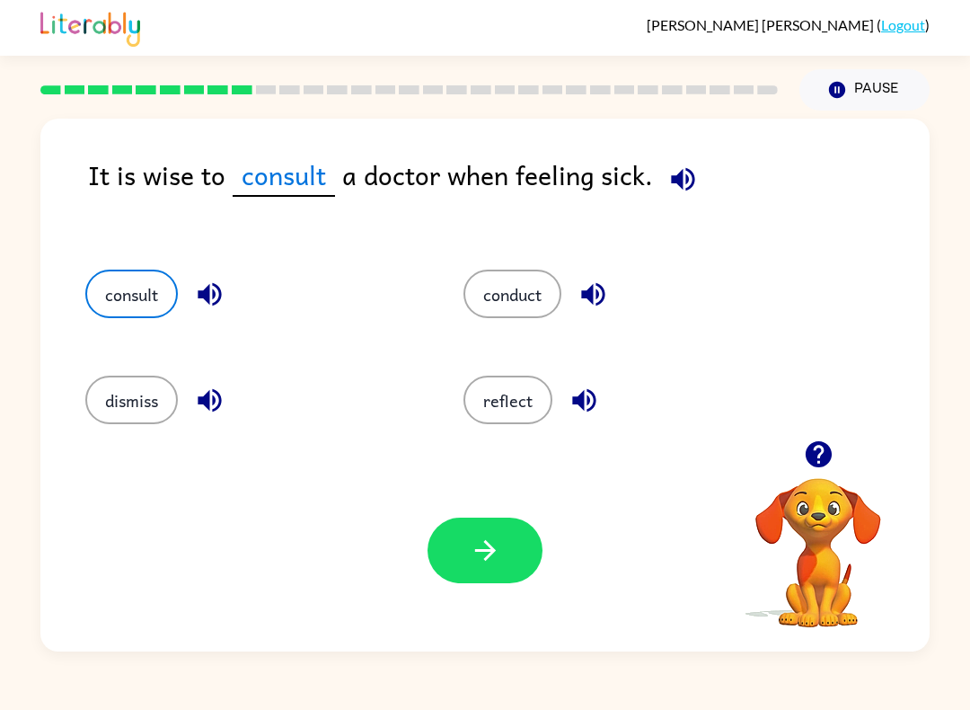
click at [522, 560] on button "button" at bounding box center [485, 550] width 115 height 66
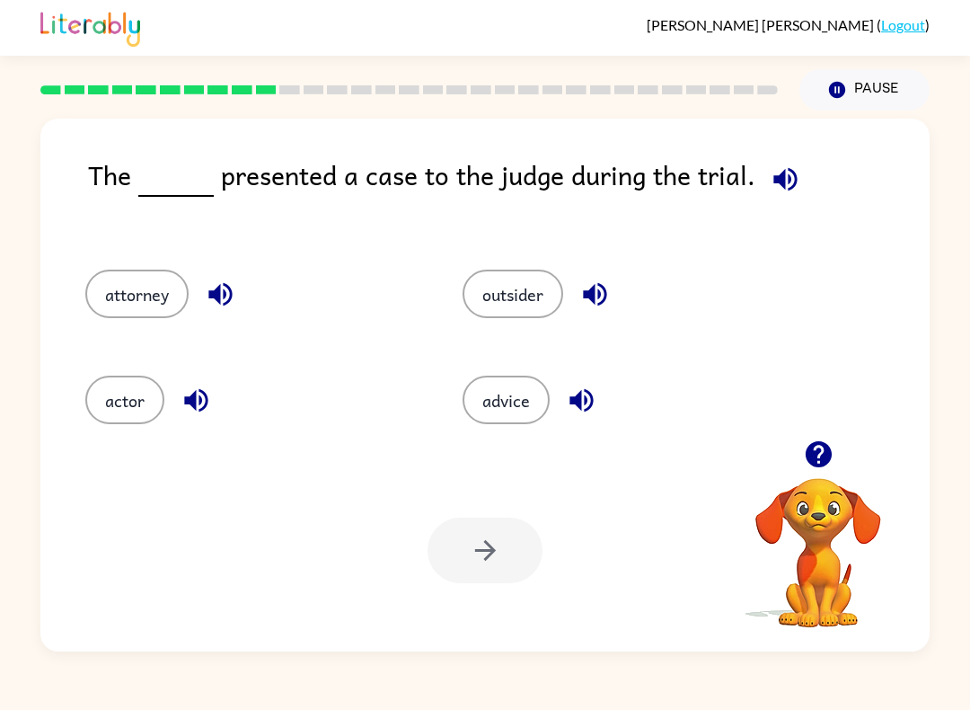
click at [135, 303] on button "attorney" at bounding box center [136, 293] width 103 height 49
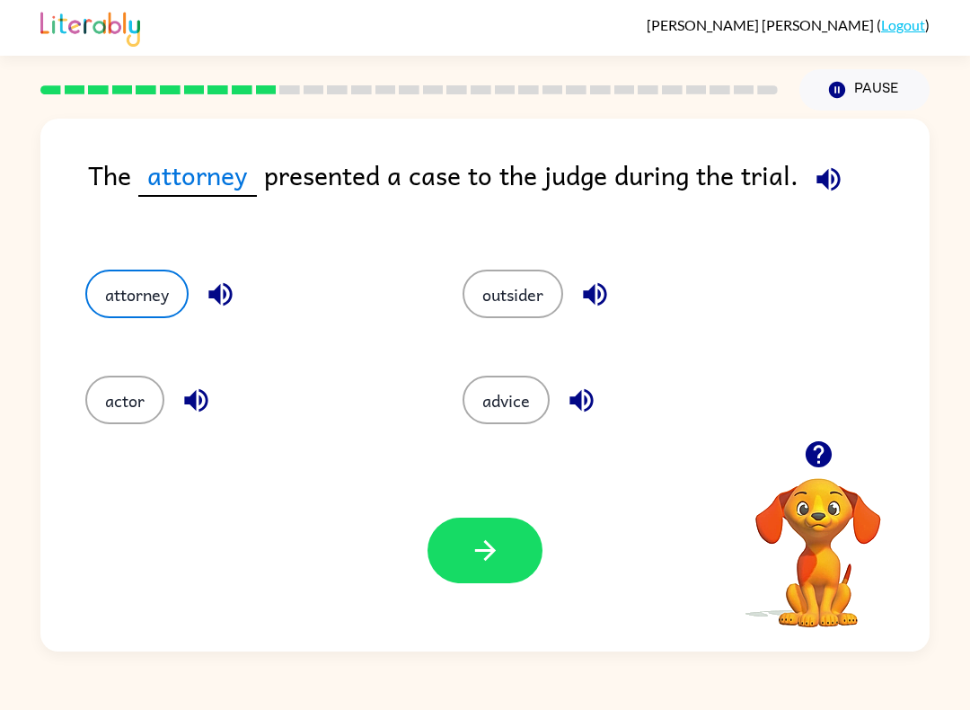
click at [436, 551] on button "button" at bounding box center [485, 550] width 115 height 66
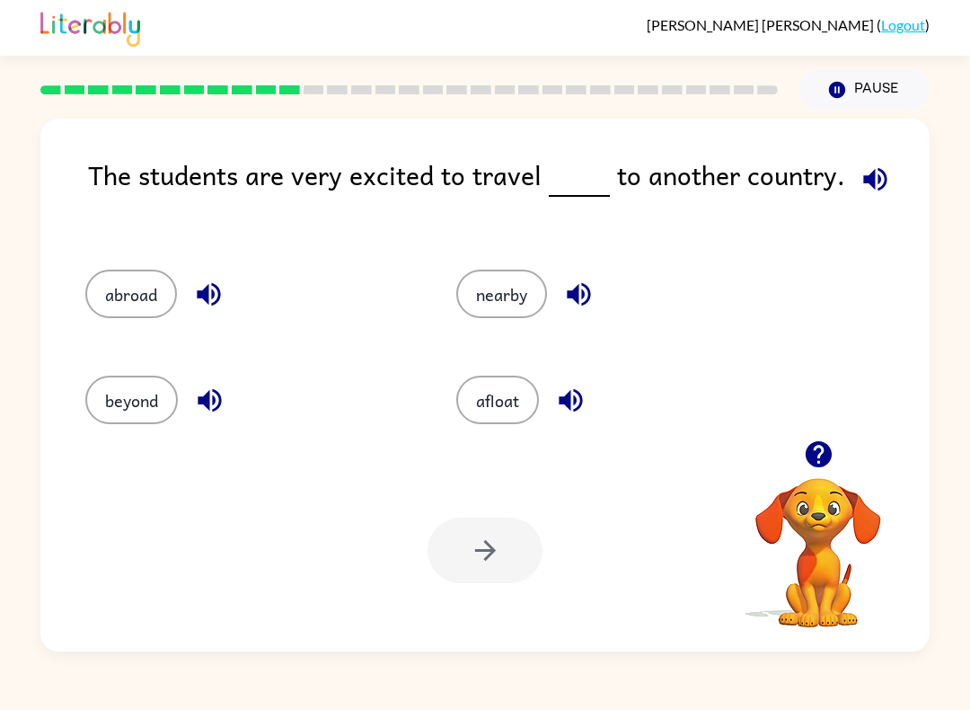
click at [121, 296] on button "abroad" at bounding box center [131, 293] width 92 height 49
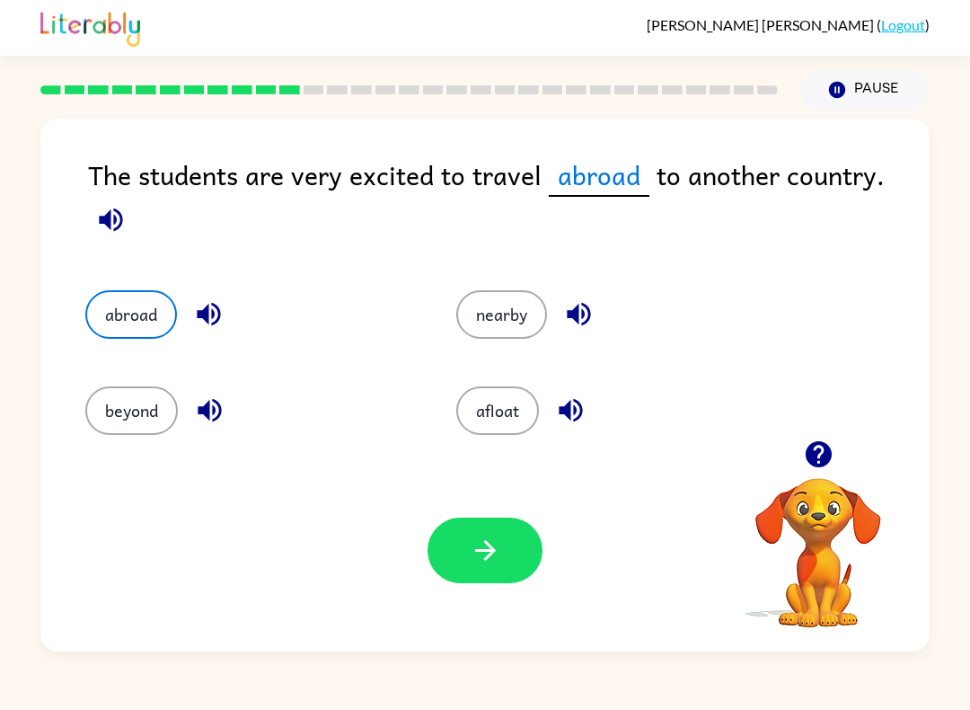
click at [526, 574] on button "button" at bounding box center [485, 550] width 115 height 66
click at [533, 580] on div at bounding box center [485, 550] width 115 height 66
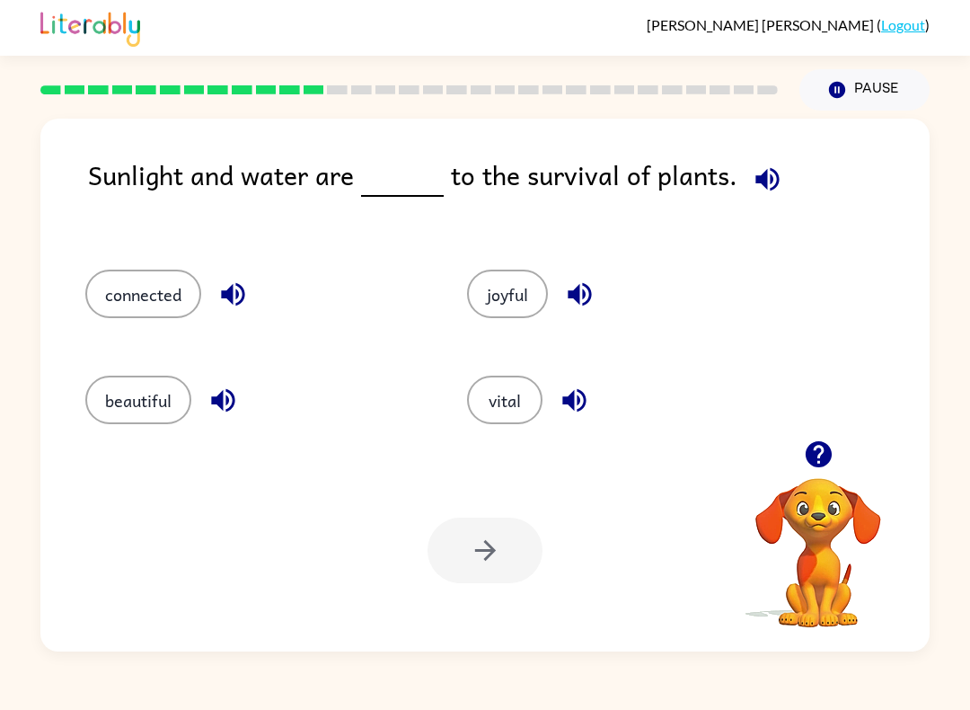
click at [513, 417] on button "vital" at bounding box center [504, 399] width 75 height 49
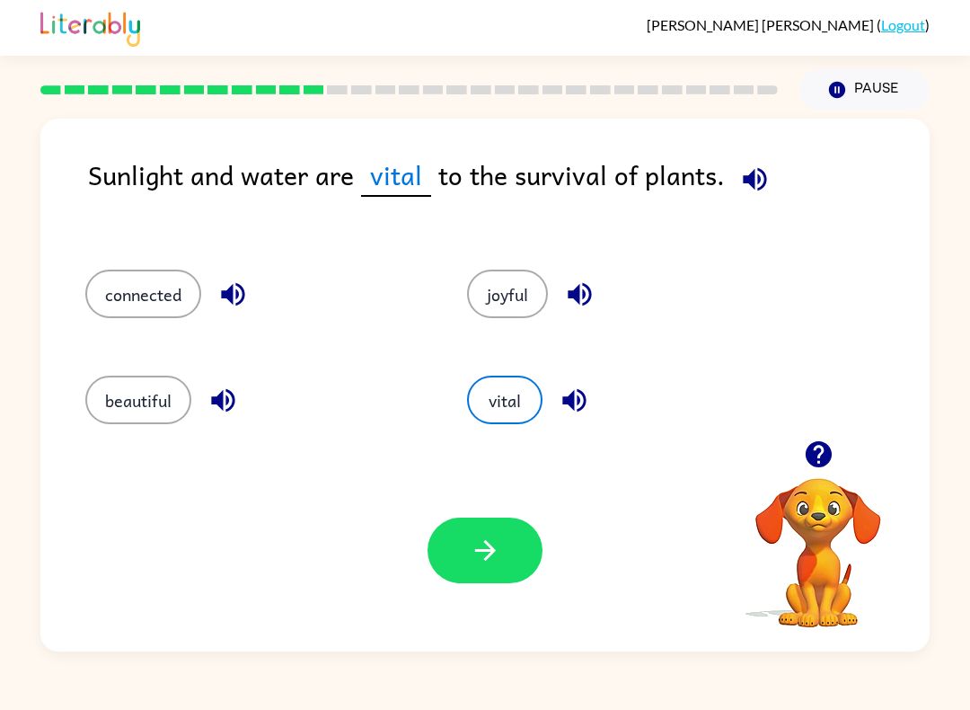
click at [516, 565] on button "button" at bounding box center [485, 550] width 115 height 66
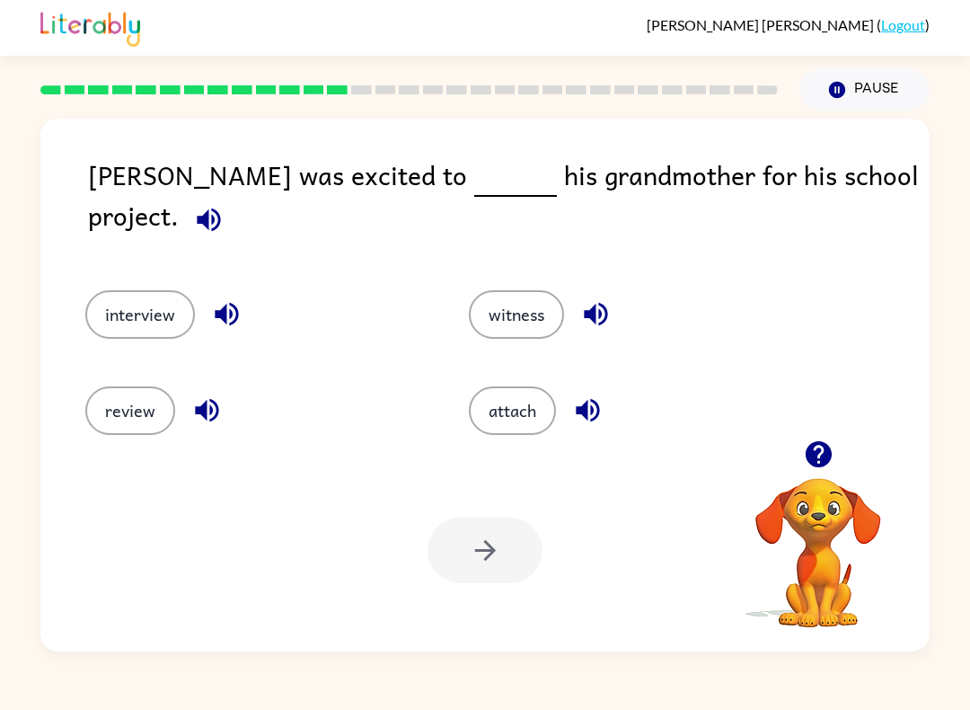
click at [520, 305] on button "witness" at bounding box center [516, 314] width 95 height 49
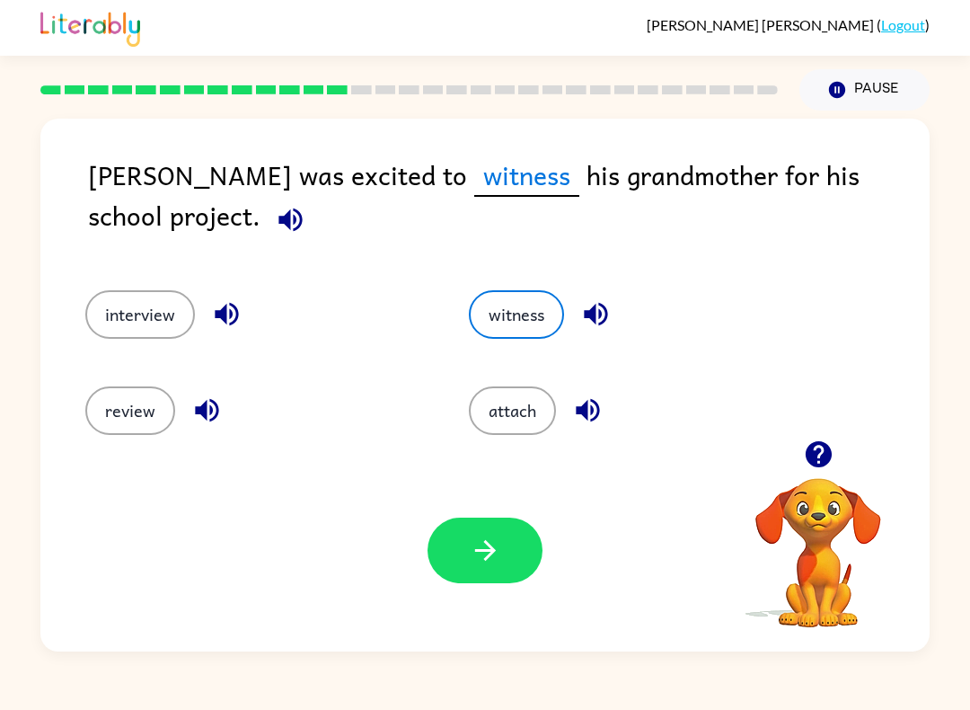
click at [524, 568] on button "button" at bounding box center [485, 550] width 115 height 66
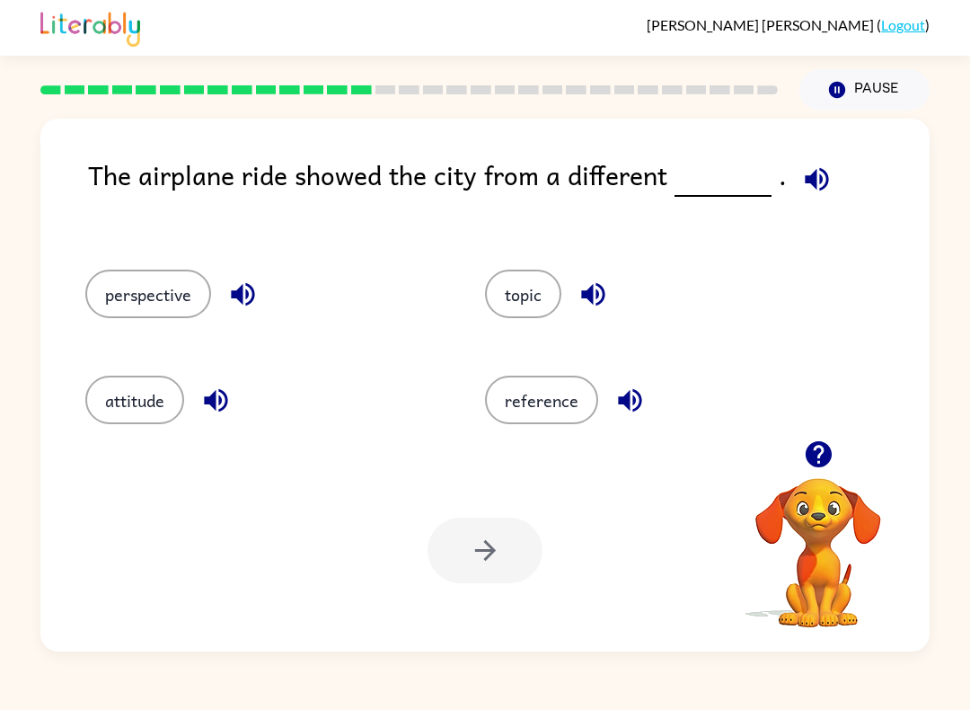
click at [127, 318] on button "perspective" at bounding box center [148, 293] width 126 height 49
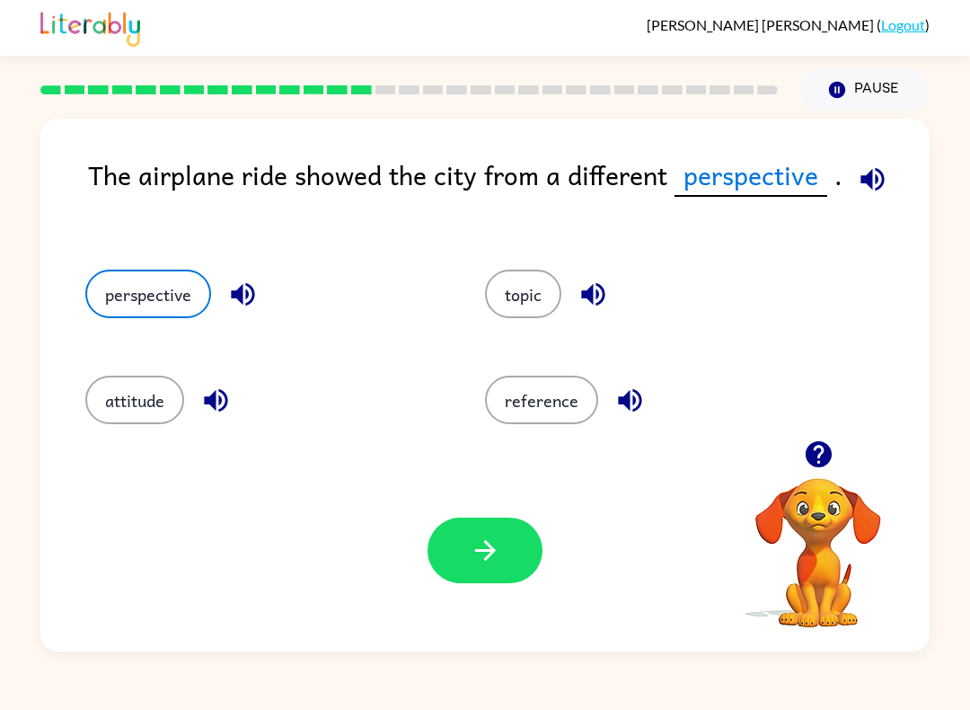
click at [513, 569] on button "button" at bounding box center [485, 550] width 115 height 66
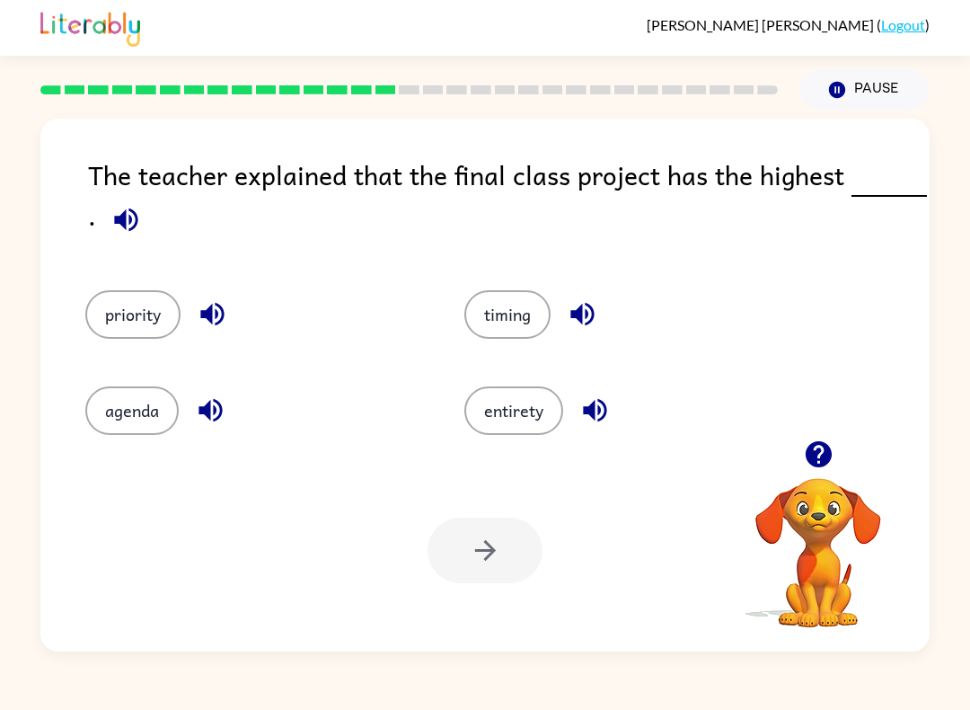
click at [138, 315] on button "priority" at bounding box center [132, 314] width 95 height 49
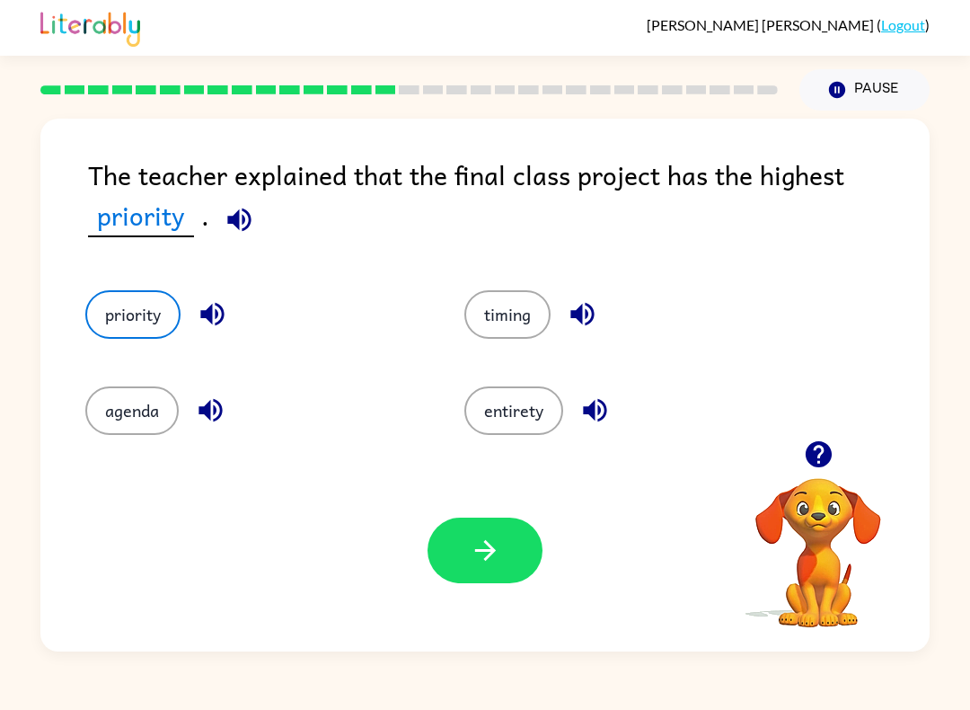
click at [468, 557] on button "button" at bounding box center [485, 550] width 115 height 66
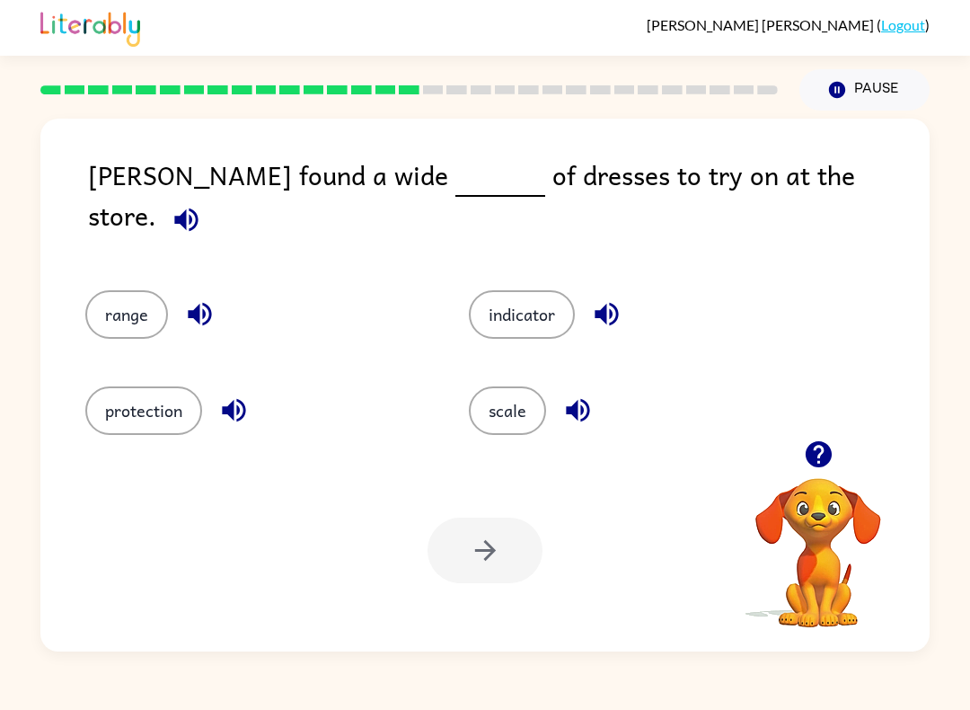
click at [534, 410] on button "scale" at bounding box center [507, 410] width 77 height 49
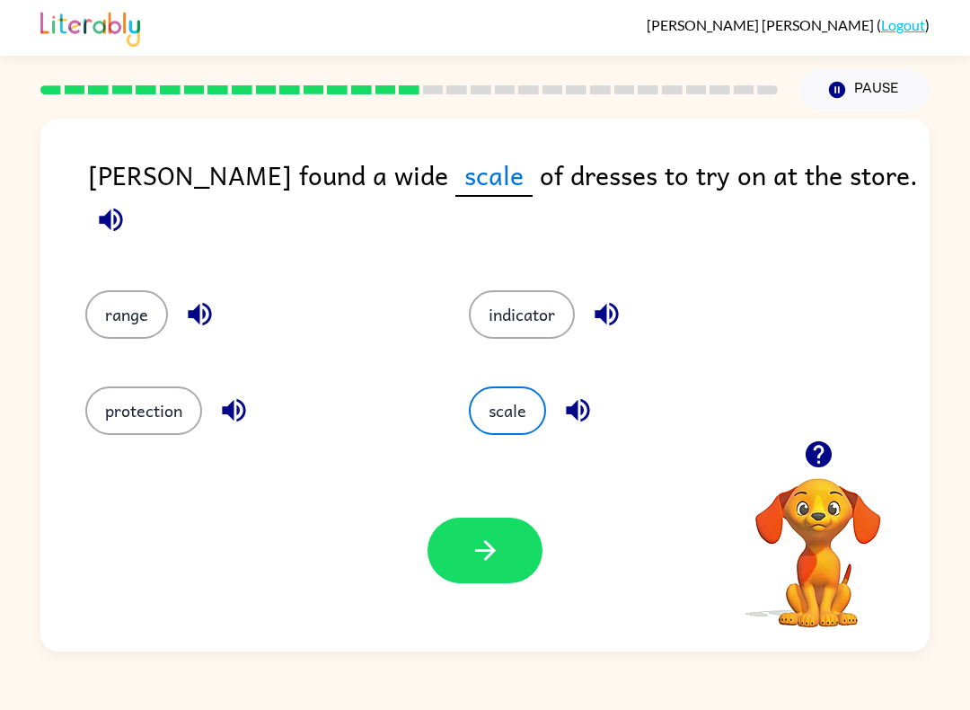
click at [524, 580] on button "button" at bounding box center [485, 550] width 115 height 66
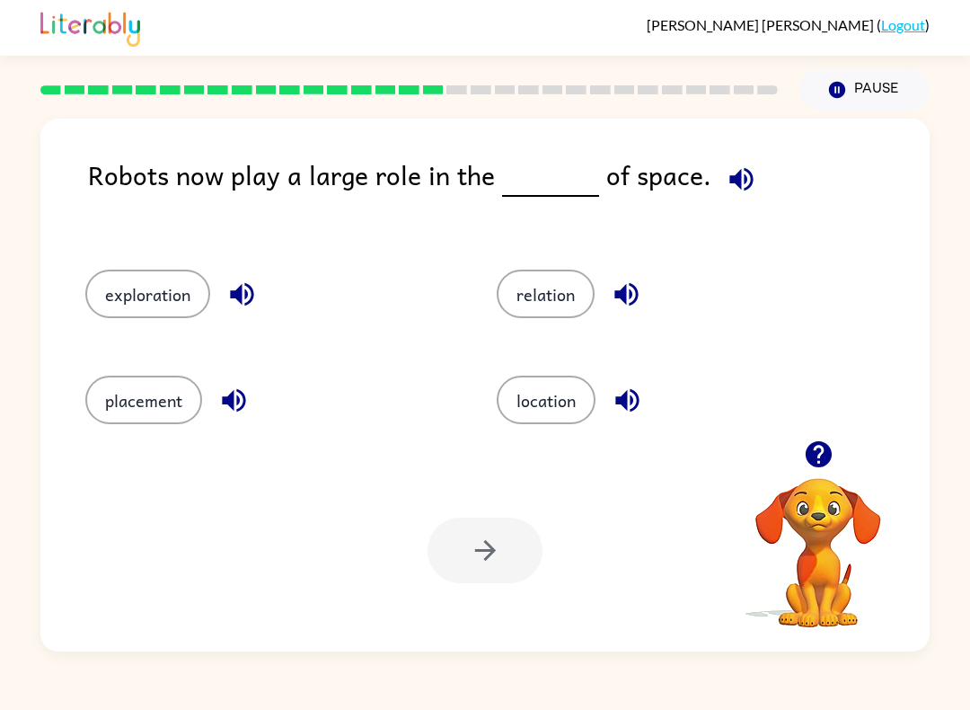
click at [158, 308] on button "exploration" at bounding box center [147, 293] width 125 height 49
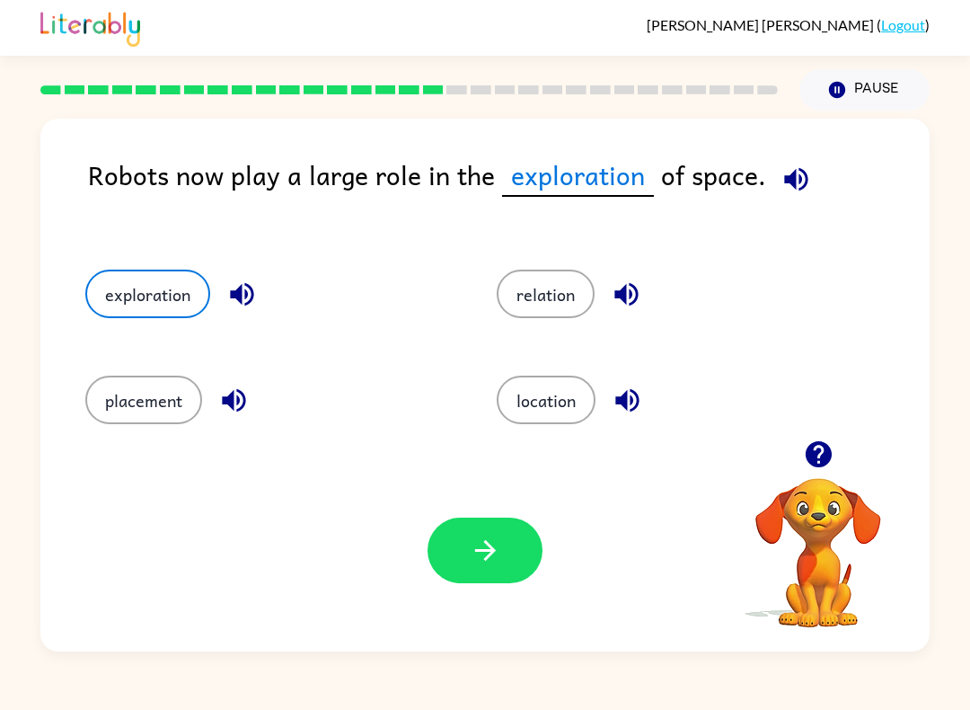
click at [498, 561] on icon "button" at bounding box center [485, 549] width 31 height 31
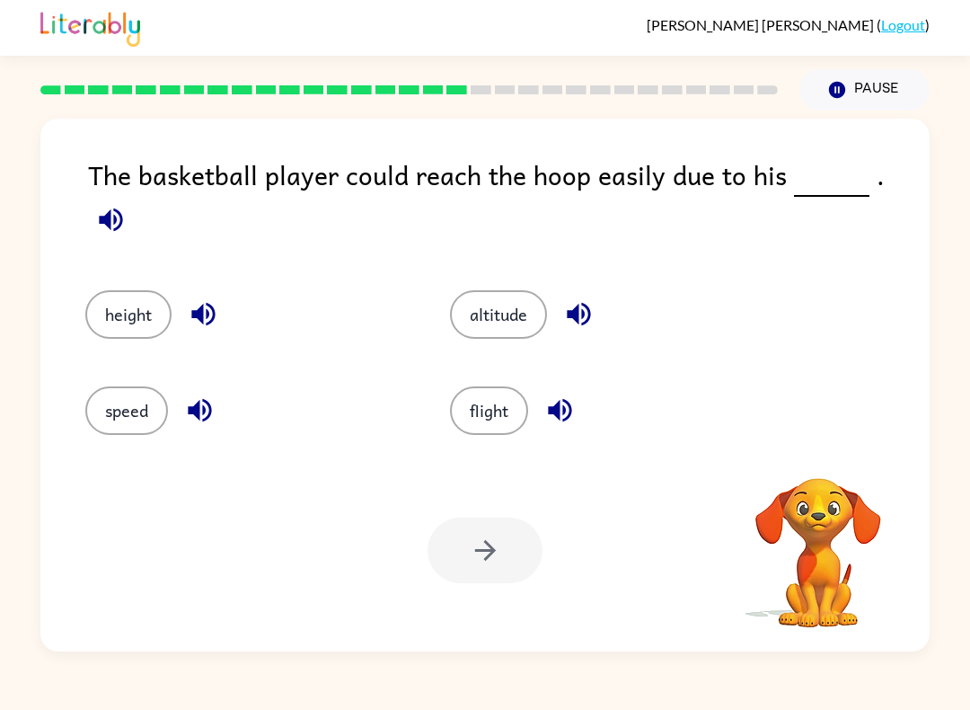
click at [125, 316] on button "height" at bounding box center [128, 314] width 86 height 49
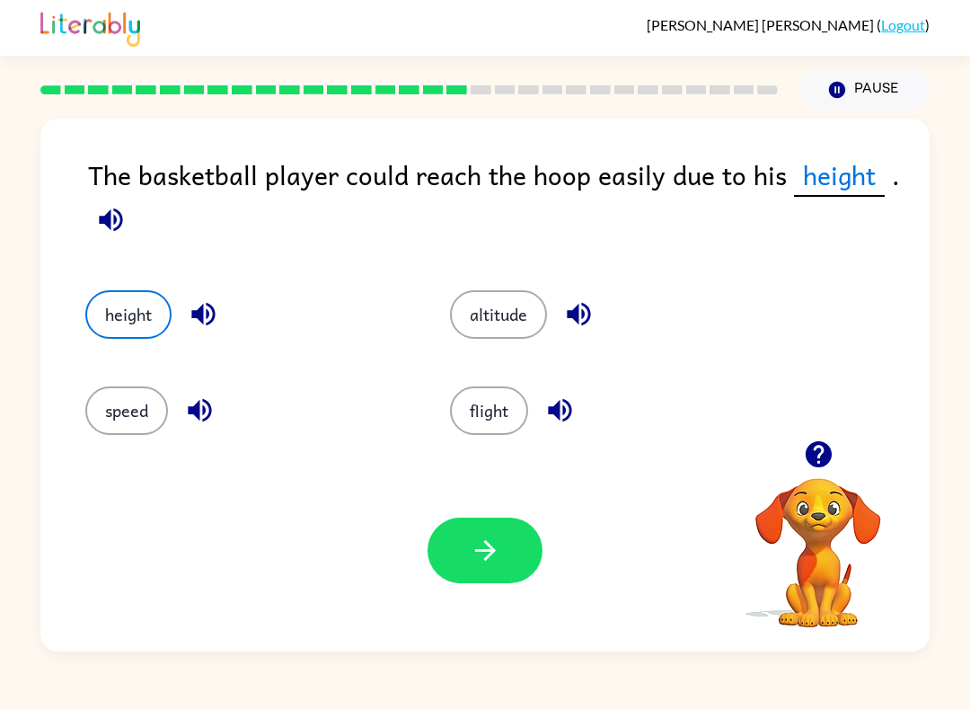
click at [512, 565] on button "button" at bounding box center [485, 550] width 115 height 66
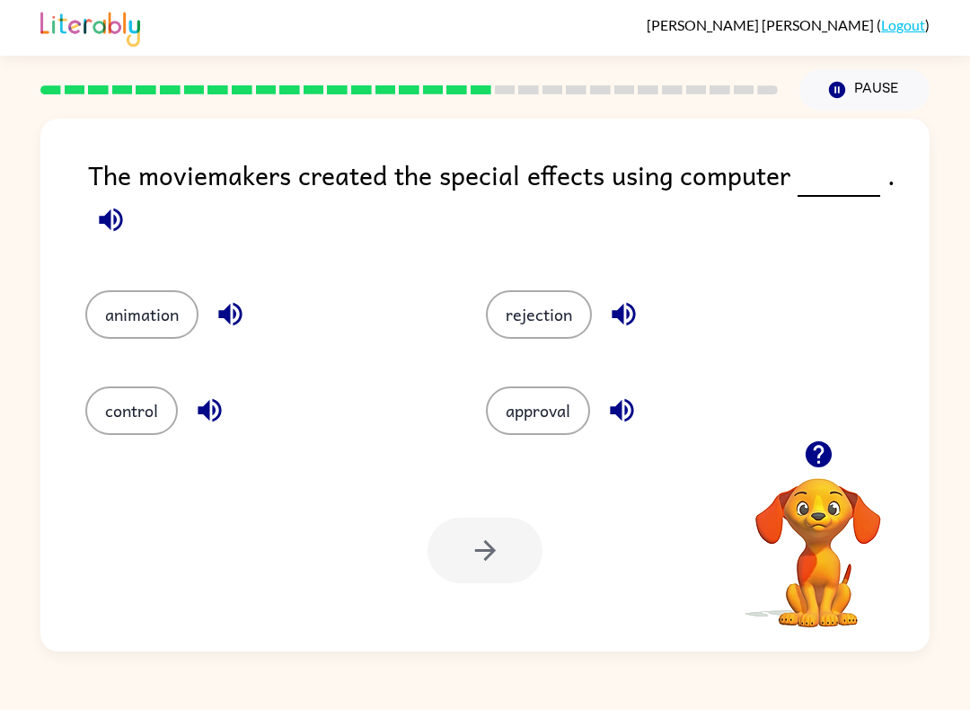
click at [134, 314] on button "animation" at bounding box center [141, 314] width 113 height 49
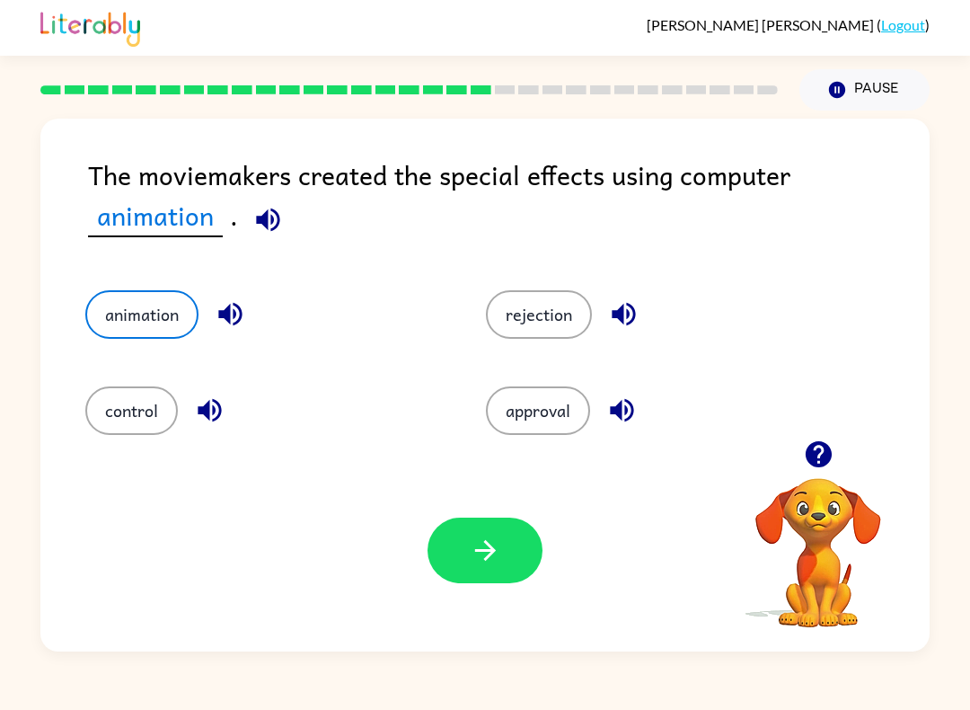
click at [510, 552] on button "button" at bounding box center [485, 550] width 115 height 66
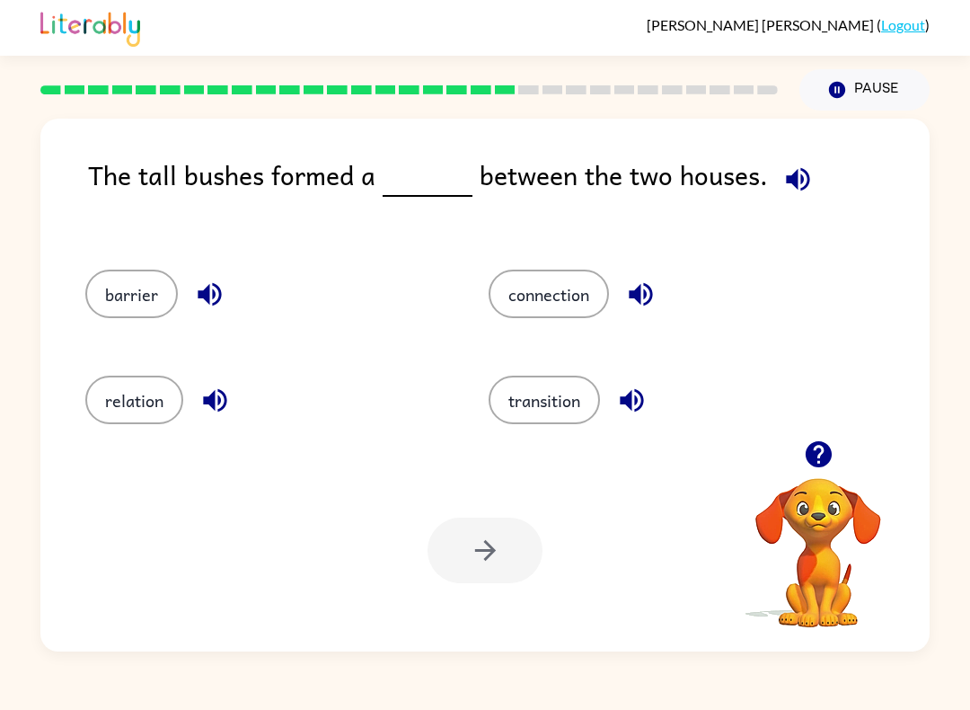
click at [157, 292] on button "barrier" at bounding box center [131, 293] width 93 height 49
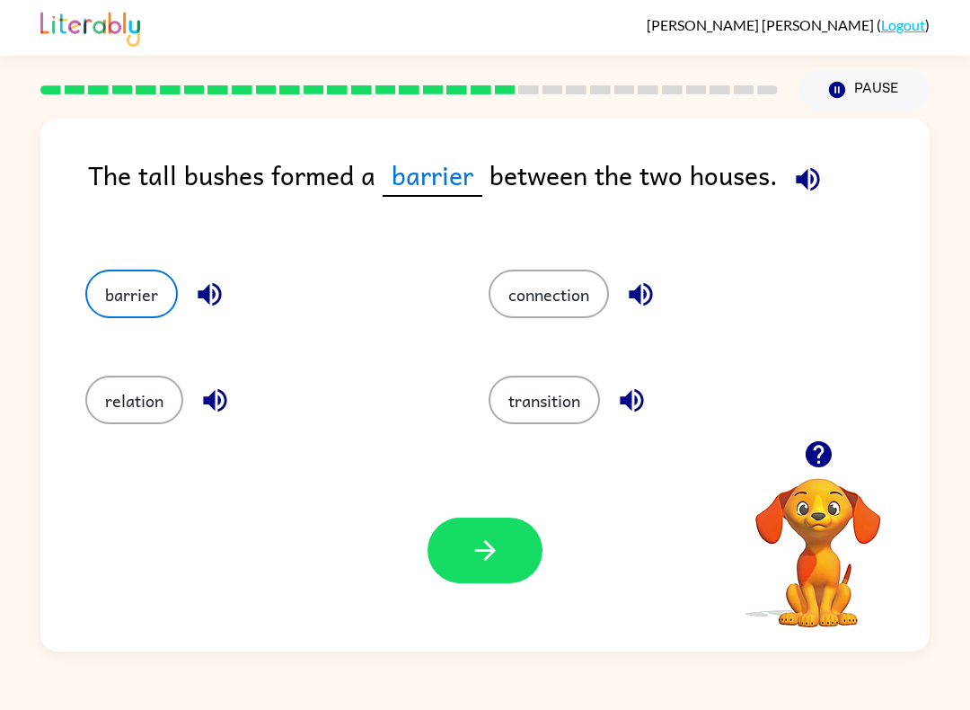
click at [515, 568] on button "button" at bounding box center [485, 550] width 115 height 66
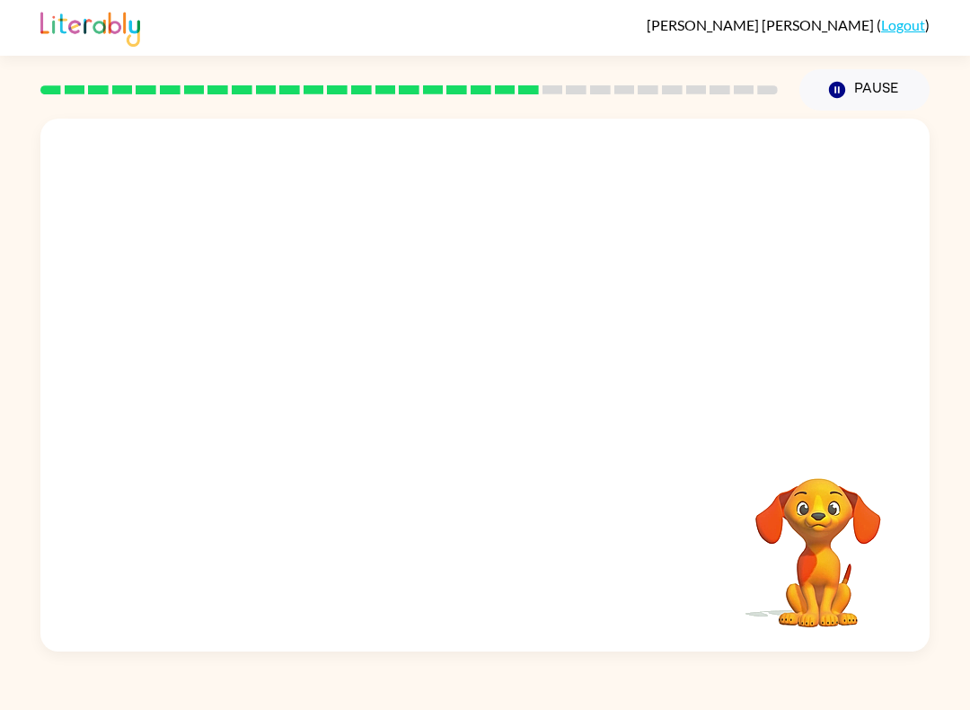
click at [315, 370] on video "Your browser must support playing .mp4 files to use Literably. Please try using…" at bounding box center [484, 280] width 889 height 322
click at [314, 369] on video "Your browser must support playing .mp4 files to use Literably. Please try using…" at bounding box center [484, 280] width 889 height 322
click at [528, 382] on div at bounding box center [485, 394] width 115 height 66
click at [525, 386] on div at bounding box center [485, 394] width 115 height 66
click at [492, 399] on div at bounding box center [485, 394] width 115 height 66
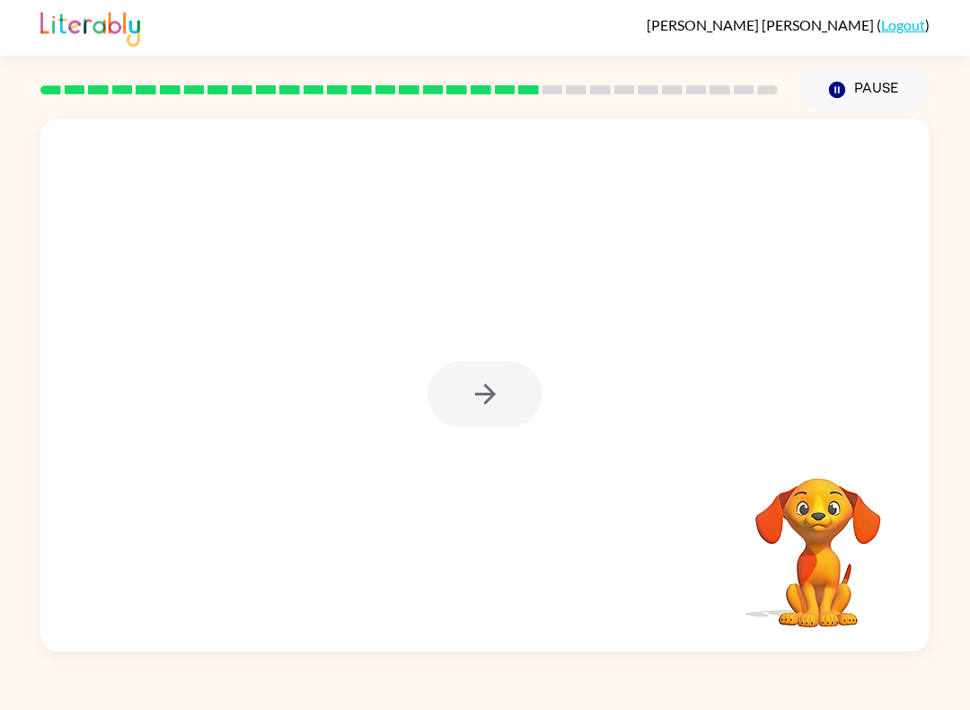
click at [501, 399] on div at bounding box center [485, 394] width 115 height 66
click at [485, 411] on div at bounding box center [485, 394] width 115 height 66
click at [500, 414] on button "button" at bounding box center [485, 394] width 115 height 66
click at [500, 413] on div at bounding box center [485, 394] width 115 height 66
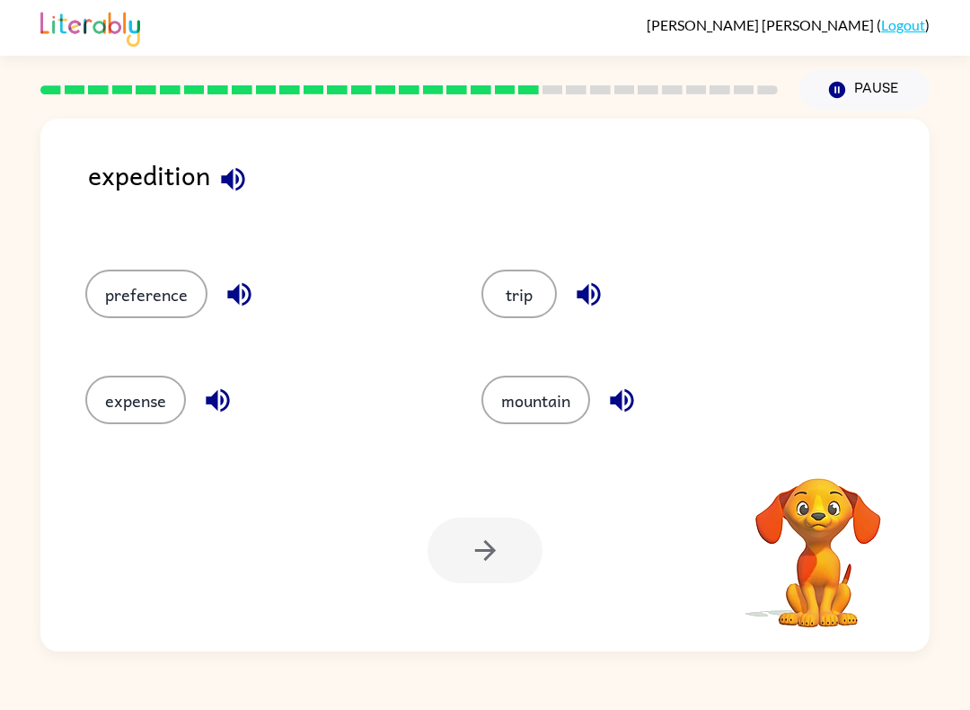
click at [503, 287] on button "trip" at bounding box center [518, 293] width 75 height 49
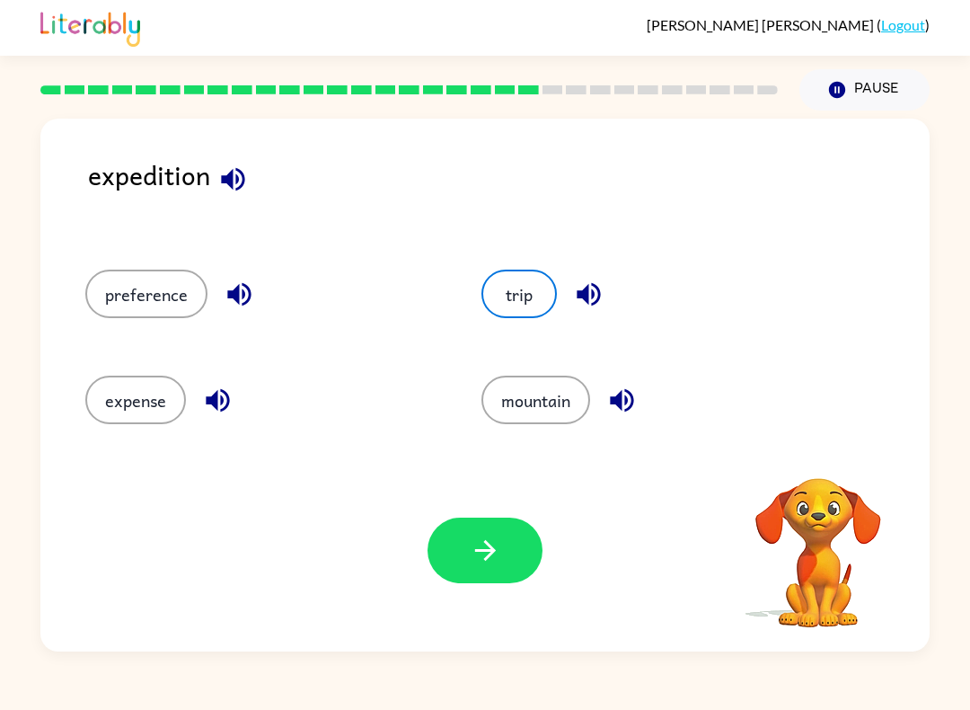
click at [495, 554] on icon "button" at bounding box center [485, 549] width 31 height 31
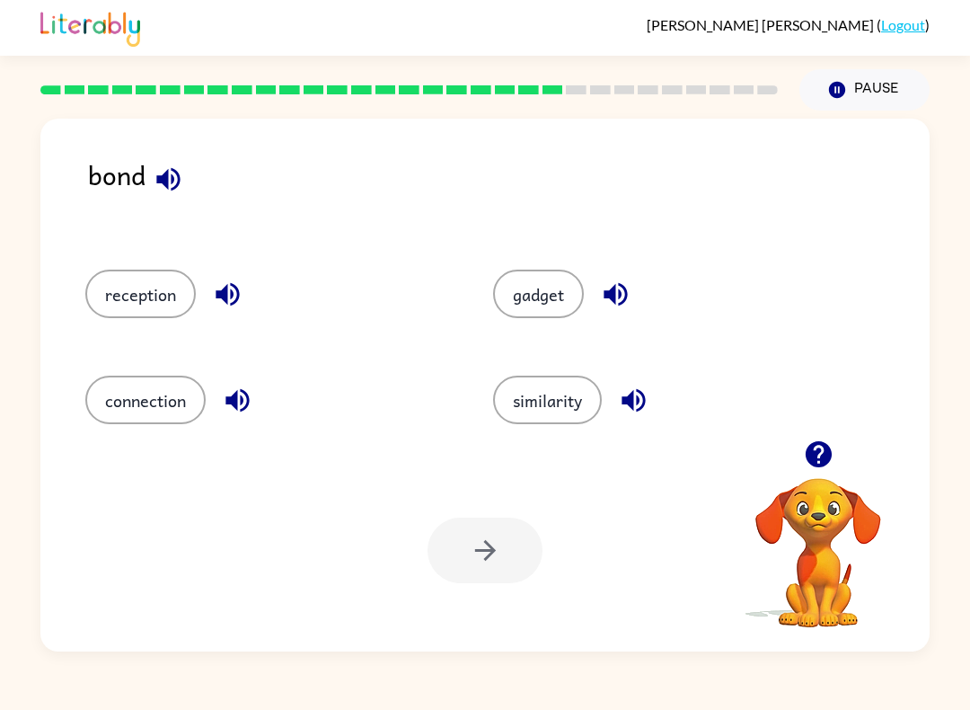
click at [170, 389] on button "connection" at bounding box center [145, 399] width 120 height 49
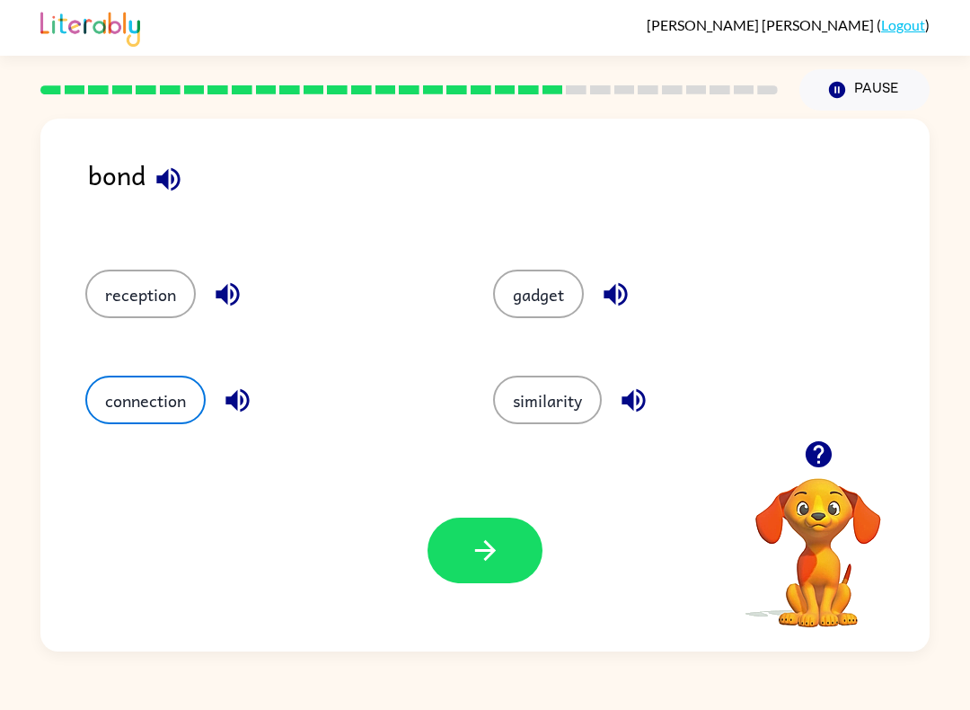
click at [498, 539] on icon "button" at bounding box center [485, 549] width 31 height 31
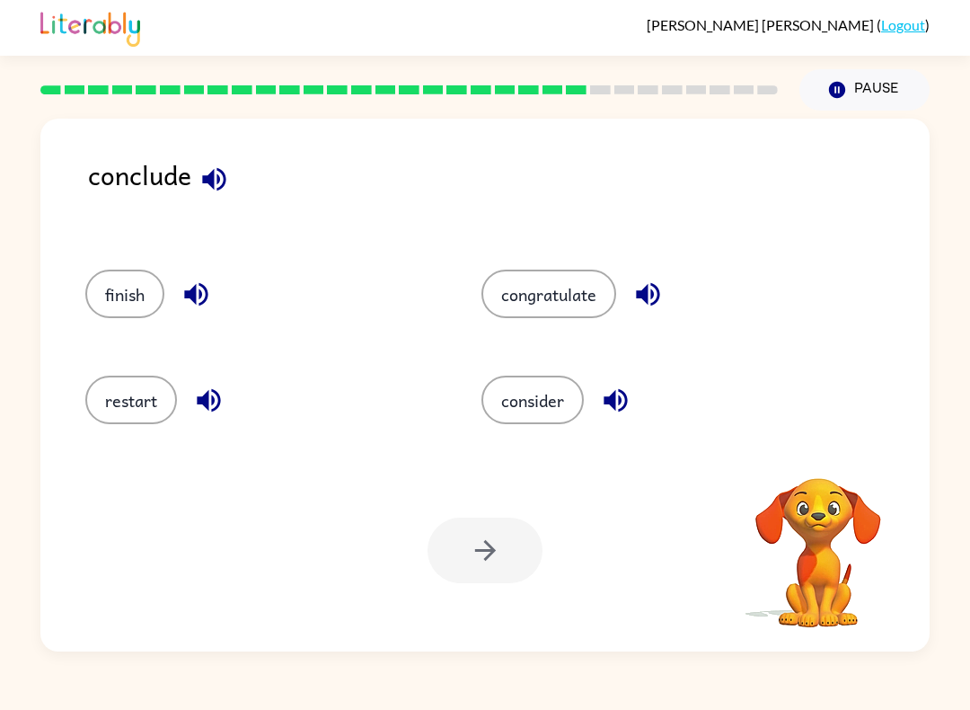
click at [132, 317] on button "finish" at bounding box center [124, 293] width 79 height 49
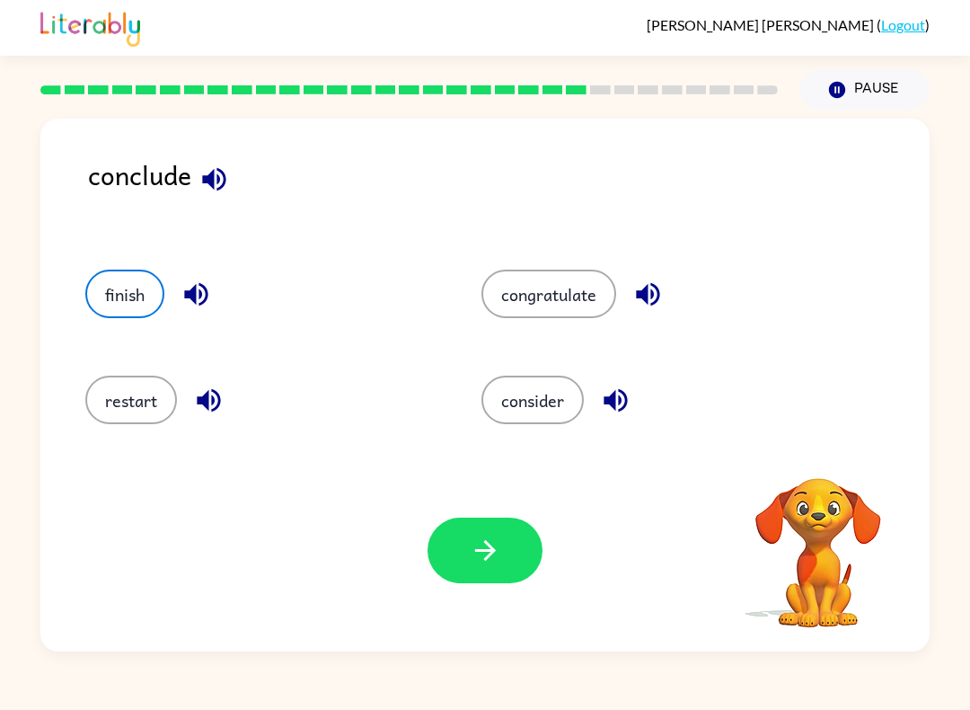
click at [488, 548] on icon "button" at bounding box center [485, 549] width 31 height 31
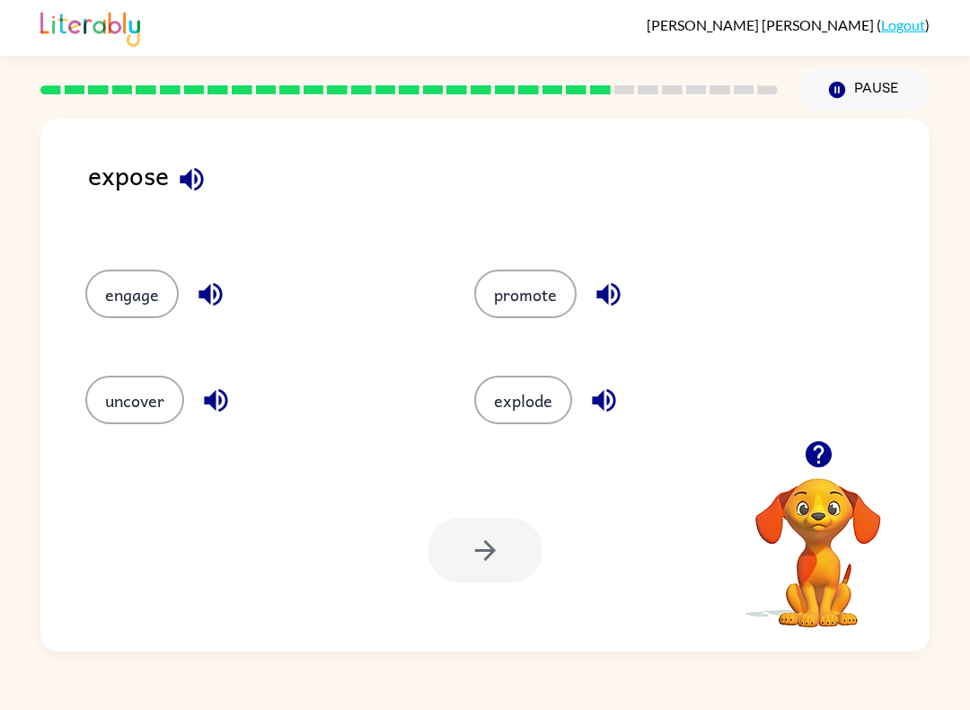
click at [154, 403] on button "uncover" at bounding box center [134, 399] width 99 height 49
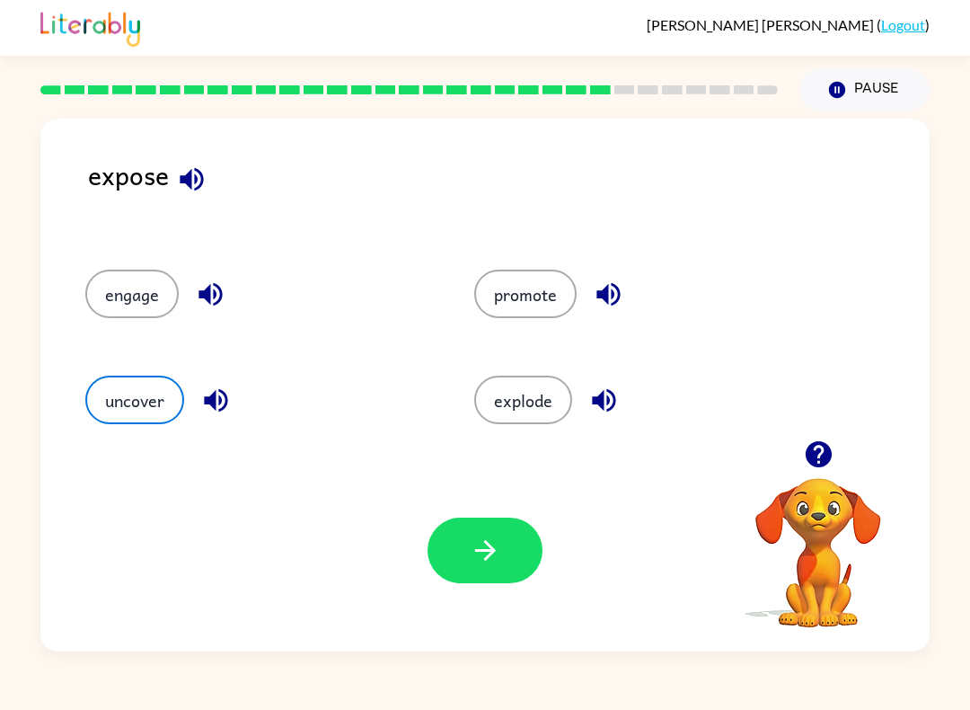
click at [497, 550] on icon "button" at bounding box center [485, 549] width 31 height 31
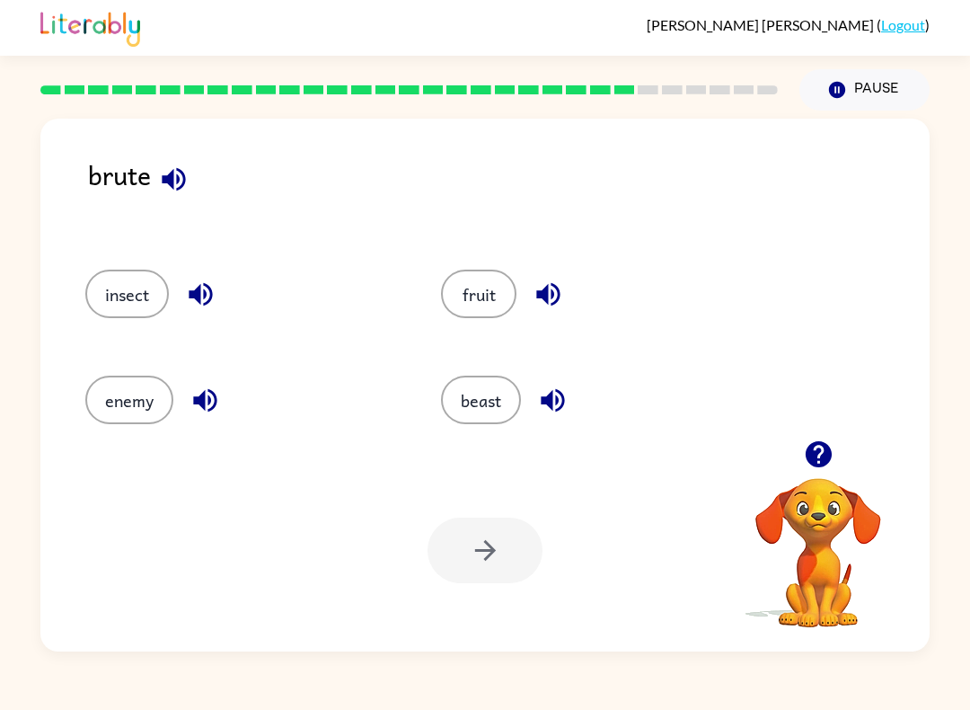
click at [504, 413] on button "beast" at bounding box center [481, 399] width 80 height 49
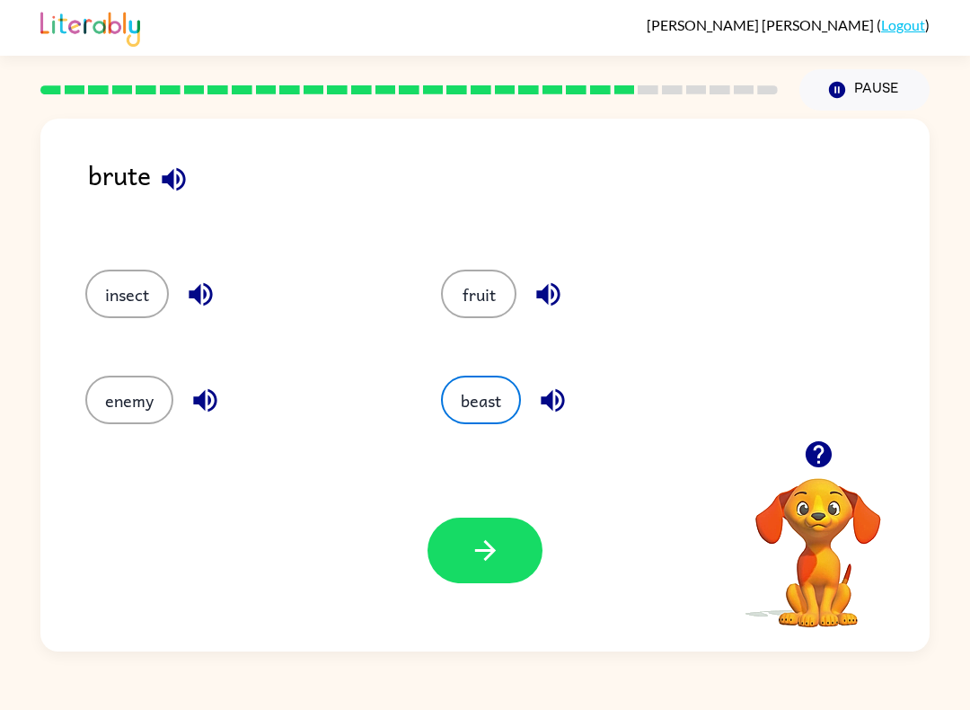
click at [514, 536] on button "button" at bounding box center [485, 550] width 115 height 66
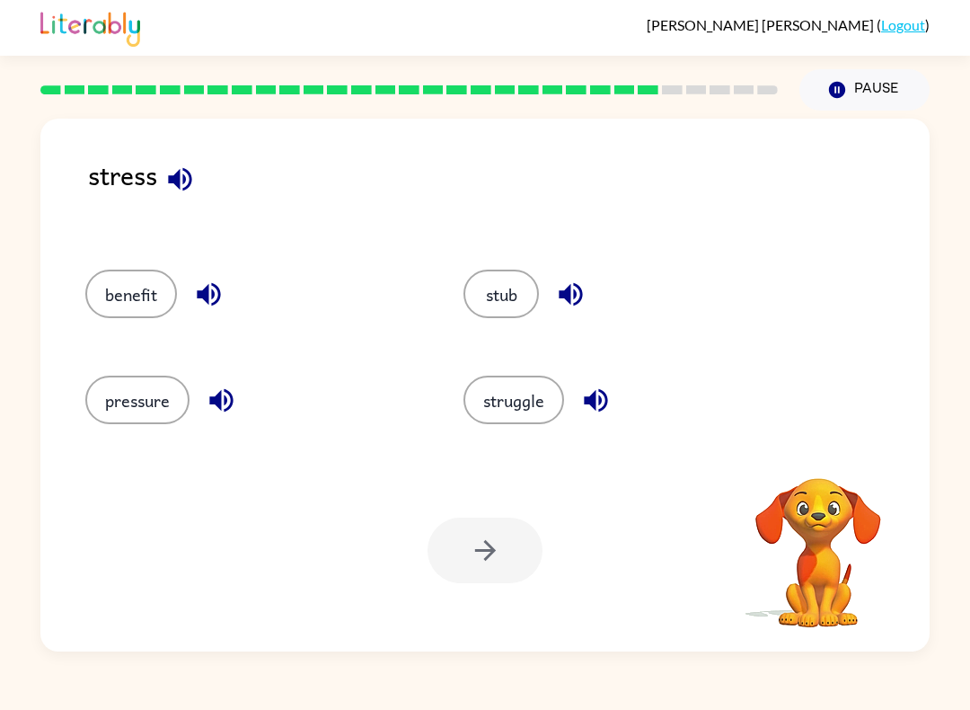
click at [527, 550] on div at bounding box center [485, 550] width 115 height 66
click at [131, 403] on button "pressure" at bounding box center [137, 399] width 104 height 49
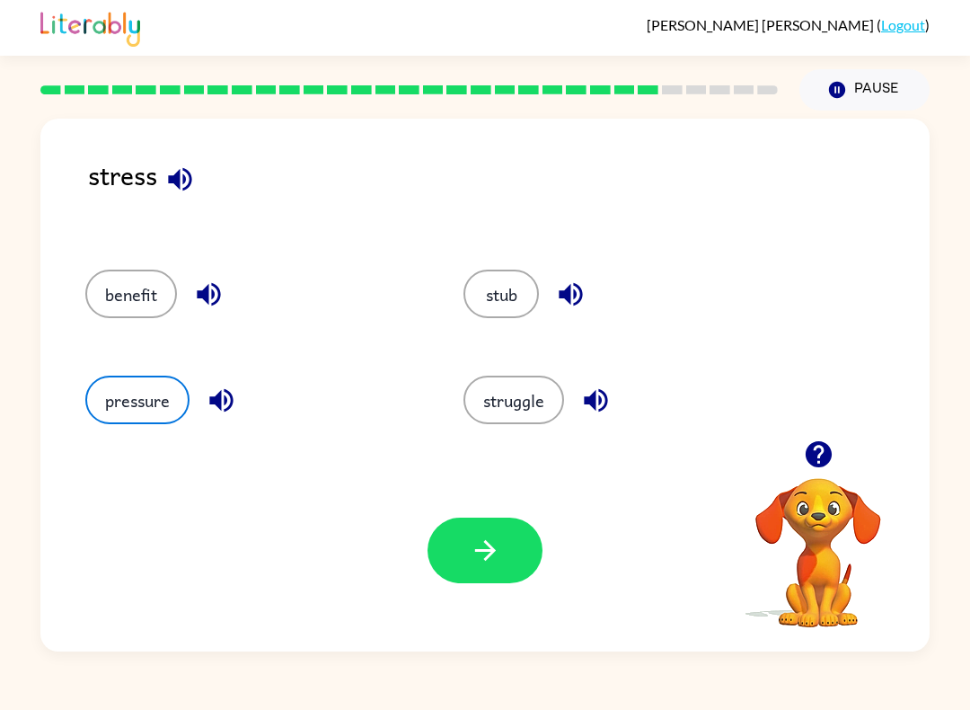
click at [517, 551] on button "button" at bounding box center [485, 550] width 115 height 66
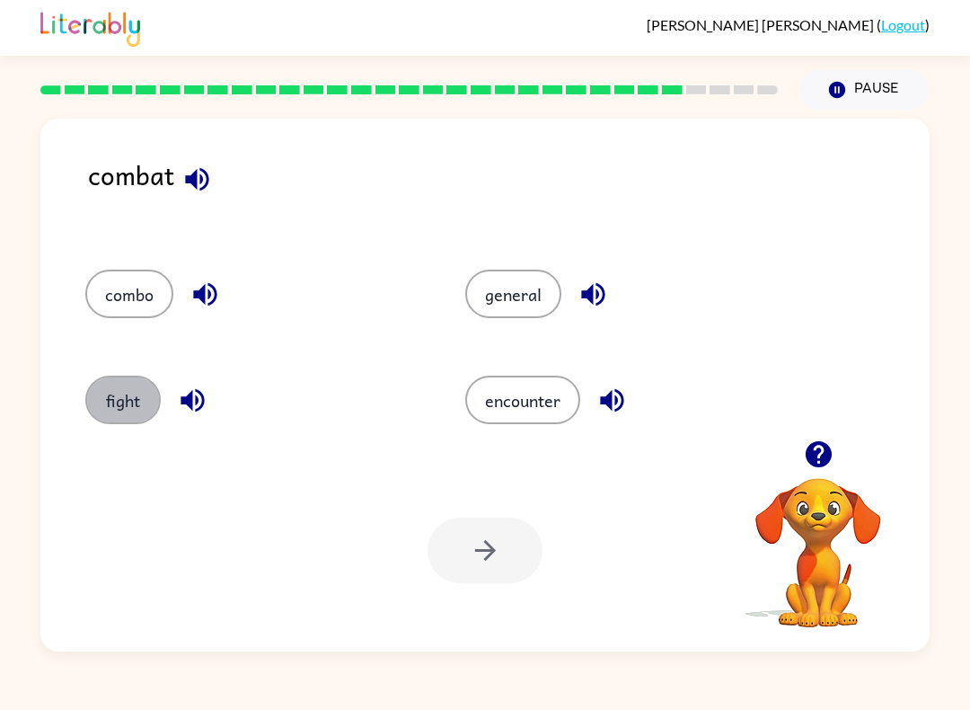
click at [110, 402] on button "fight" at bounding box center [122, 399] width 75 height 49
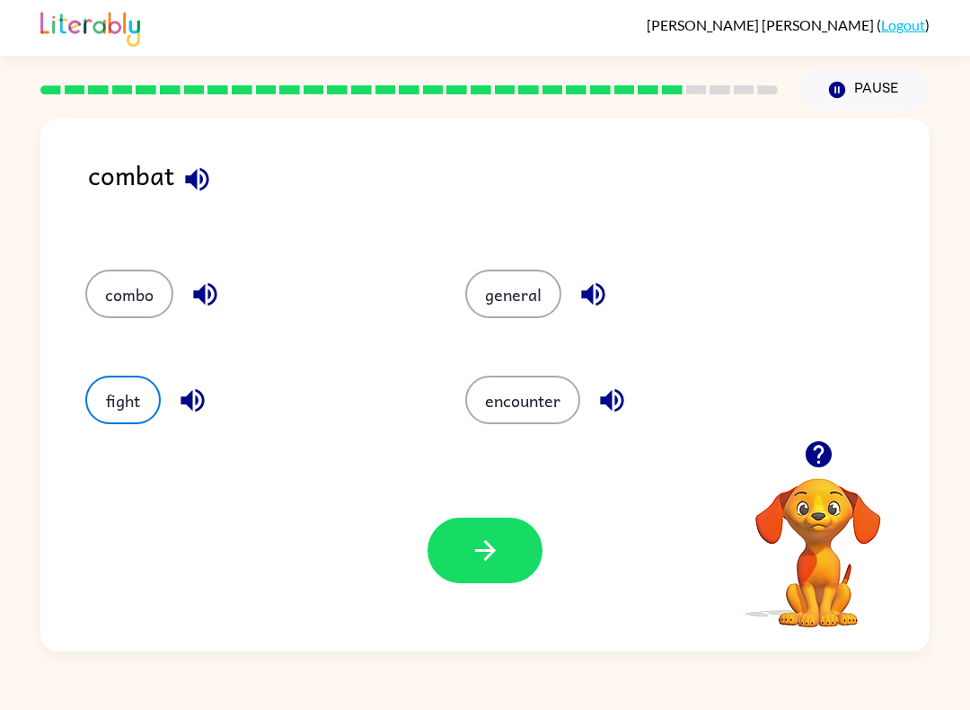
click at [492, 539] on icon "button" at bounding box center [485, 549] width 31 height 31
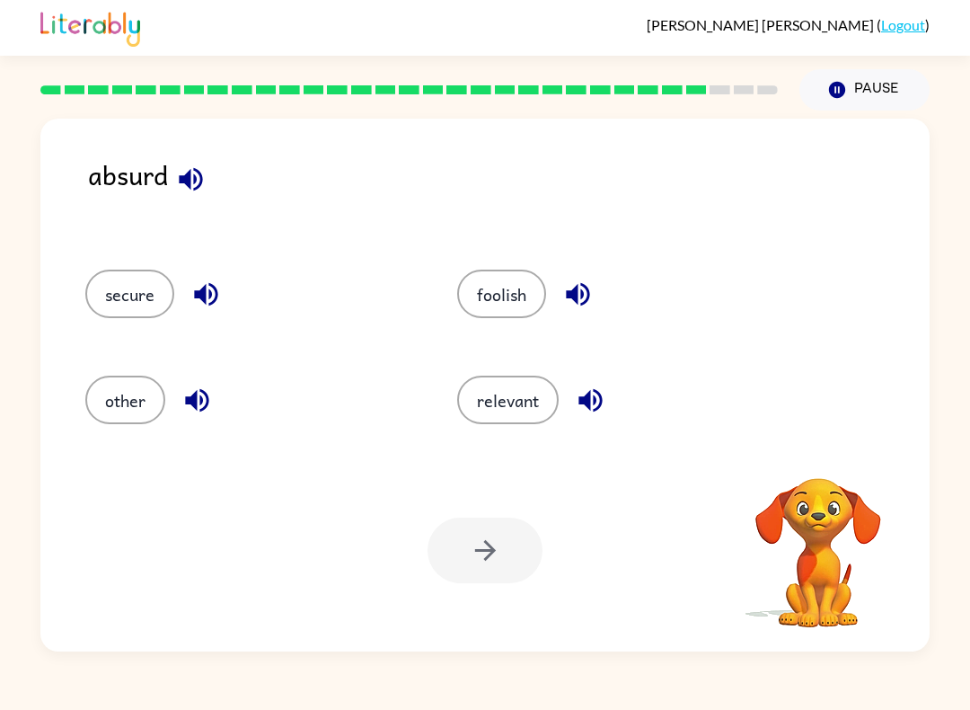
click at [503, 301] on button "foolish" at bounding box center [501, 293] width 89 height 49
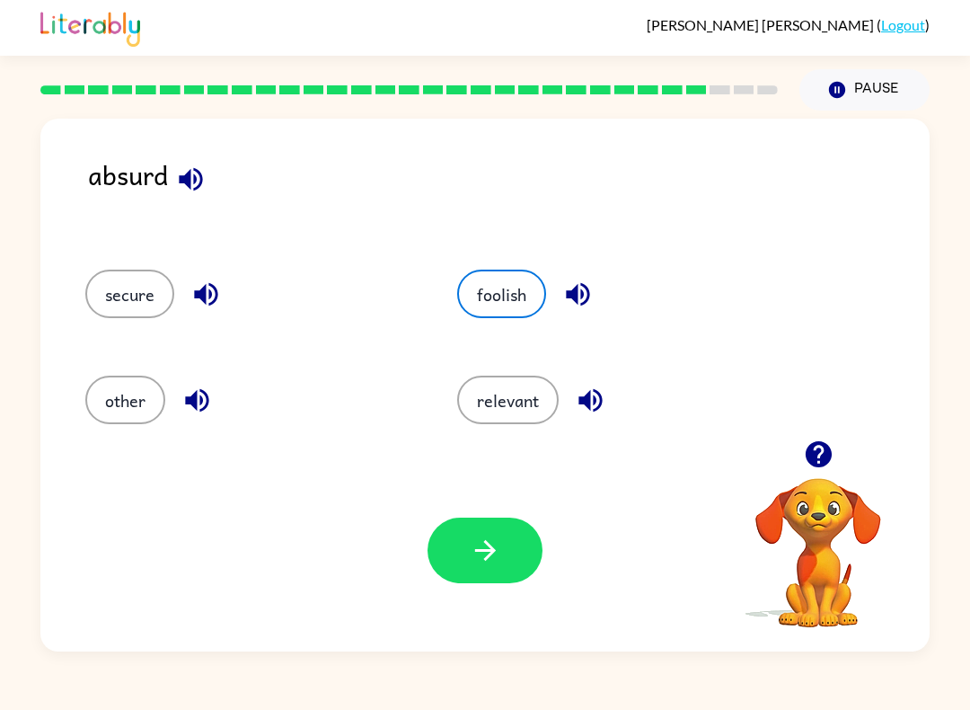
click at [501, 559] on button "button" at bounding box center [485, 550] width 115 height 66
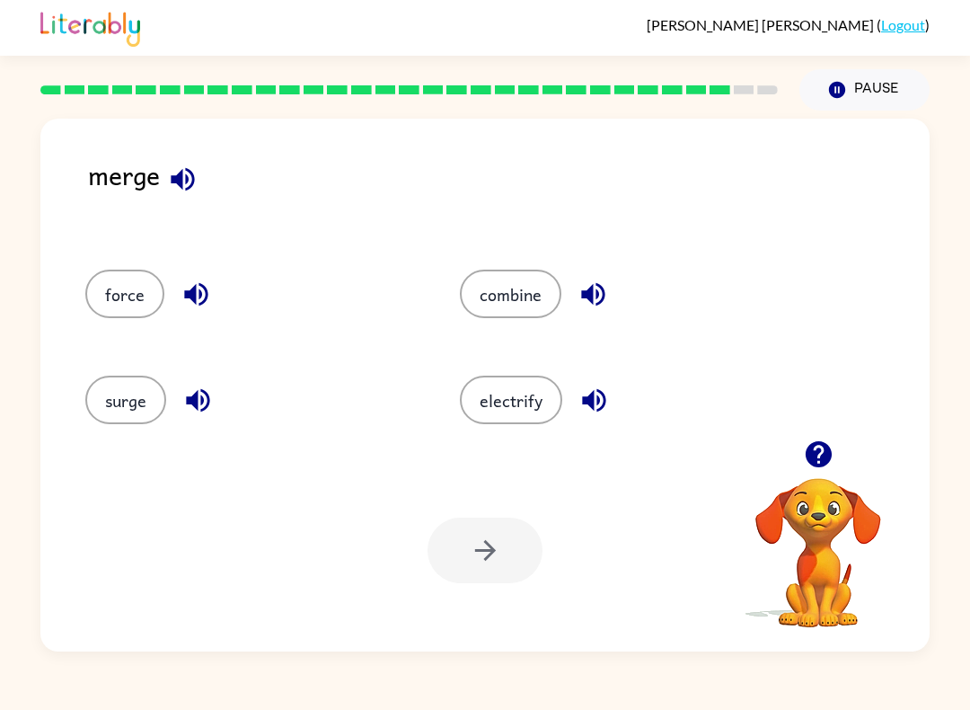
click at [495, 303] on button "combine" at bounding box center [510, 293] width 101 height 49
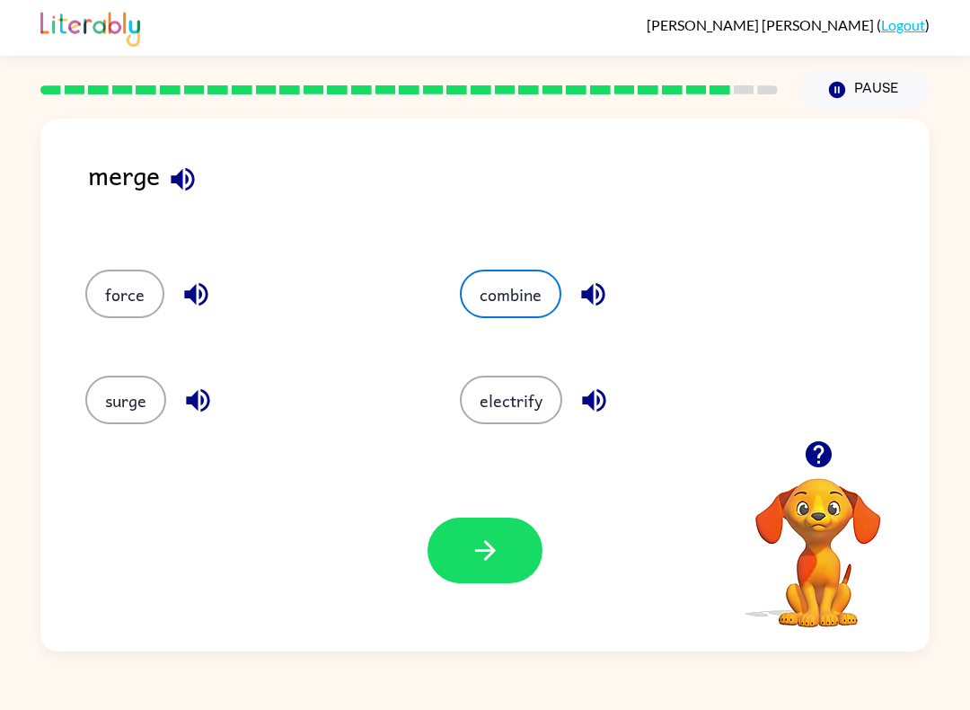
click at [494, 565] on icon "button" at bounding box center [485, 549] width 31 height 31
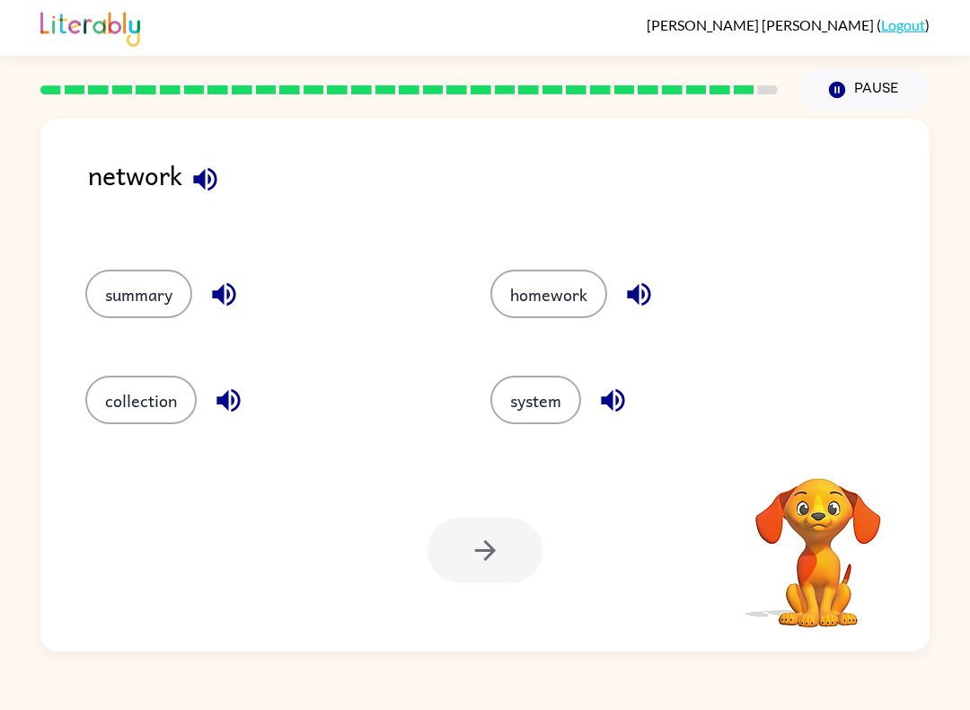
click at [539, 411] on button "system" at bounding box center [535, 399] width 91 height 49
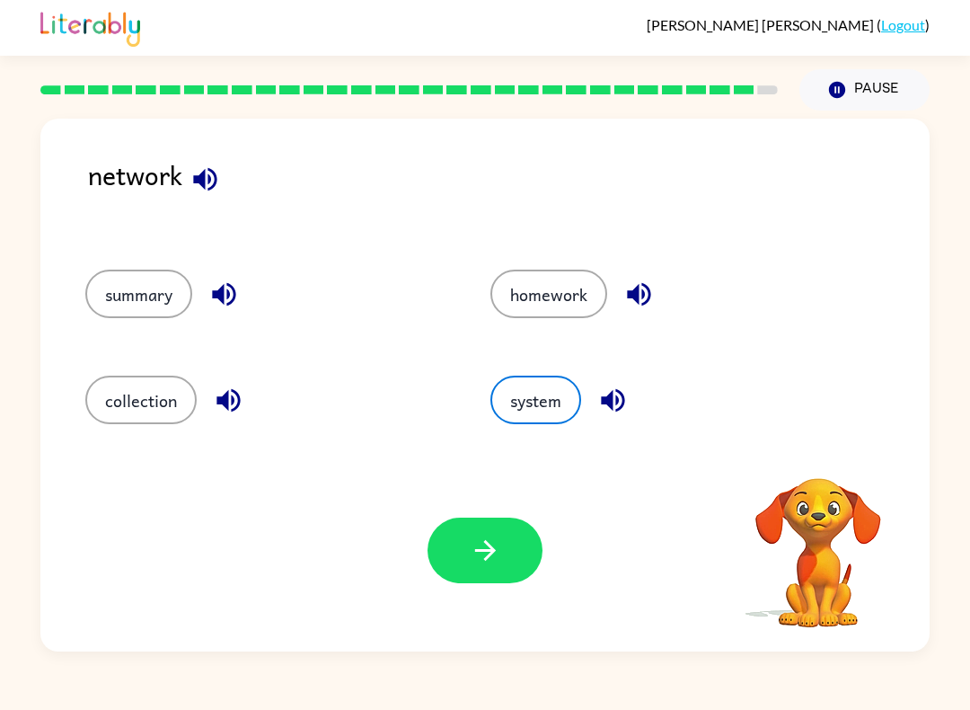
click at [515, 543] on button "button" at bounding box center [485, 550] width 115 height 66
